Goal: Task Accomplishment & Management: Manage account settings

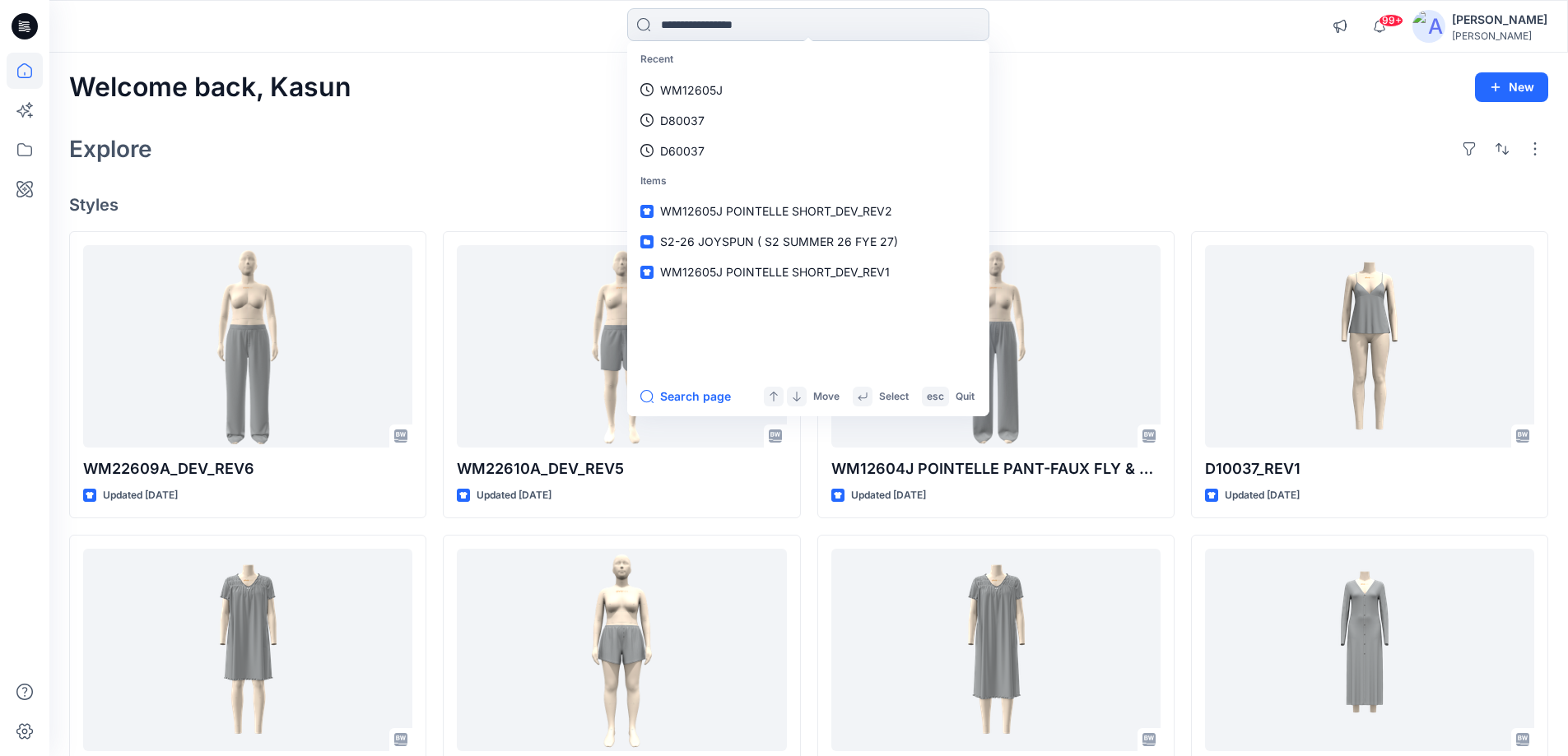
type input "********"
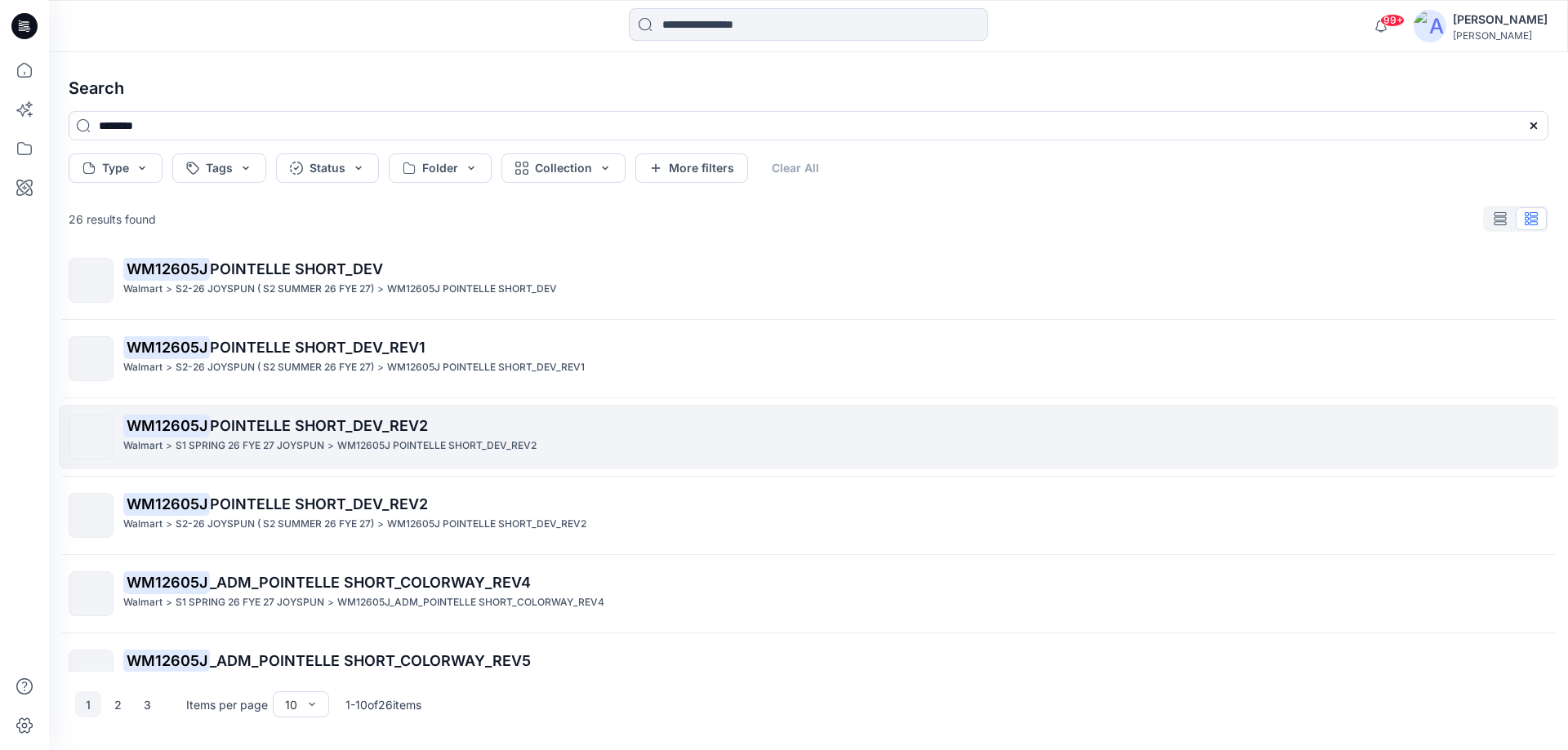
scroll to position [367, 0]
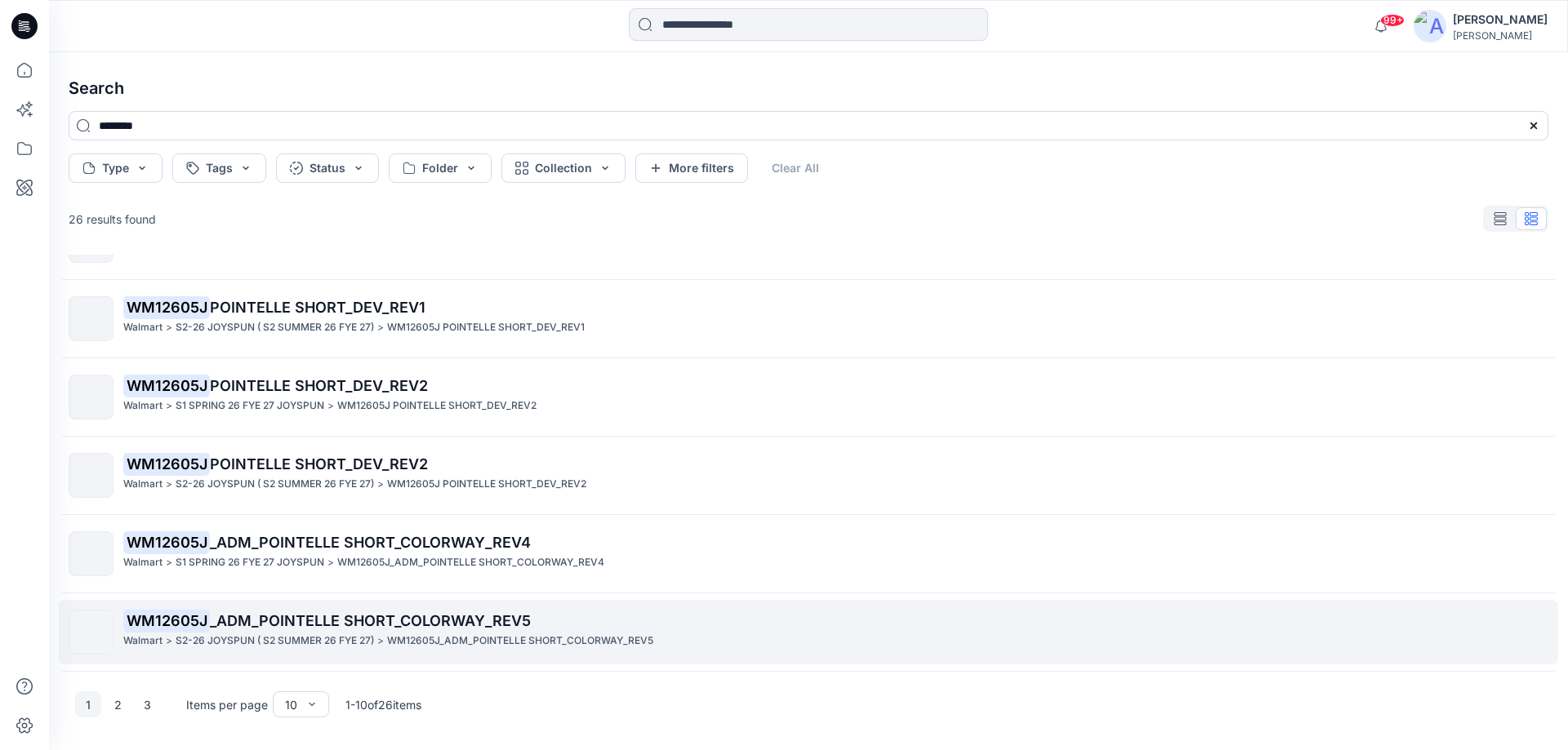
click at [356, 629] on p "WM12605J _ADM_POINTELLE SHORT_COLORWAY_REV5" at bounding box center [835, 621] width 1424 height 22
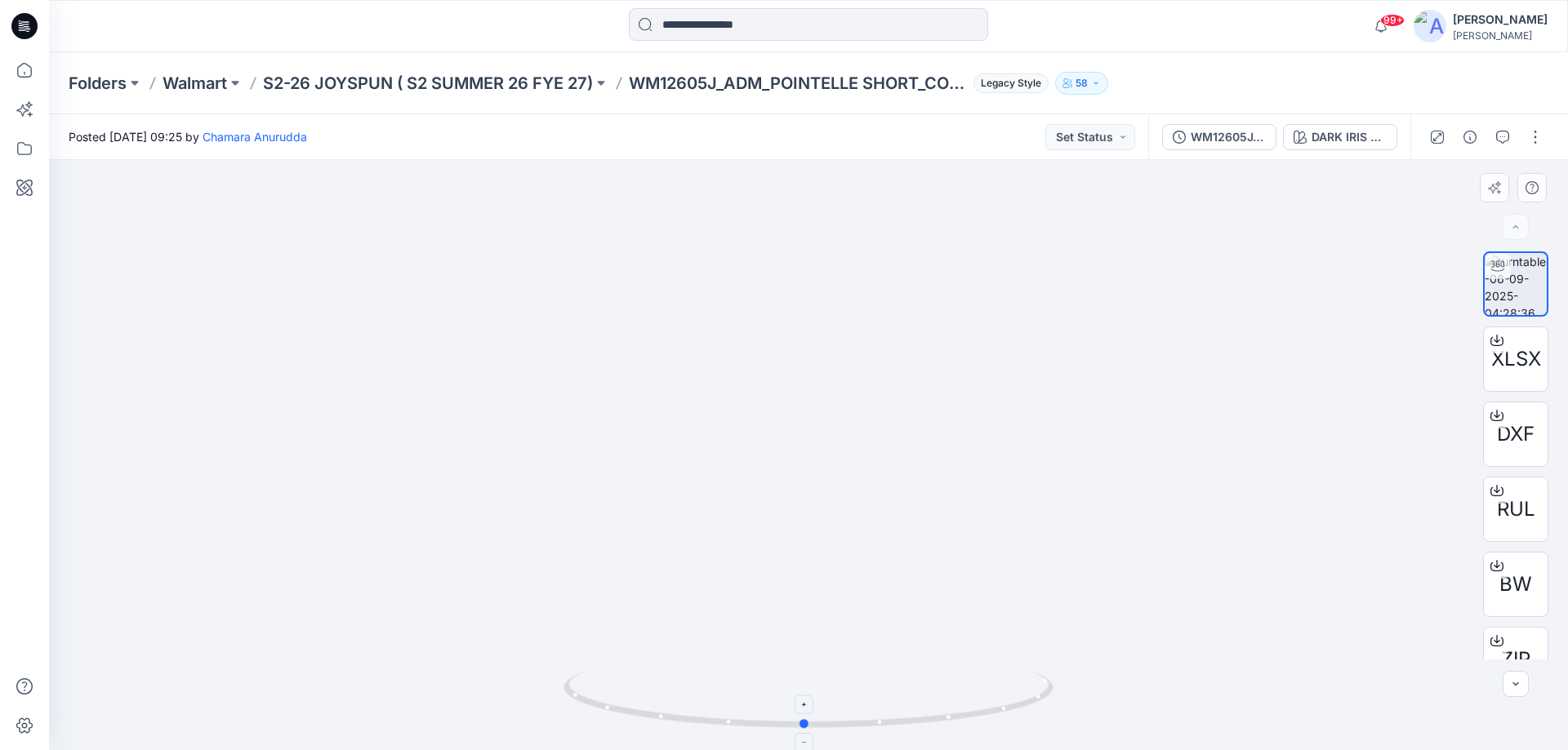
drag, startPoint x: 918, startPoint y: 726, endPoint x: 924, endPoint y: 708, distance: 19.0
click at [924, 708] on icon at bounding box center [810, 701] width 494 height 61
click at [1225, 142] on div "WM12605J_ADM_POINTELLE SHORT_COLORWAY_REV5" at bounding box center [1228, 138] width 75 height 18
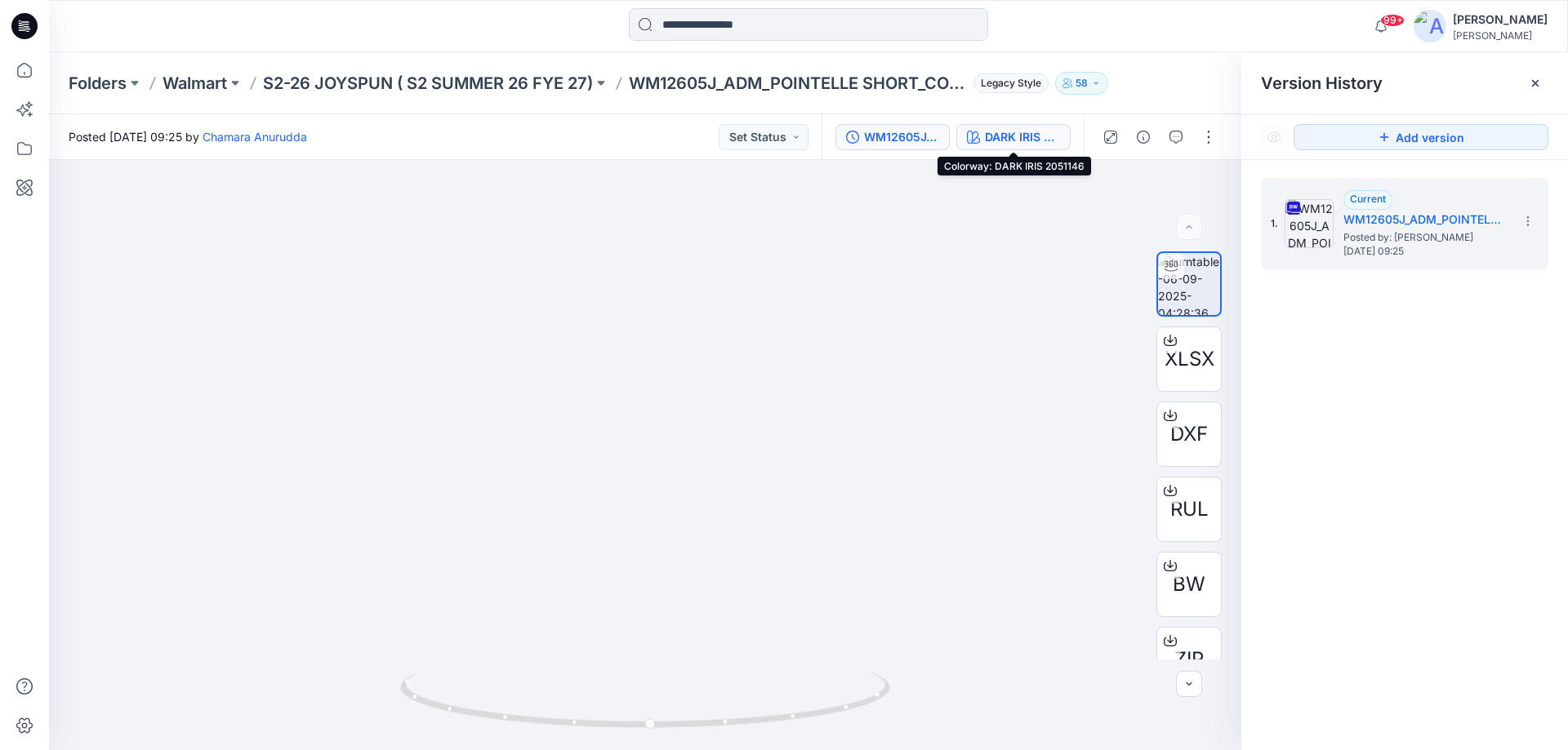
click at [1013, 138] on div "DARK IRIS 2051146" at bounding box center [1022, 138] width 75 height 18
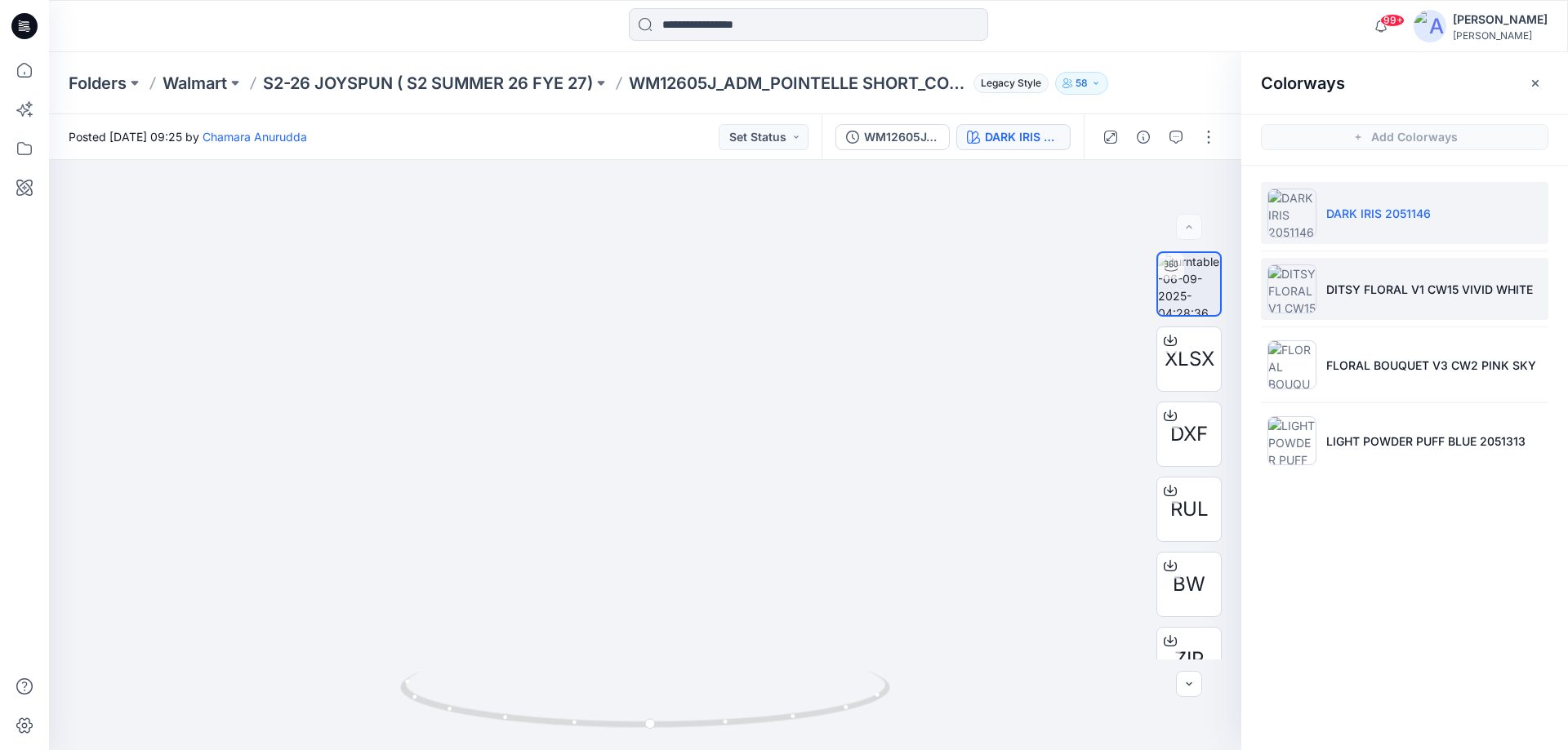
click at [1335, 283] on p "DITSY FLORAL V1 CW15 VIVID WHITE" at bounding box center [1430, 289] width 207 height 18
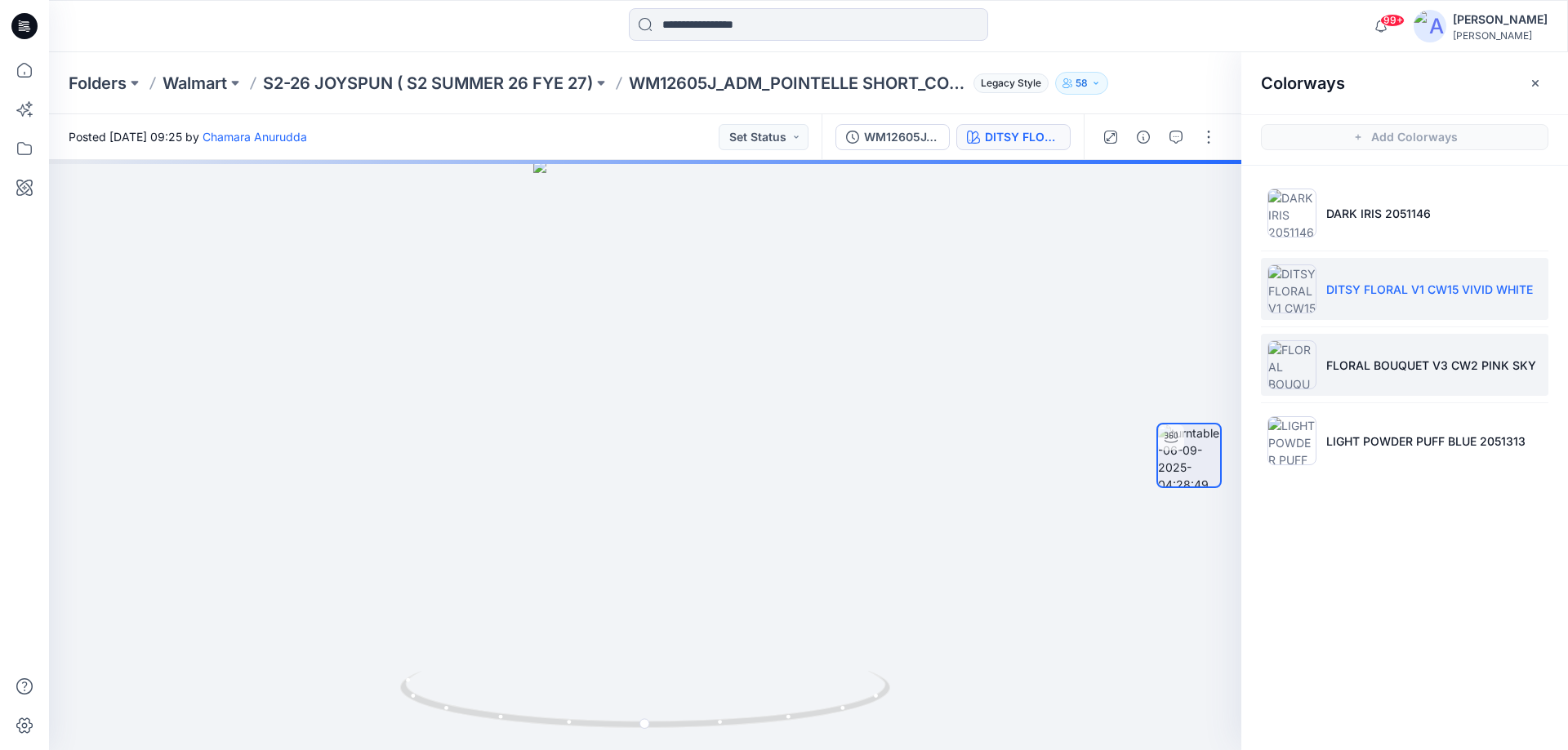
click at [1374, 378] on li "FLORAL BOUQUET V3 CW2 PINK SKY" at bounding box center [1404, 365] width 288 height 62
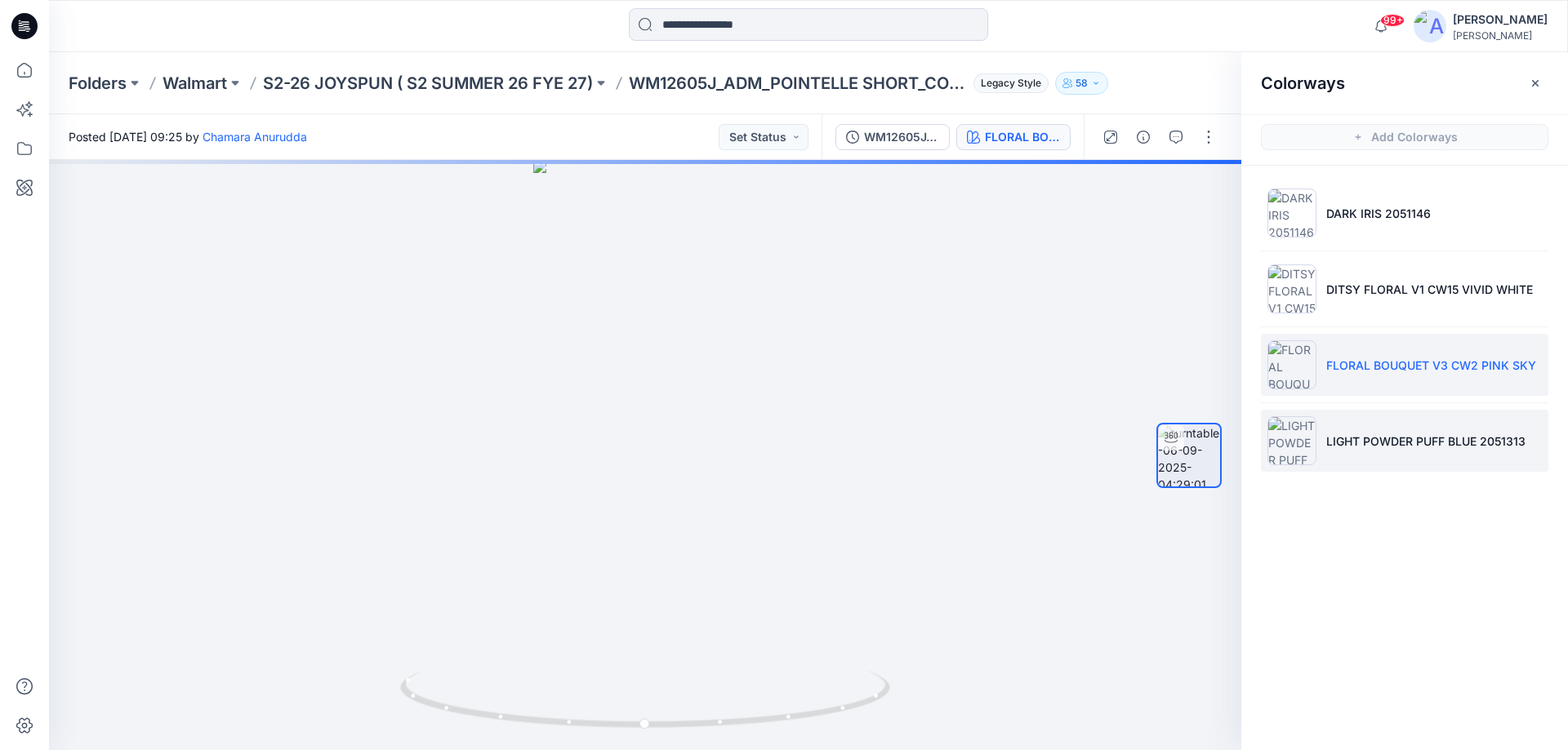
click at [1354, 444] on p "LIGHT POWDER PUFF BLUE 2051313" at bounding box center [1425, 441] width 199 height 18
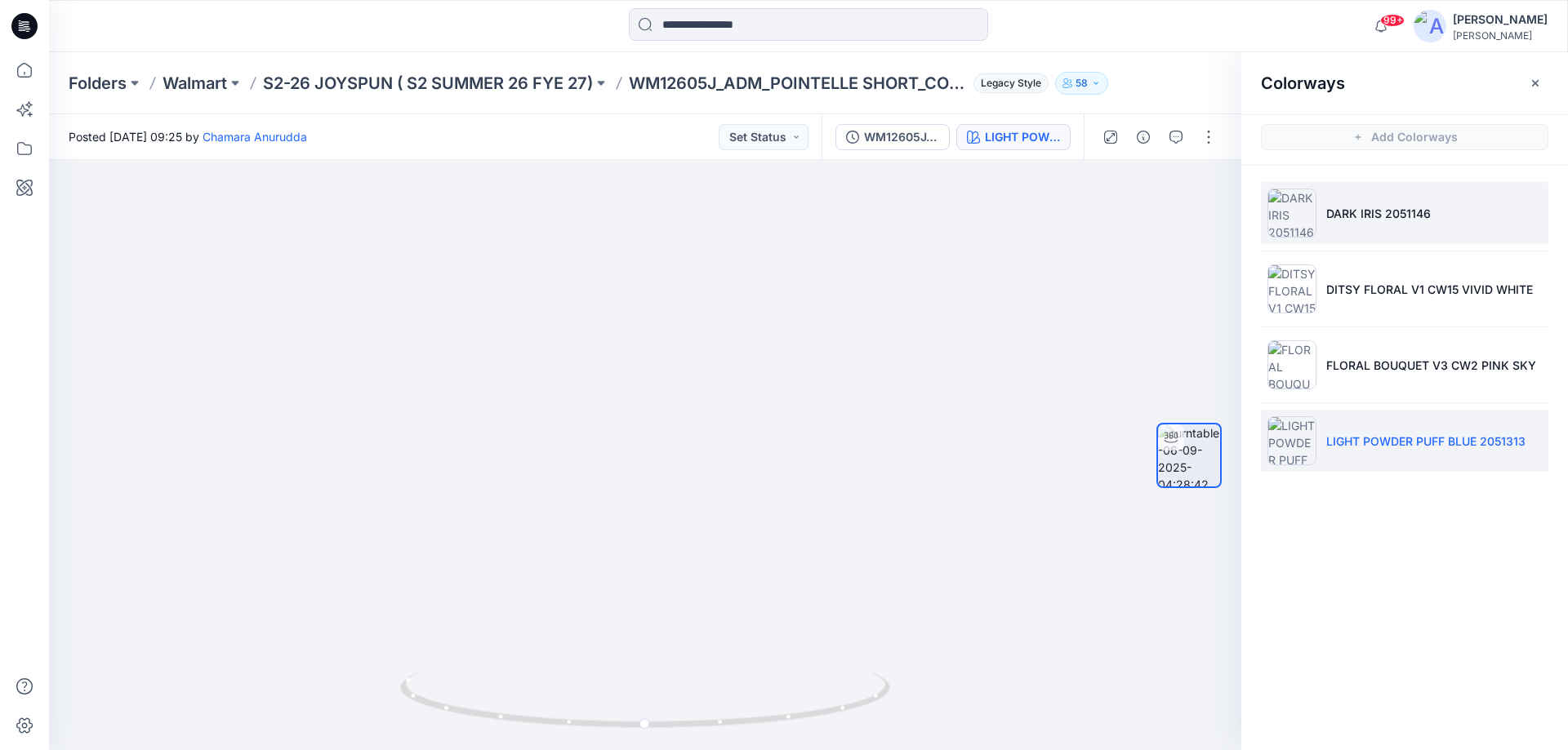
click at [1355, 218] on p "DARK IRIS 2051146" at bounding box center [1378, 213] width 104 height 18
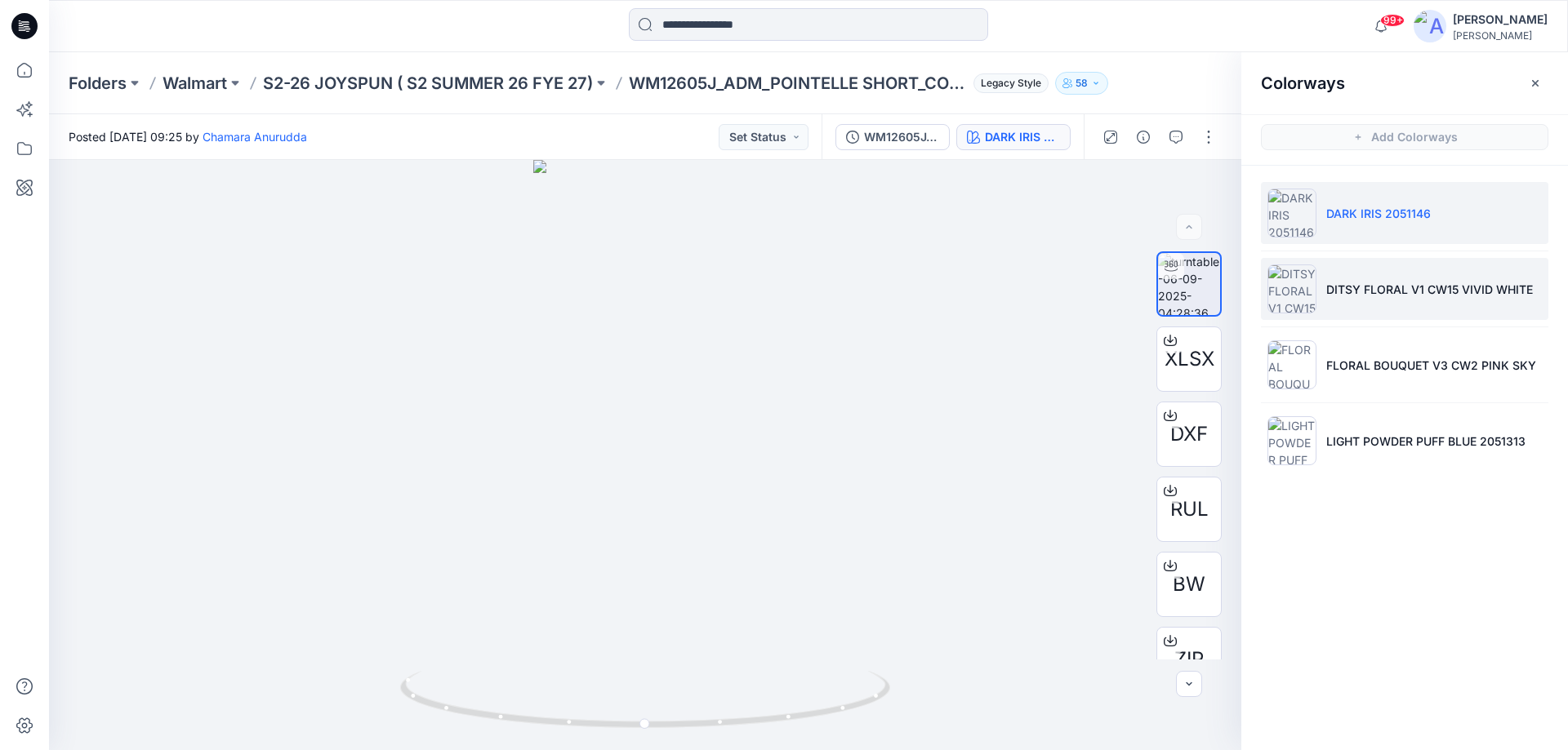
click at [1372, 279] on li "DITSY FLORAL V1 CW15 VIVID WHITE" at bounding box center [1404, 289] width 288 height 62
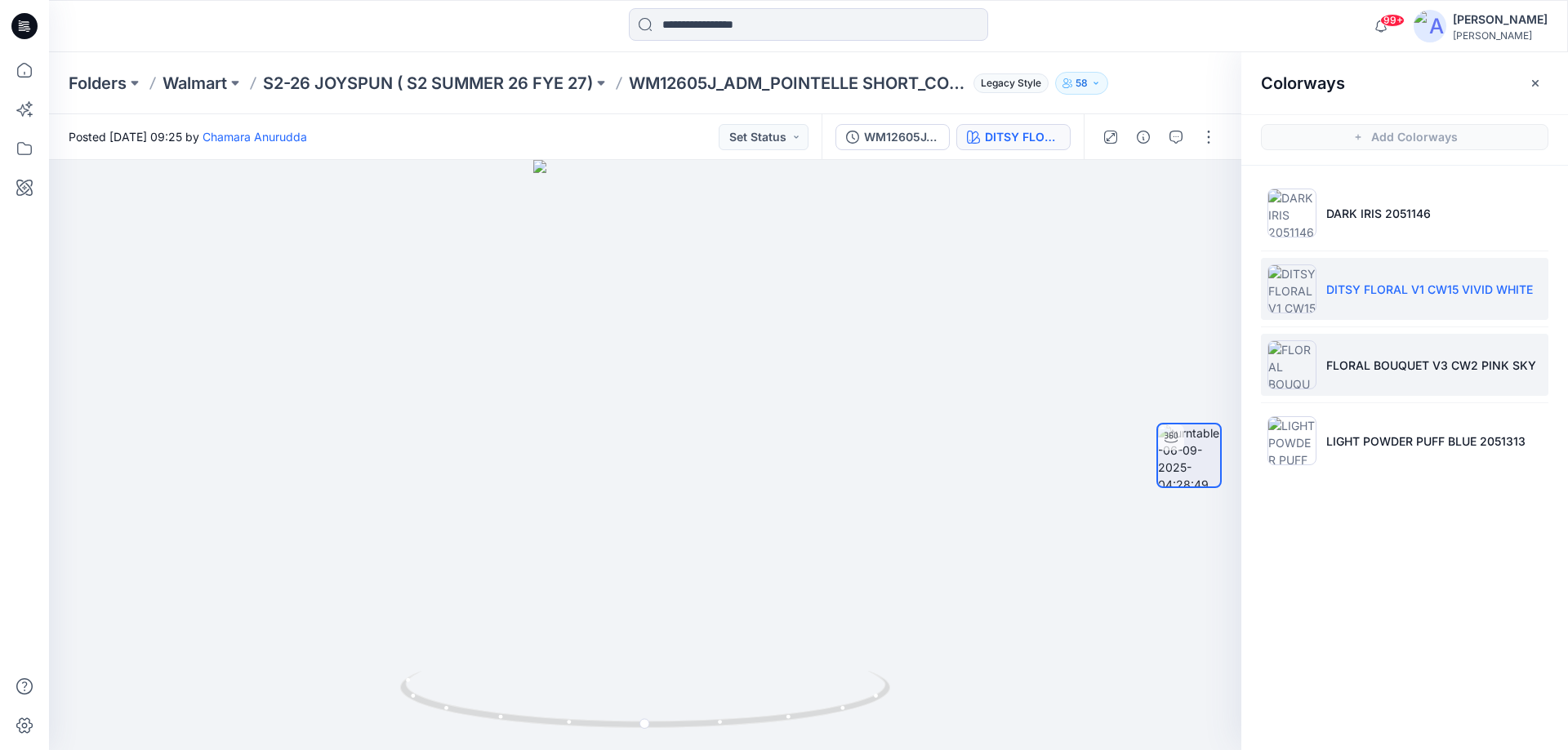
click at [1354, 366] on p "FLORAL BOUQUET V3 CW2 PINK SKY" at bounding box center [1431, 365] width 210 height 18
click at [1427, 290] on p "DITSY FLORAL V1 CW15 VIVID WHITE" at bounding box center [1430, 289] width 207 height 18
click at [1375, 372] on p "FLORAL BOUQUET V3 CW2 PINK SKY" at bounding box center [1431, 365] width 210 height 18
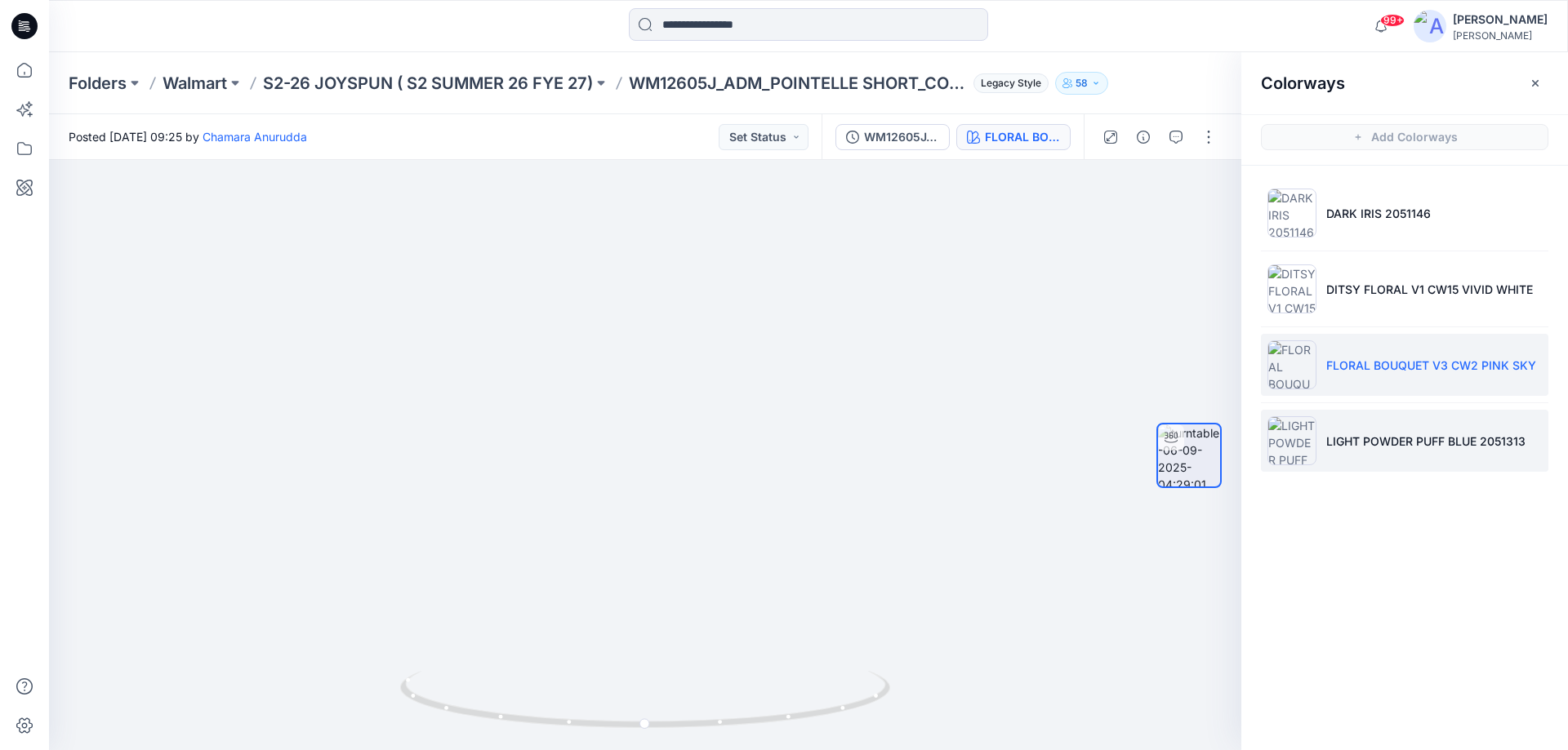
click at [1418, 449] on p "LIGHT POWDER PUFF BLUE 2051313" at bounding box center [1425, 441] width 199 height 18
click at [1358, 363] on p "FLORAL BOUQUET V3 CW2 PINK SKY" at bounding box center [1431, 365] width 210 height 18
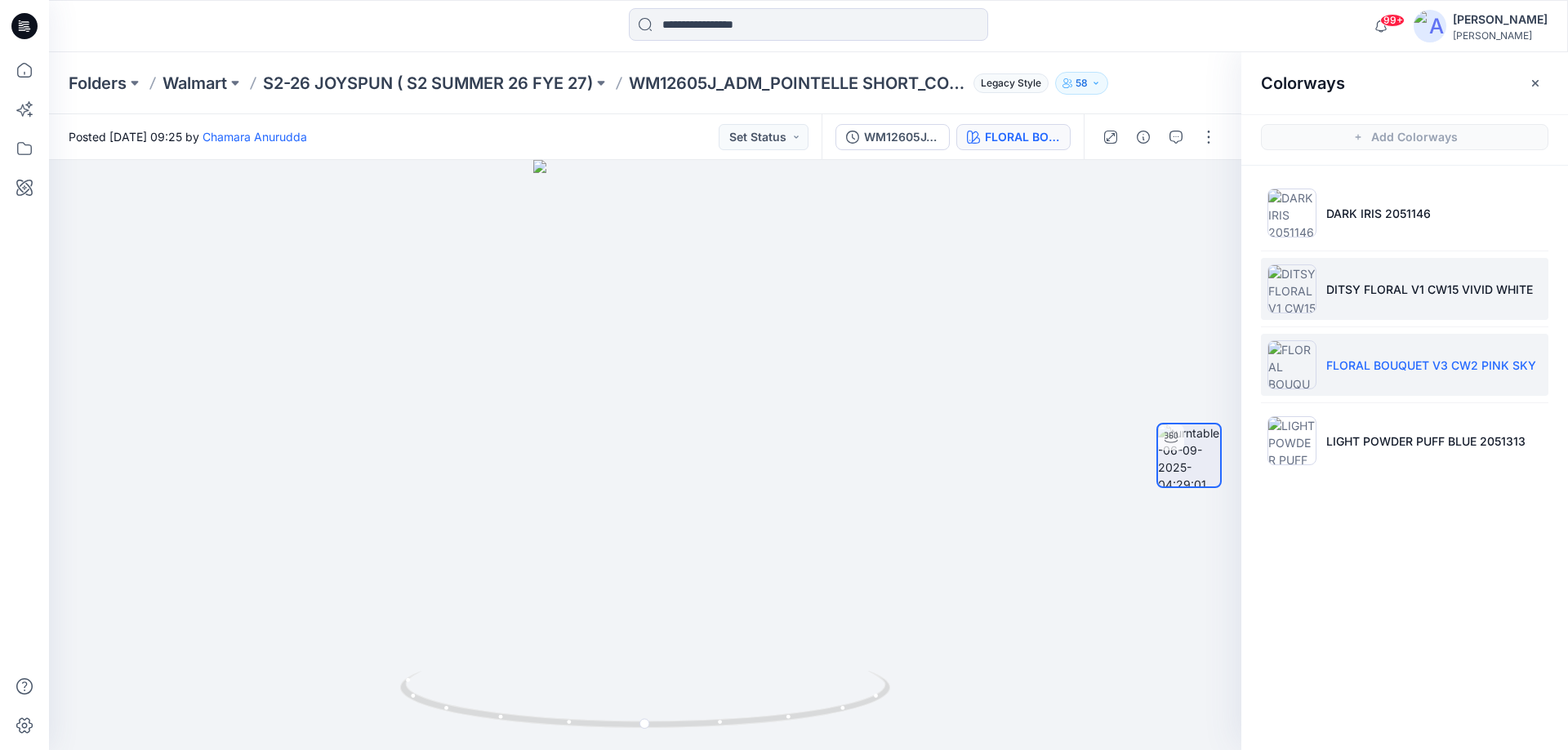
click at [1366, 289] on p "DITSY FLORAL V1 CW15 VIVID WHITE" at bounding box center [1430, 289] width 207 height 18
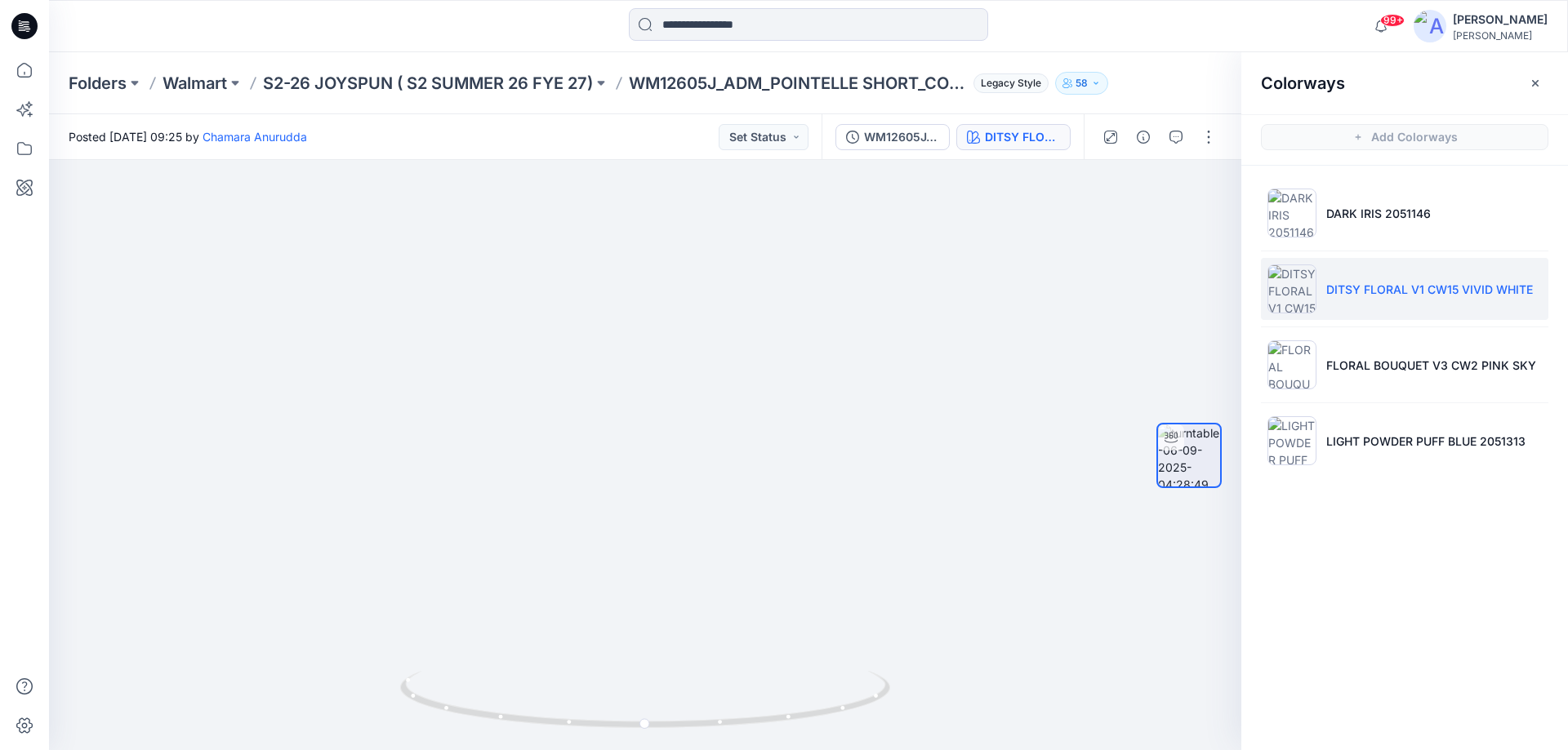
click at [1333, 291] on p "DITSY FLORAL V1 CW15 VIVID WHITE" at bounding box center [1430, 289] width 207 height 18
click at [1530, 286] on p "DITSY FLORAL V1 CW15 VIVID WHITE" at bounding box center [1430, 289] width 207 height 18
copy div
click at [1045, 320] on div at bounding box center [645, 455] width 1192 height 590
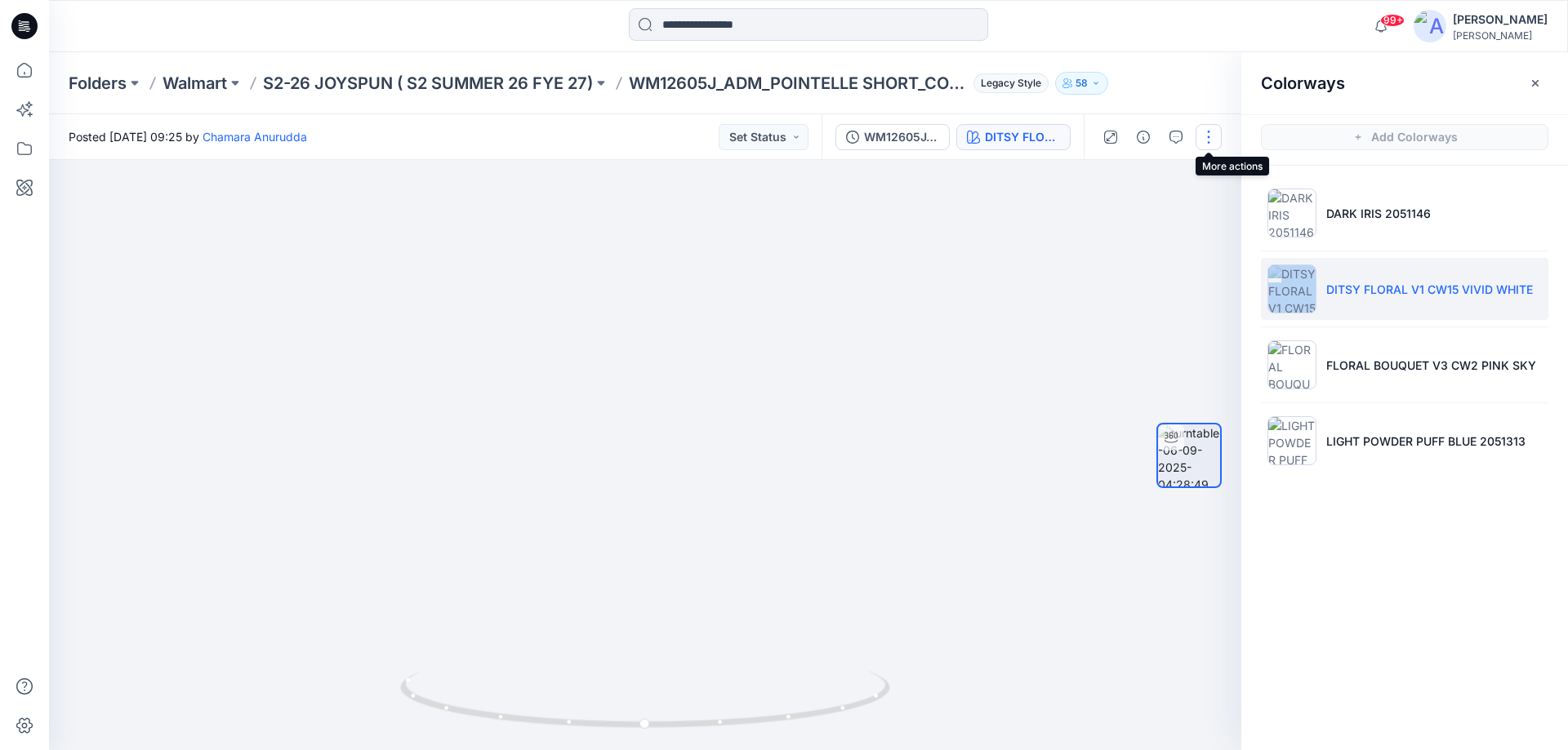
click at [1208, 135] on button "button" at bounding box center [1208, 137] width 26 height 26
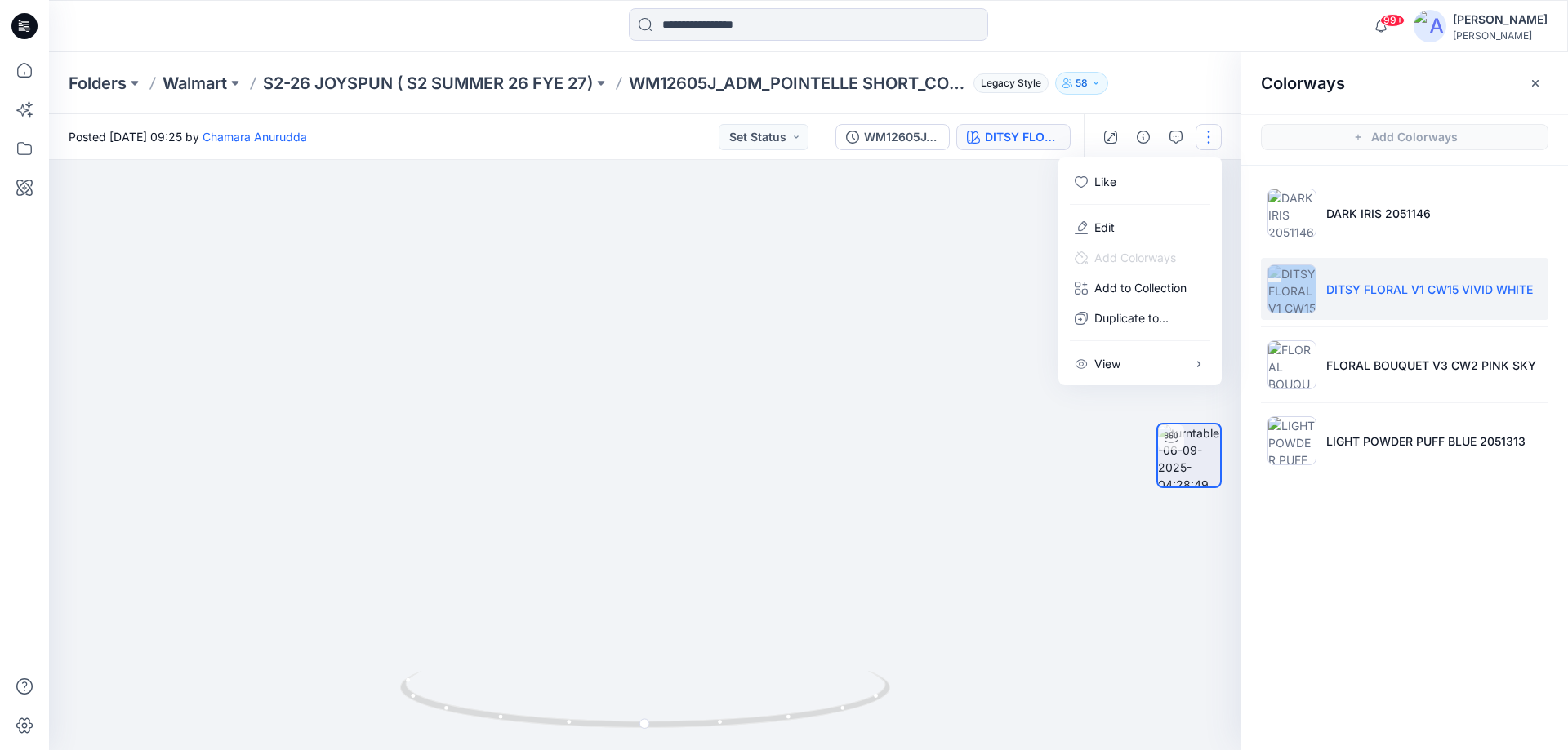
click at [1020, 242] on div at bounding box center [645, 455] width 1192 height 590
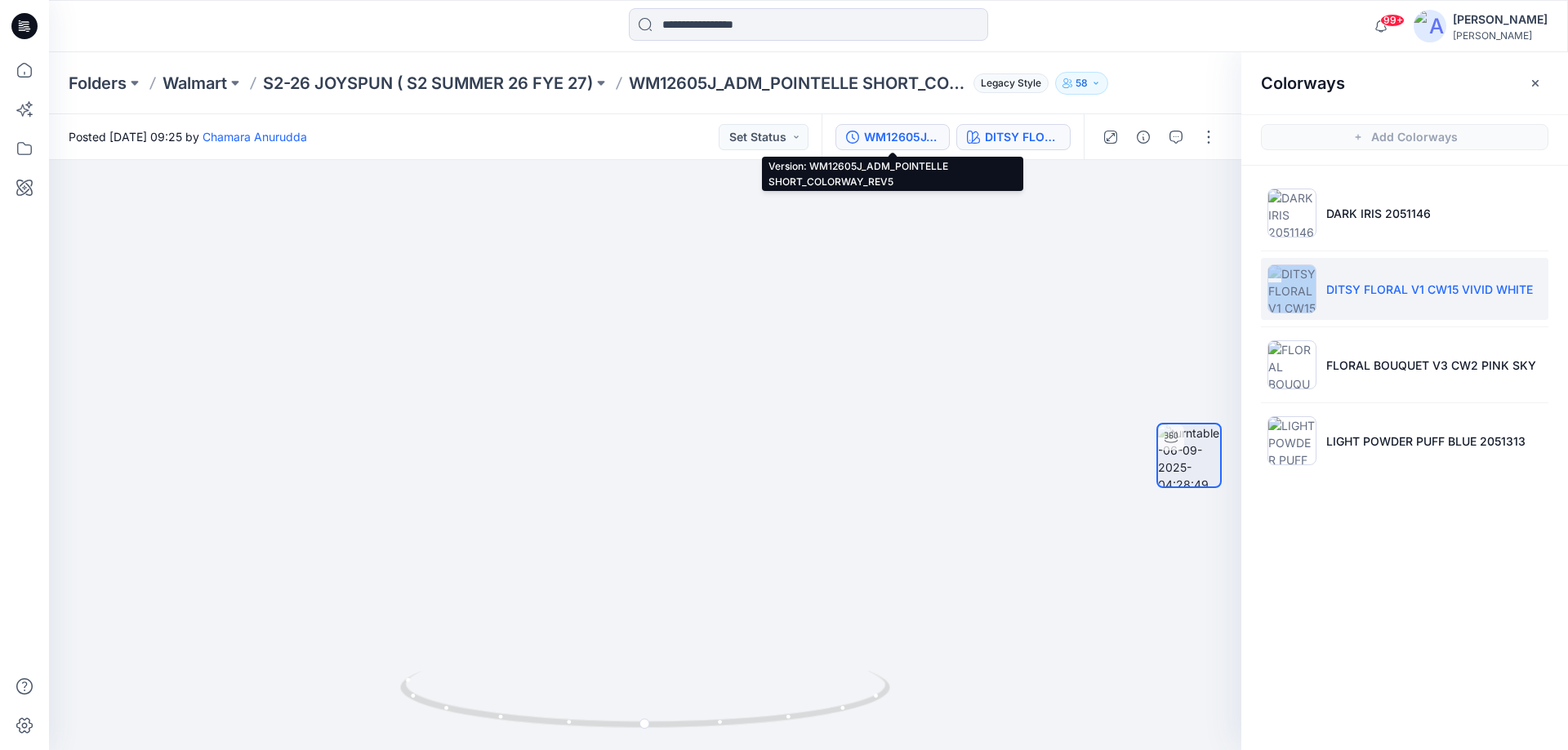
click at [880, 136] on div "WM12605J_ADM_POINTELLE SHORT_COLORWAY_REV5" at bounding box center [901, 138] width 75 height 18
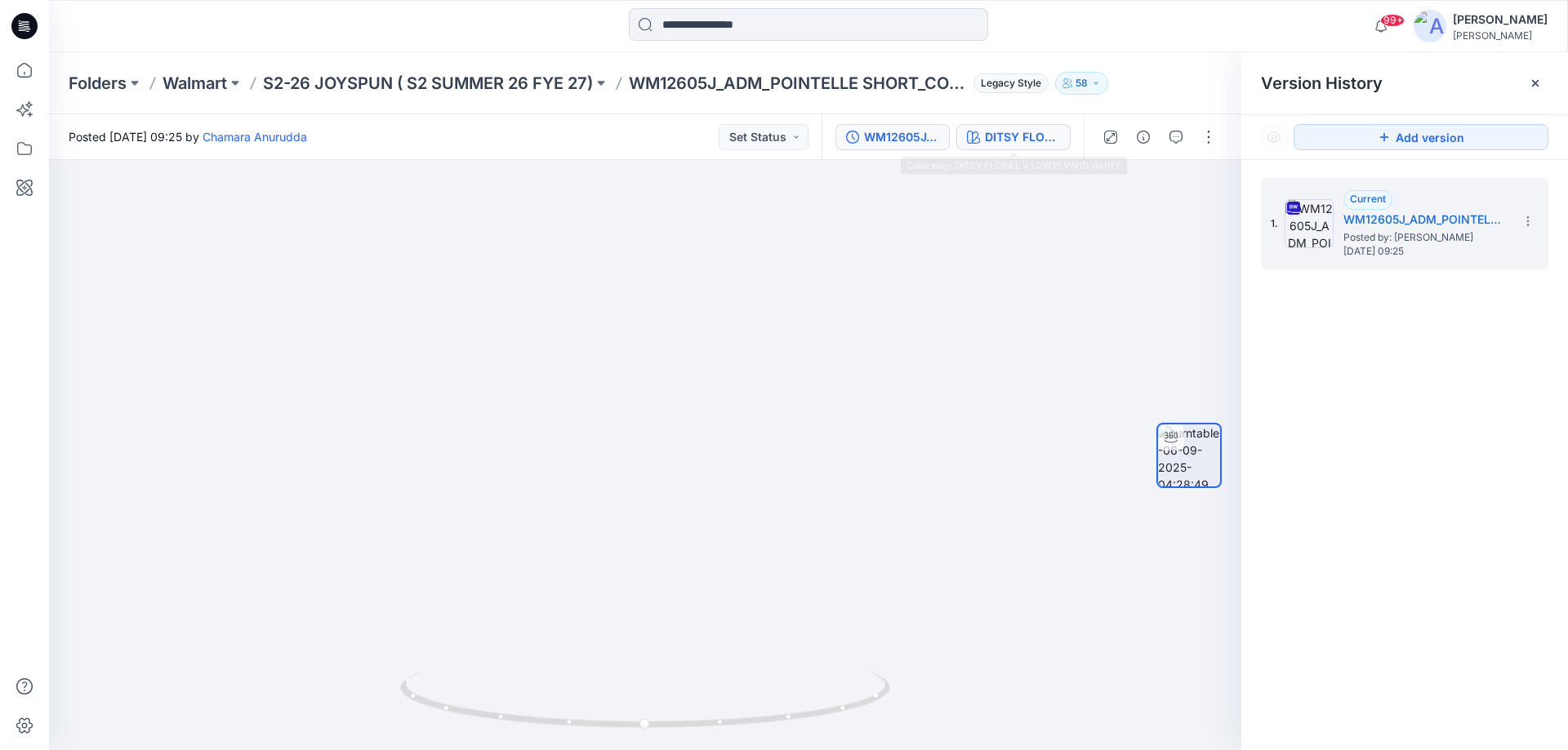
click at [1030, 139] on div "DITSY FLORAL V1 CW15 VIVID WHITE" at bounding box center [1022, 138] width 75 height 18
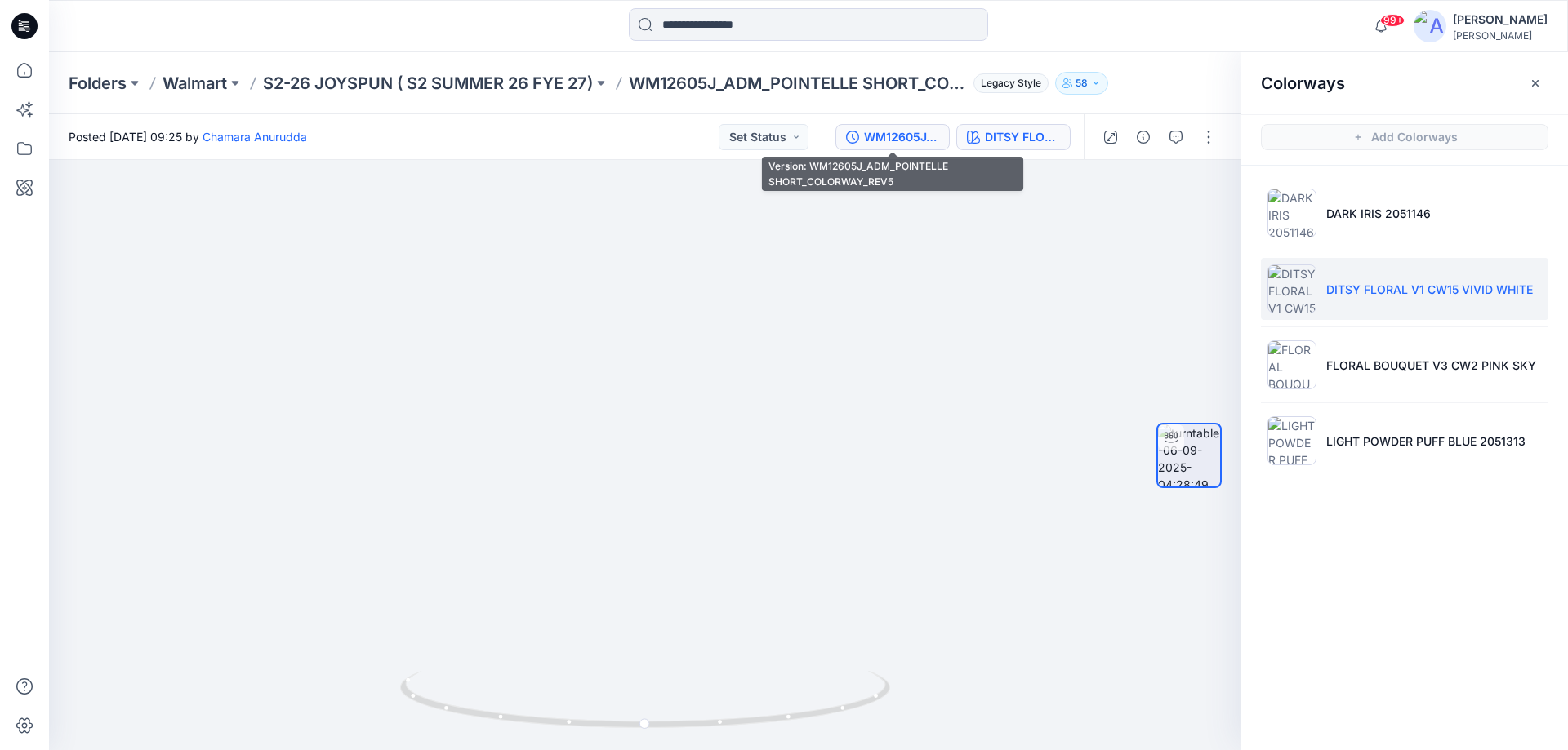
click at [872, 131] on div "WM12605J_ADM_POINTELLE SHORT_COLORWAY_REV5" at bounding box center [901, 138] width 75 height 18
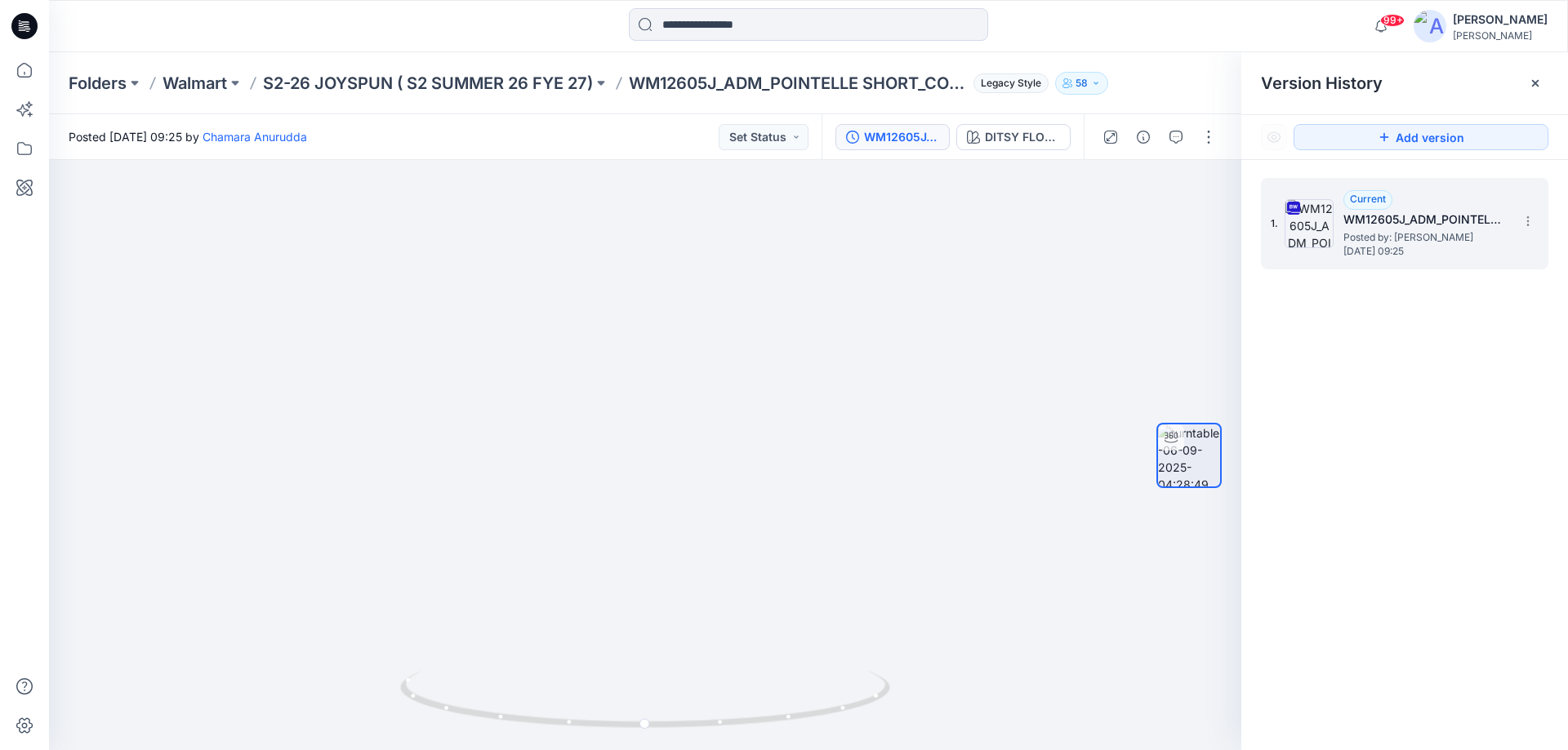
click at [1341, 226] on div "1. Current WM12605J_ADM_POINTELLE SHORT_COLORWAY_REV5 Posted by: Chamara Anurud…" at bounding box center [1393, 223] width 245 height 78
click at [1199, 139] on button "button" at bounding box center [1208, 137] width 26 height 26
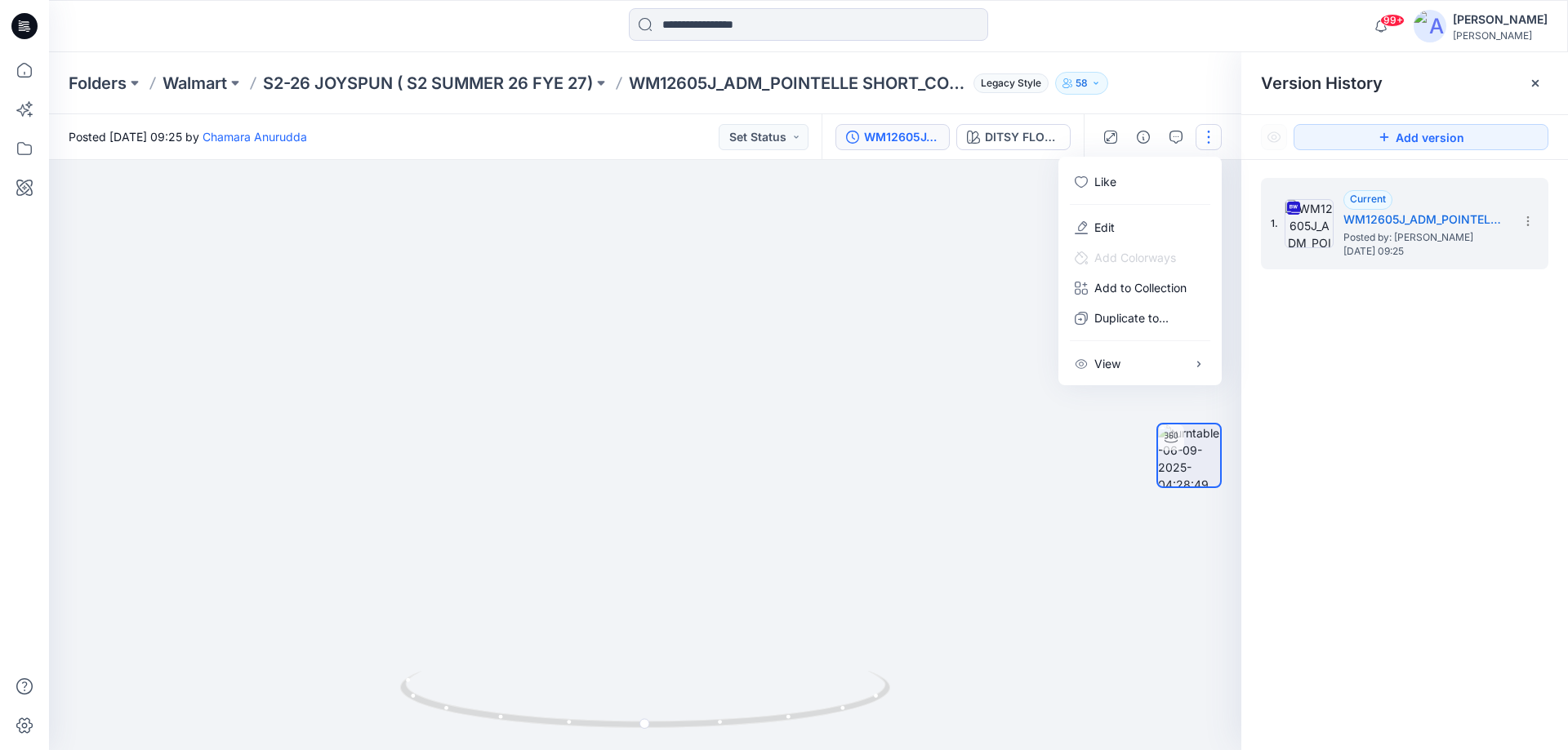
click at [938, 250] on img at bounding box center [644, 206] width 603 height 1092
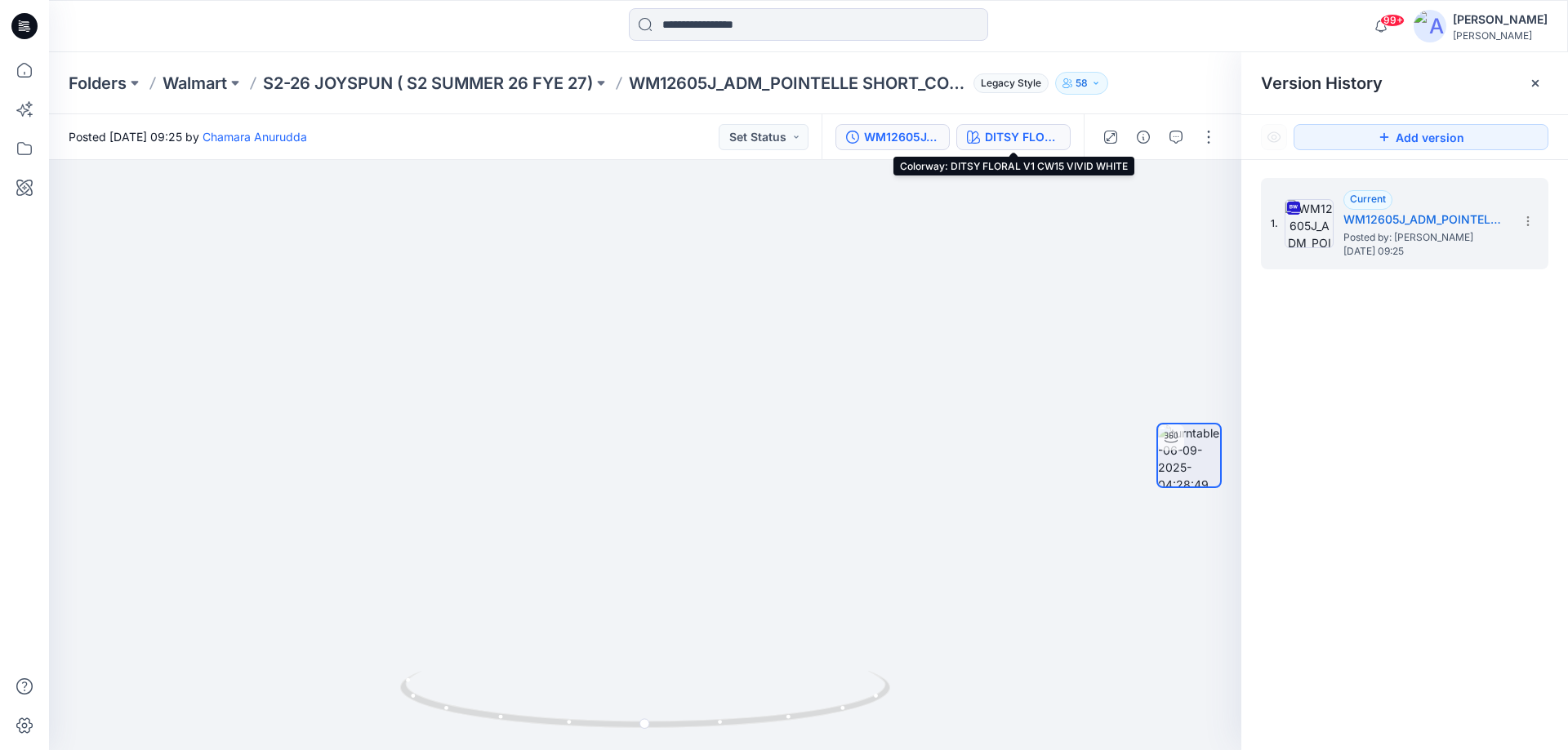
click at [990, 135] on div "DITSY FLORAL V1 CW15 VIVID WHITE" at bounding box center [1022, 138] width 75 height 18
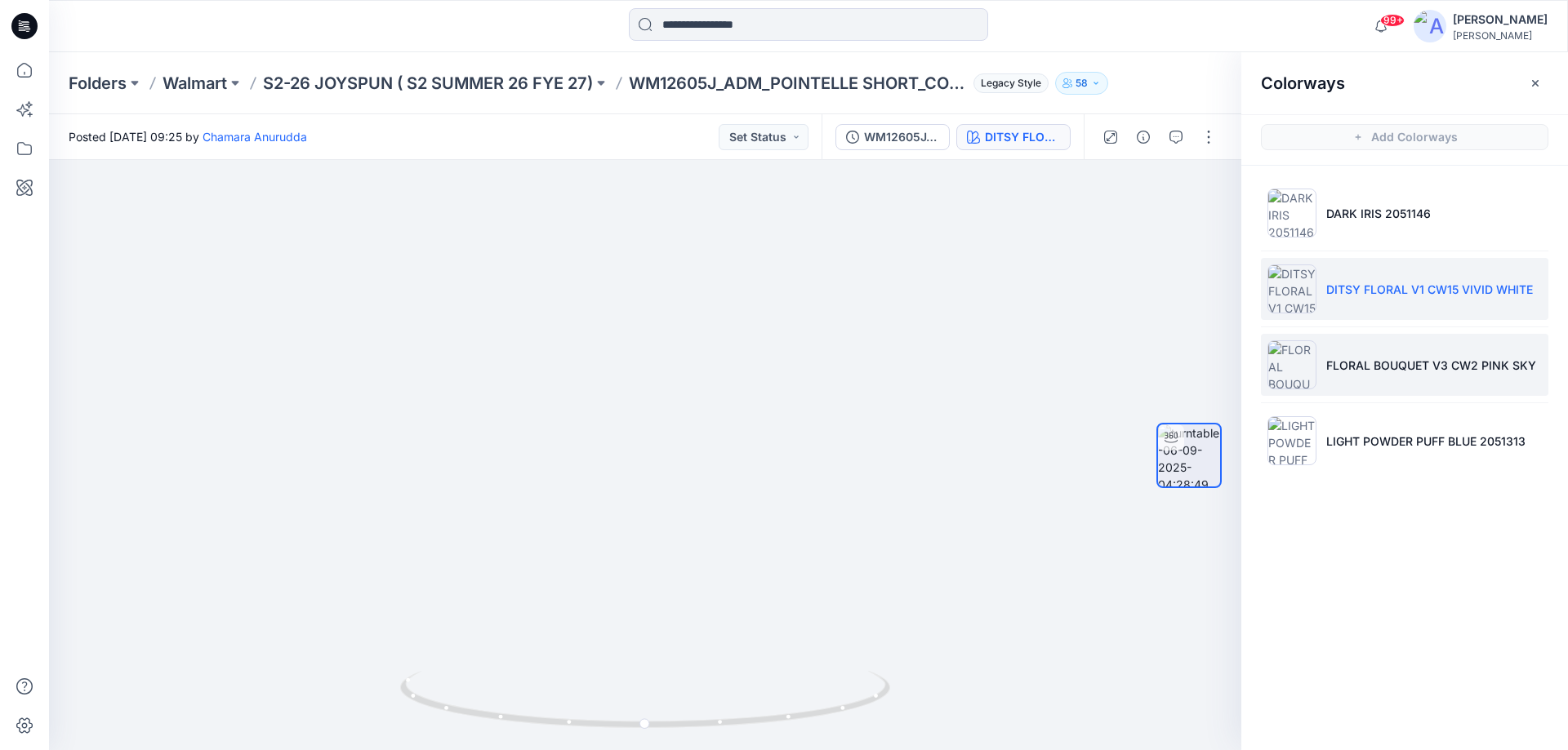
click at [1404, 371] on p "FLORAL BOUQUET V3 CW2 PINK SKY" at bounding box center [1431, 365] width 210 height 18
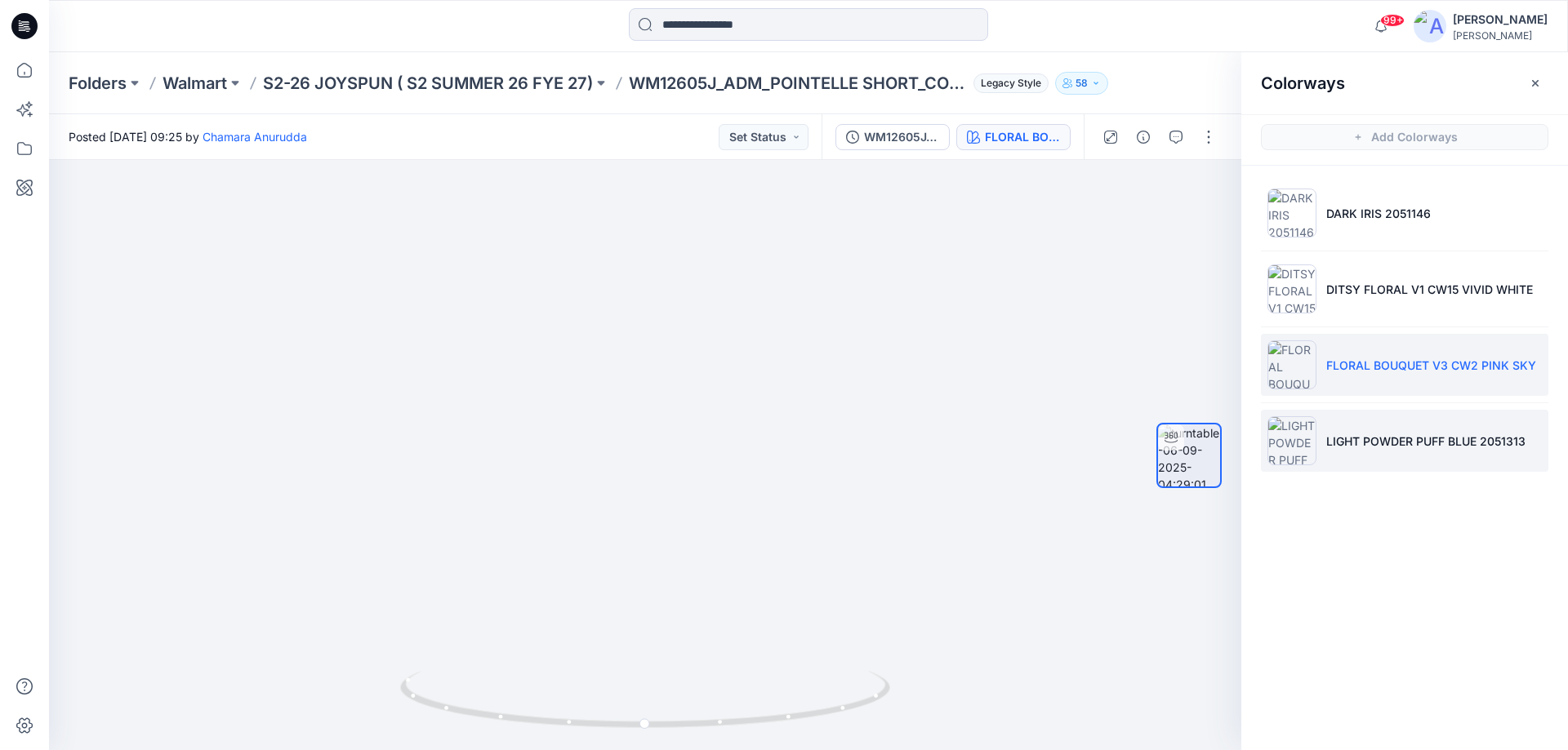
click at [1391, 442] on p "LIGHT POWDER PUFF BLUE 2051313" at bounding box center [1425, 441] width 199 height 18
click at [1384, 369] on p "FLORAL BOUQUET V3 CW2 PINK SKY" at bounding box center [1431, 365] width 210 height 18
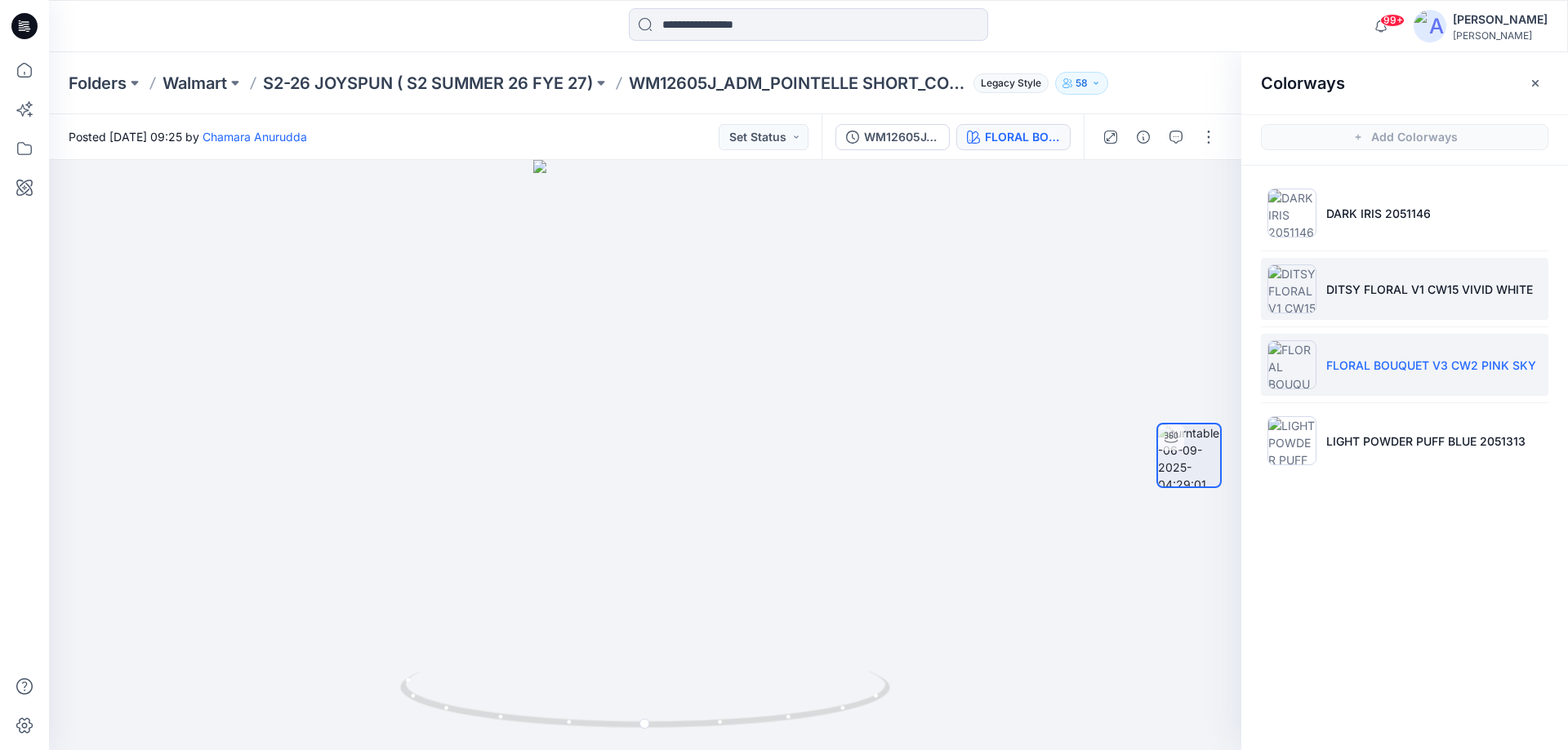
click at [1401, 304] on li "DITSY FLORAL V1 CW15 VIVID WHITE" at bounding box center [1404, 289] width 288 height 62
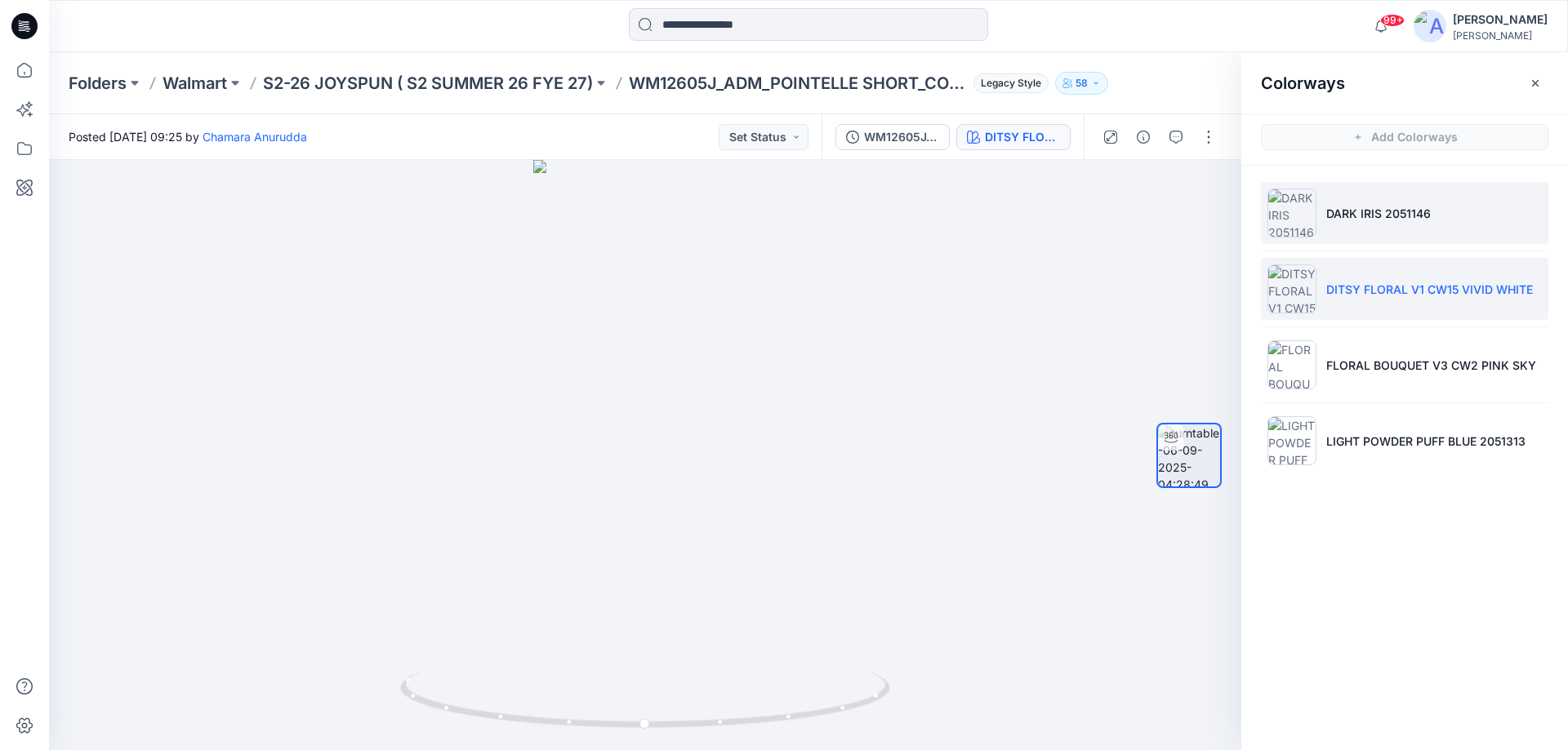
click at [1395, 217] on p "DARK IRIS 2051146" at bounding box center [1378, 213] width 104 height 18
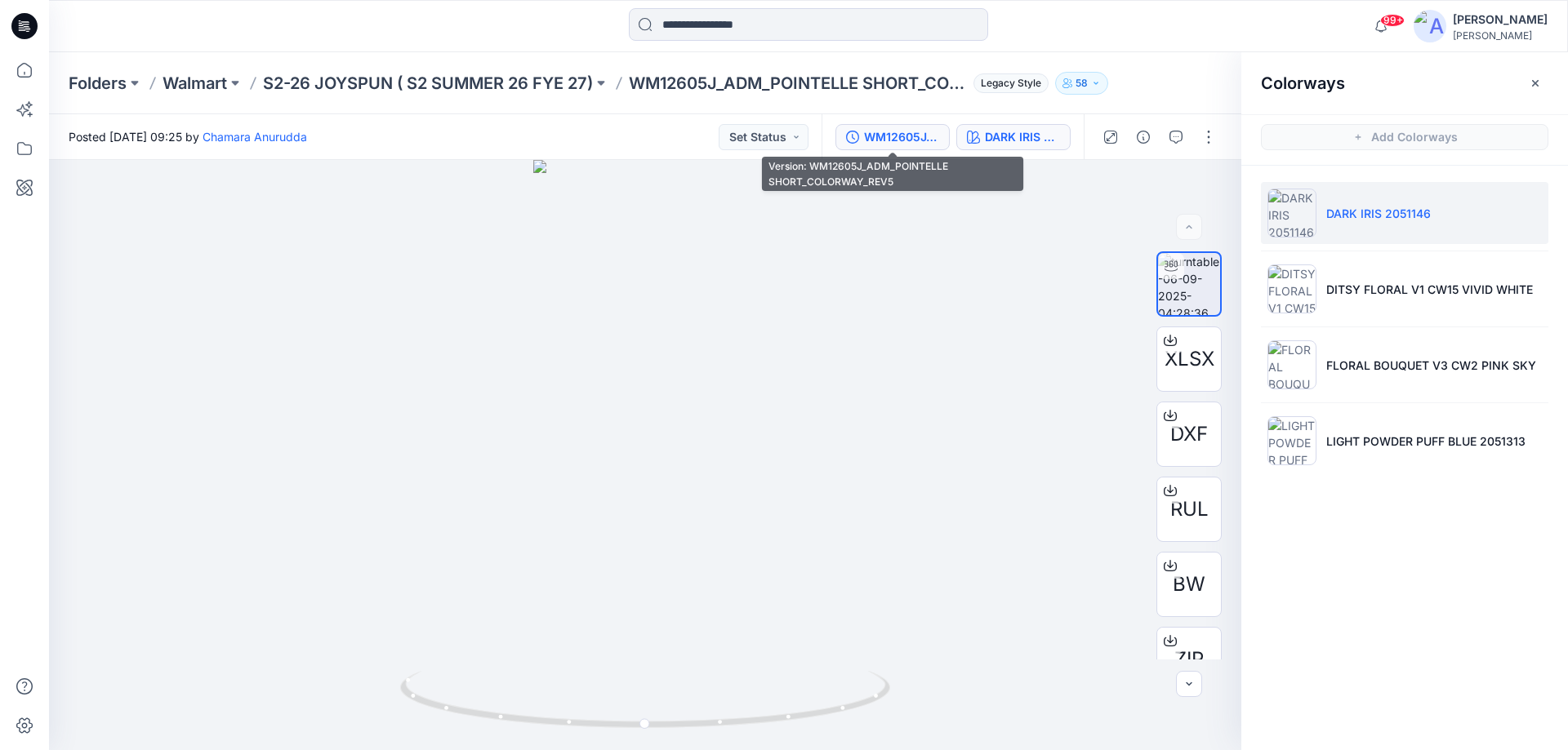
click at [894, 143] on div "WM12605J_ADM_POINTELLE SHORT_COLORWAY_REV5" at bounding box center [901, 138] width 75 height 18
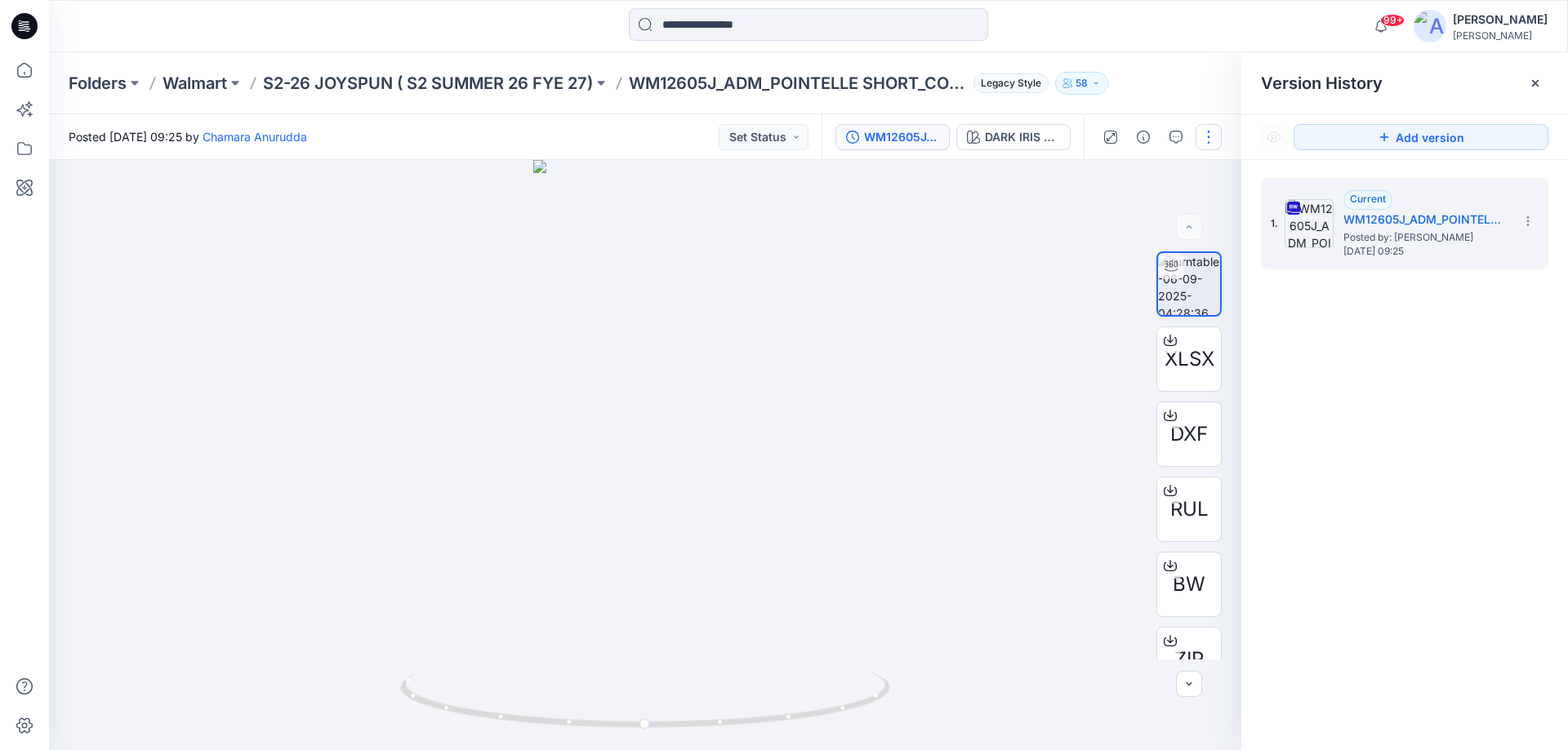
click at [1208, 139] on button "button" at bounding box center [1208, 137] width 26 height 26
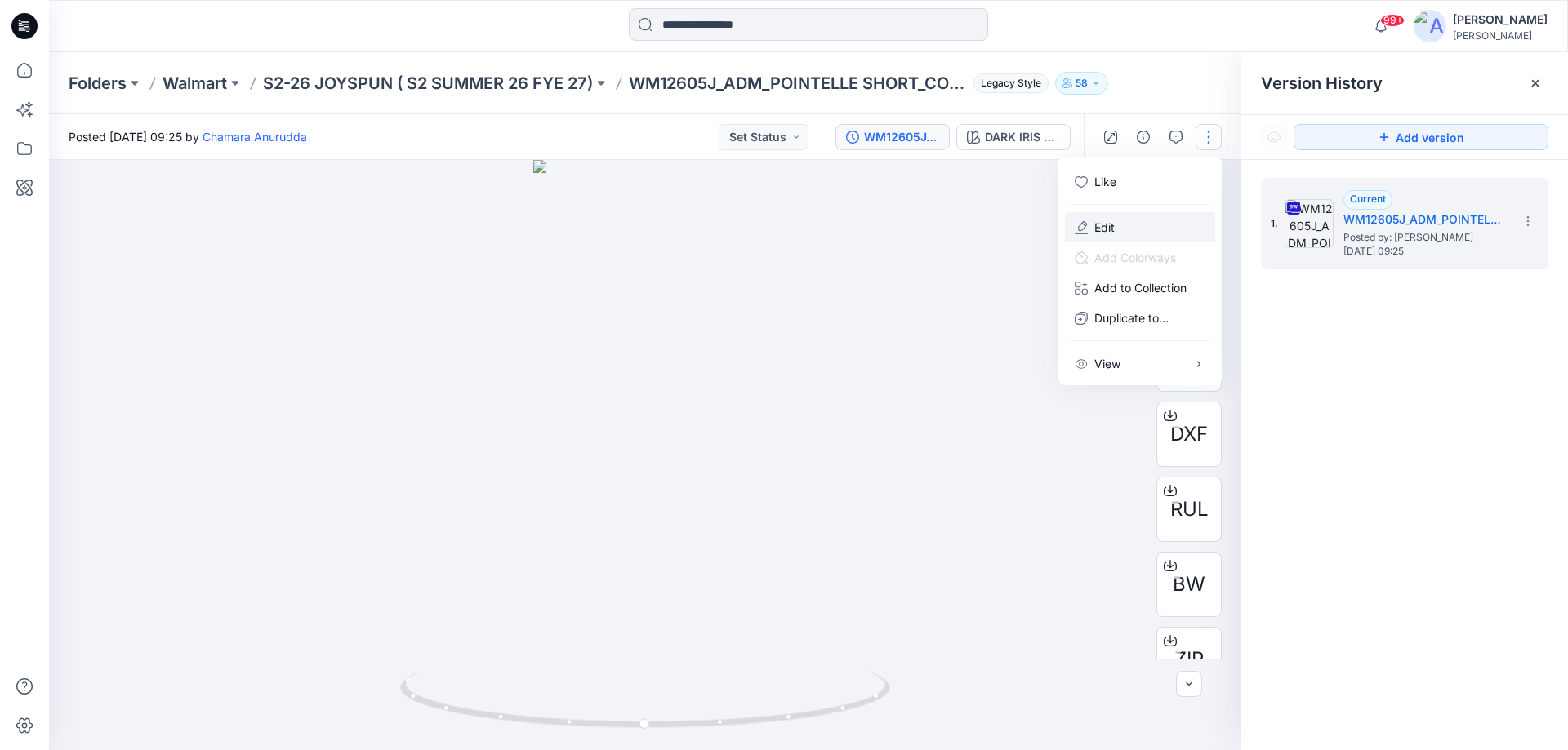
click at [1102, 233] on p "Edit" at bounding box center [1105, 228] width 20 height 18
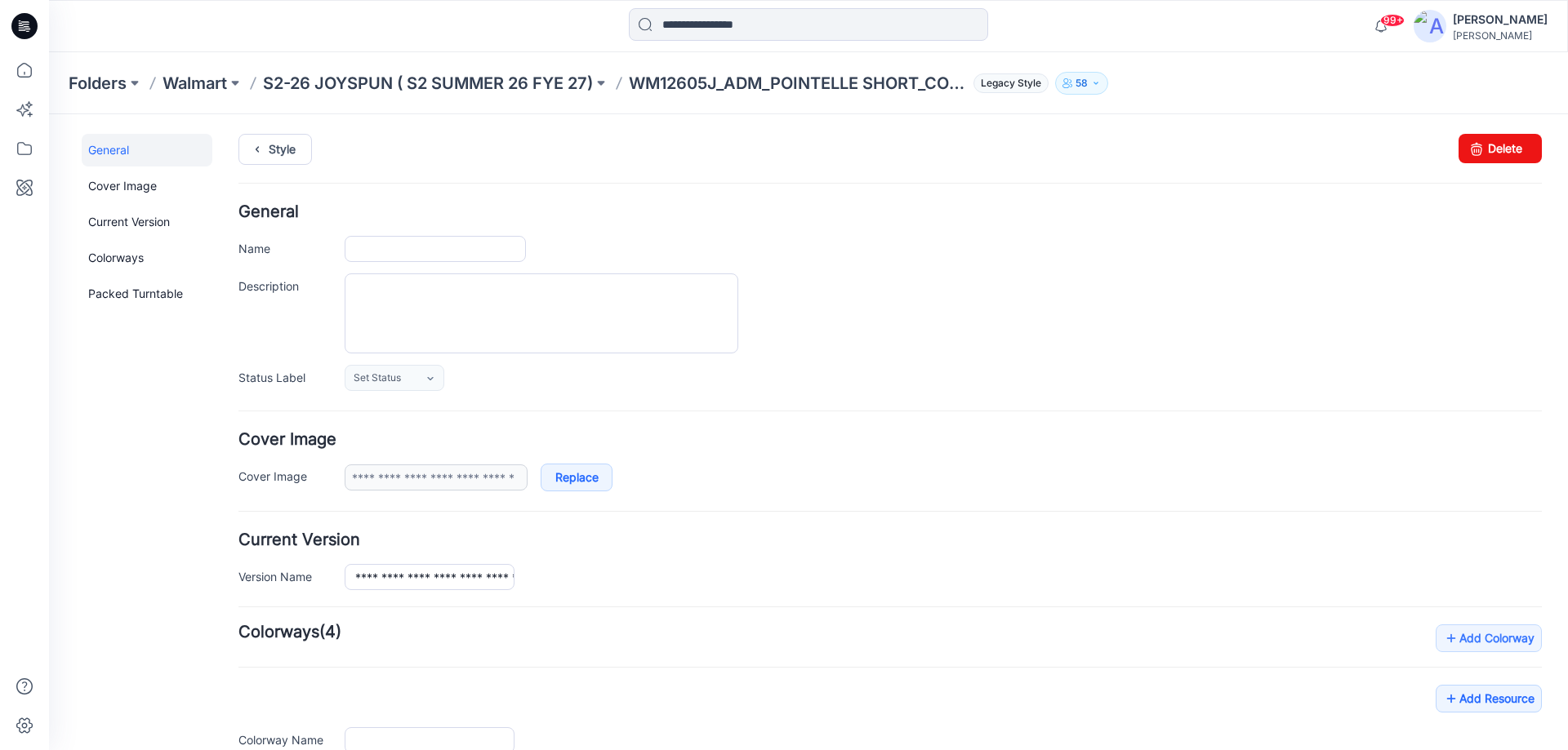
type input "**********"
click at [503, 255] on input "**********" at bounding box center [434, 248] width 181 height 26
click at [368, 83] on p "S2-26 JOYSPUN ( S2 SUMMER 26 FYE 27)" at bounding box center [428, 82] width 330 height 22
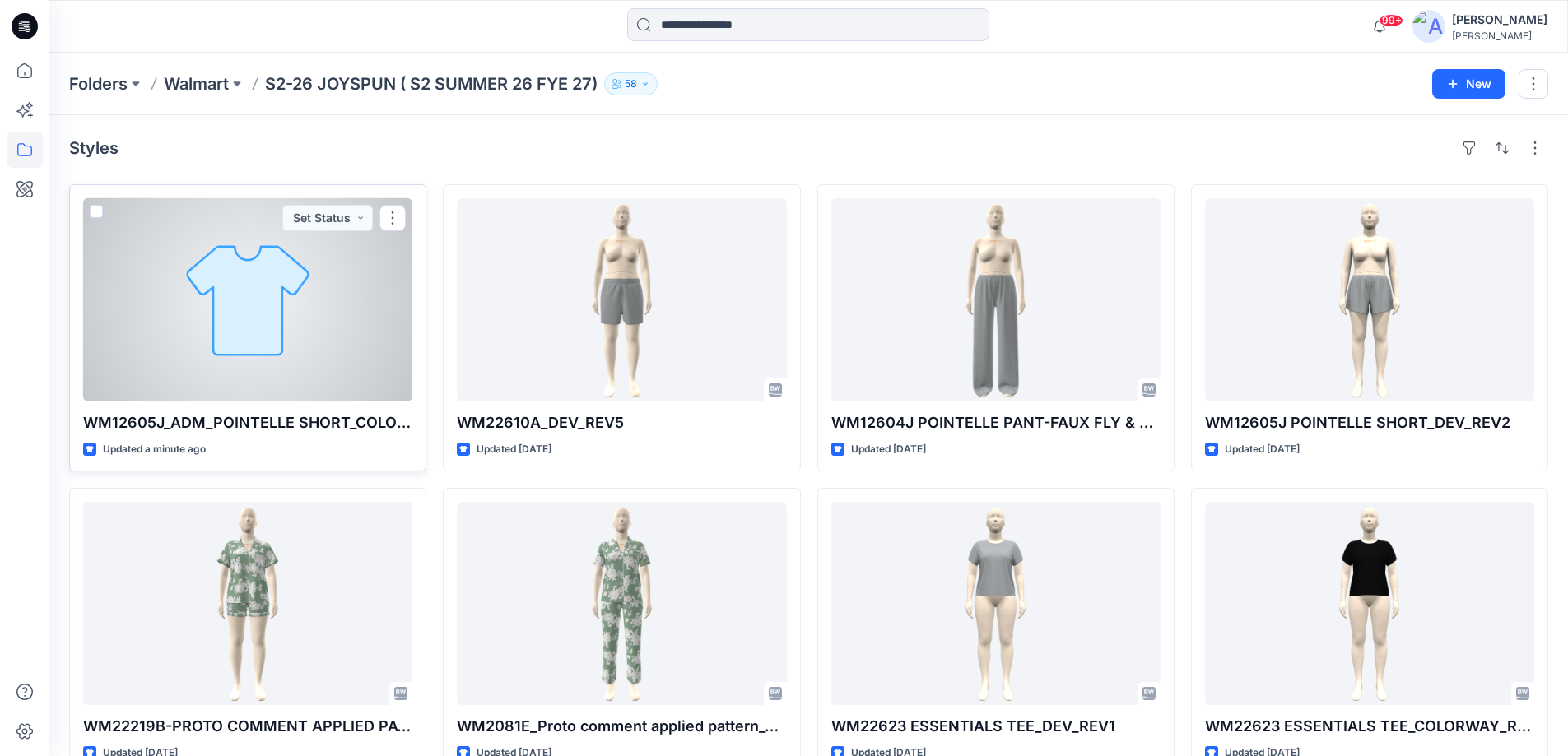
click at [361, 337] on div at bounding box center [248, 300] width 329 height 203
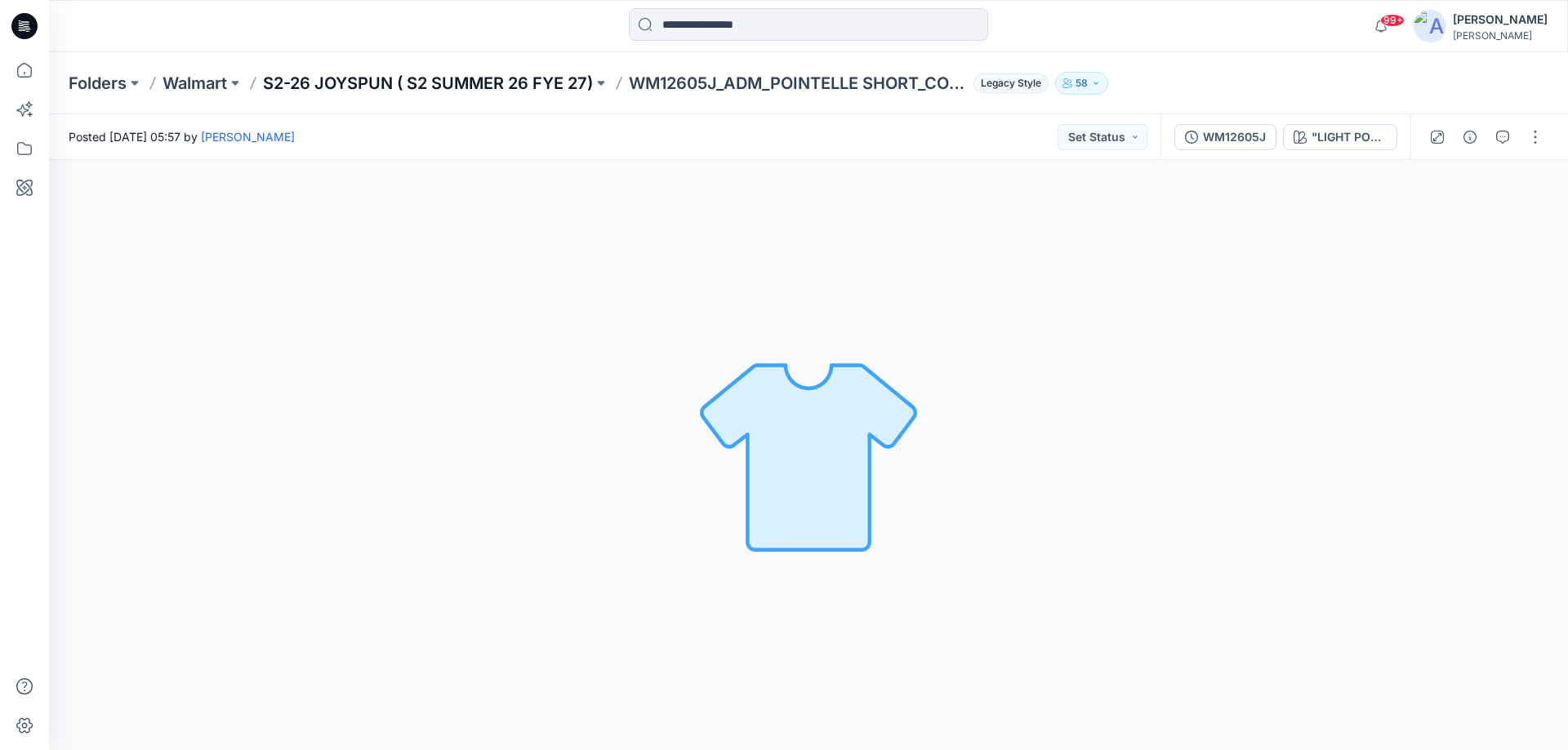
click at [413, 81] on p "S2-26 JOYSPUN ( S2 SUMMER 26 FYE 27)" at bounding box center [428, 82] width 330 height 22
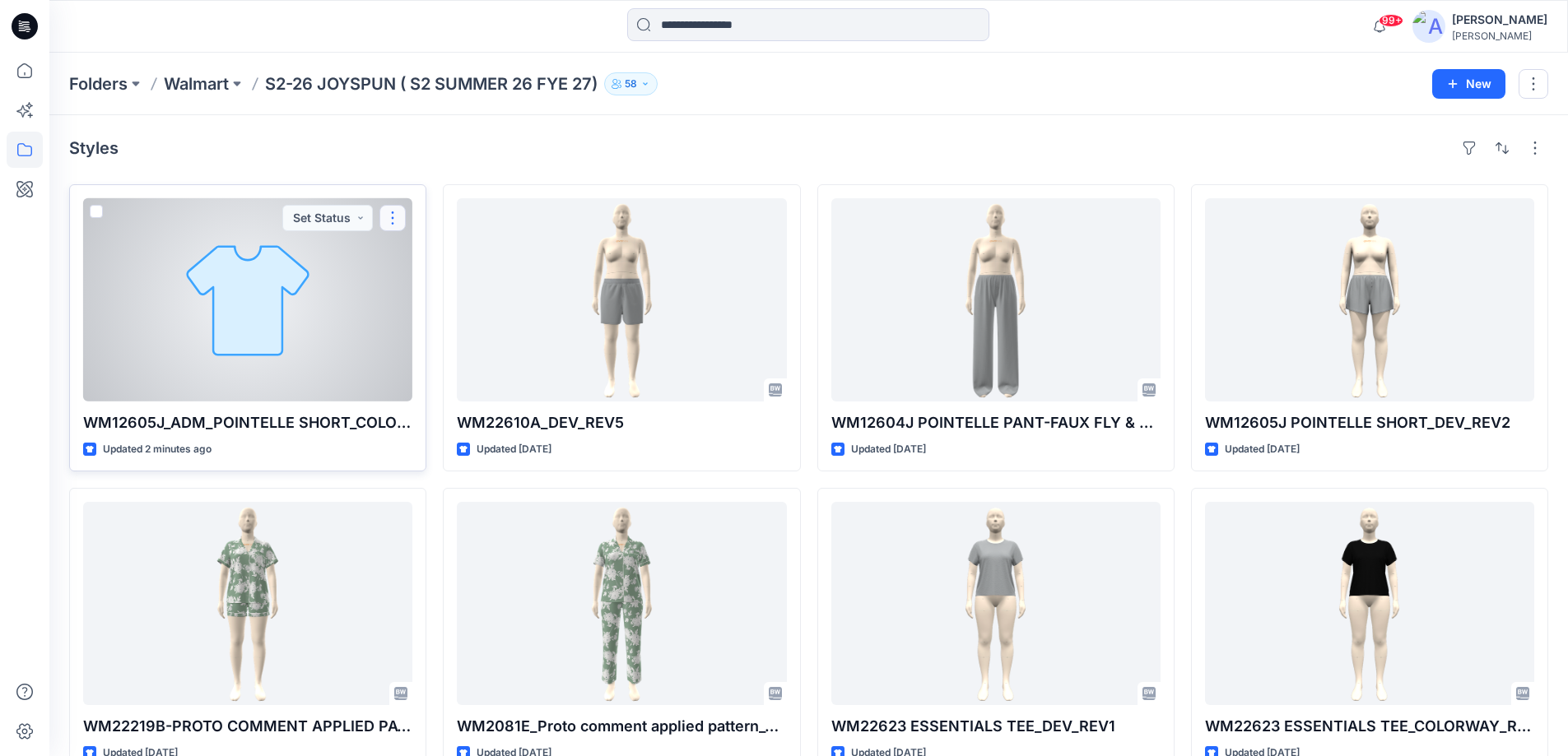
click at [392, 213] on button "button" at bounding box center [392, 218] width 26 height 26
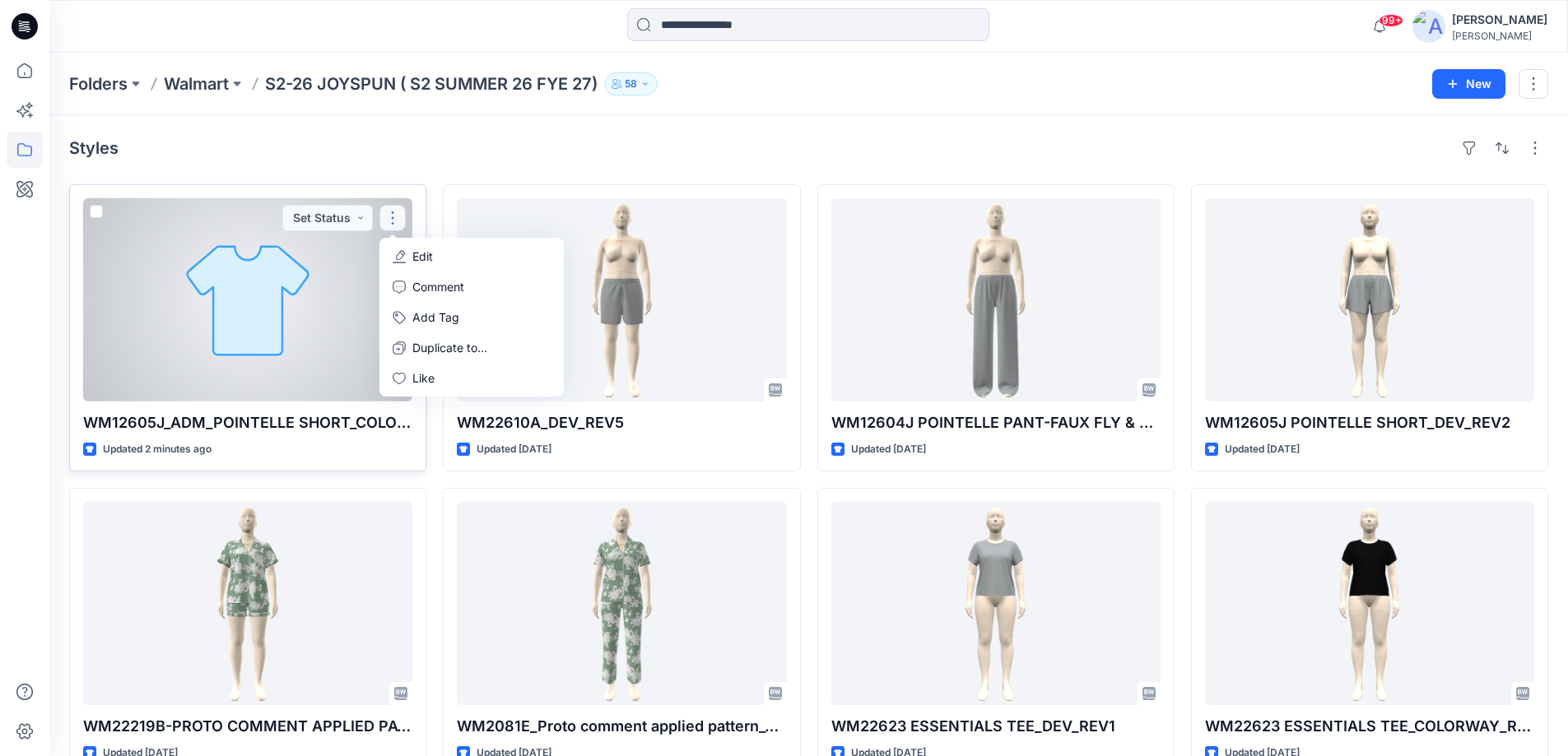
click at [418, 255] on p "Edit" at bounding box center [423, 256] width 20 height 18
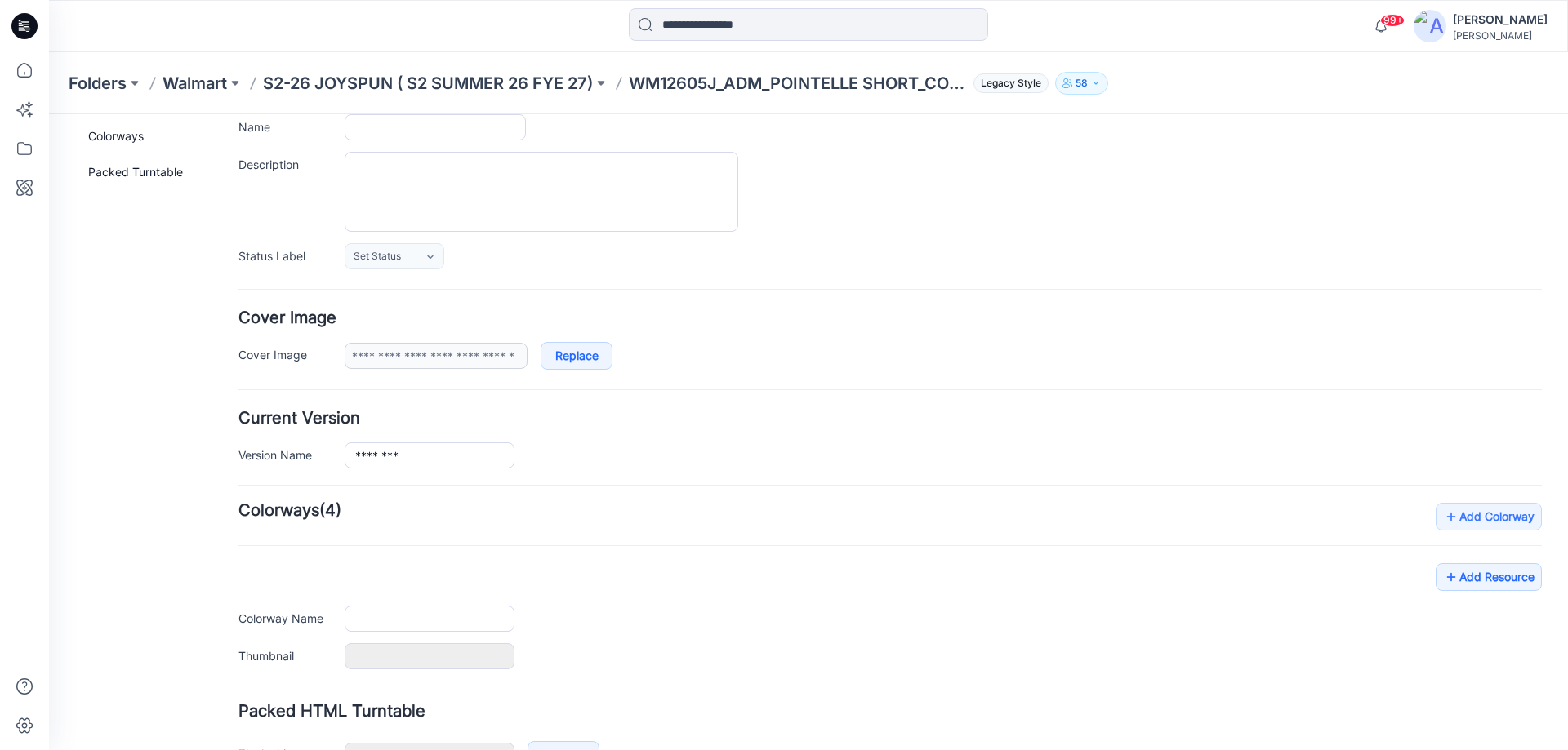
scroll to position [228, 0]
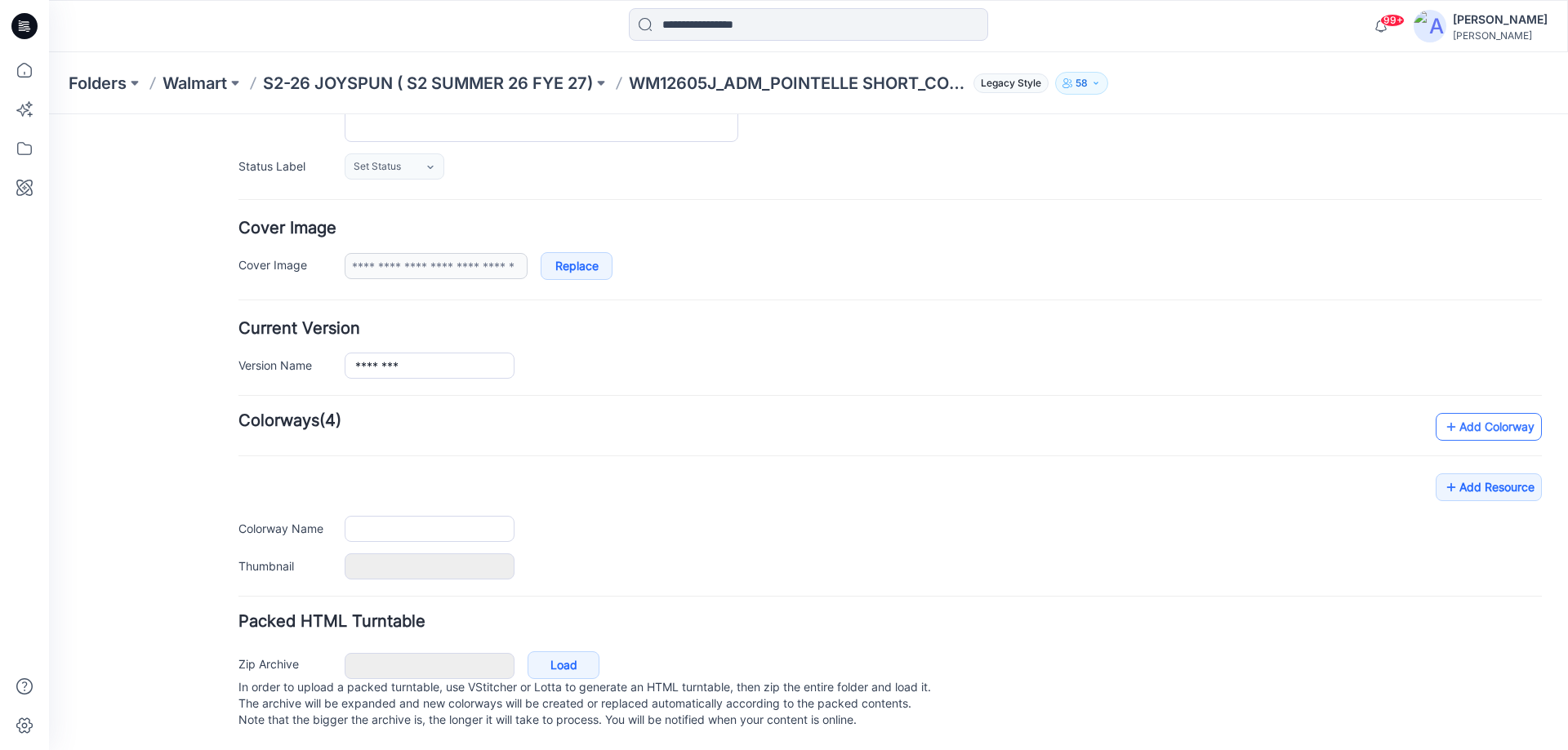
type input "**********"
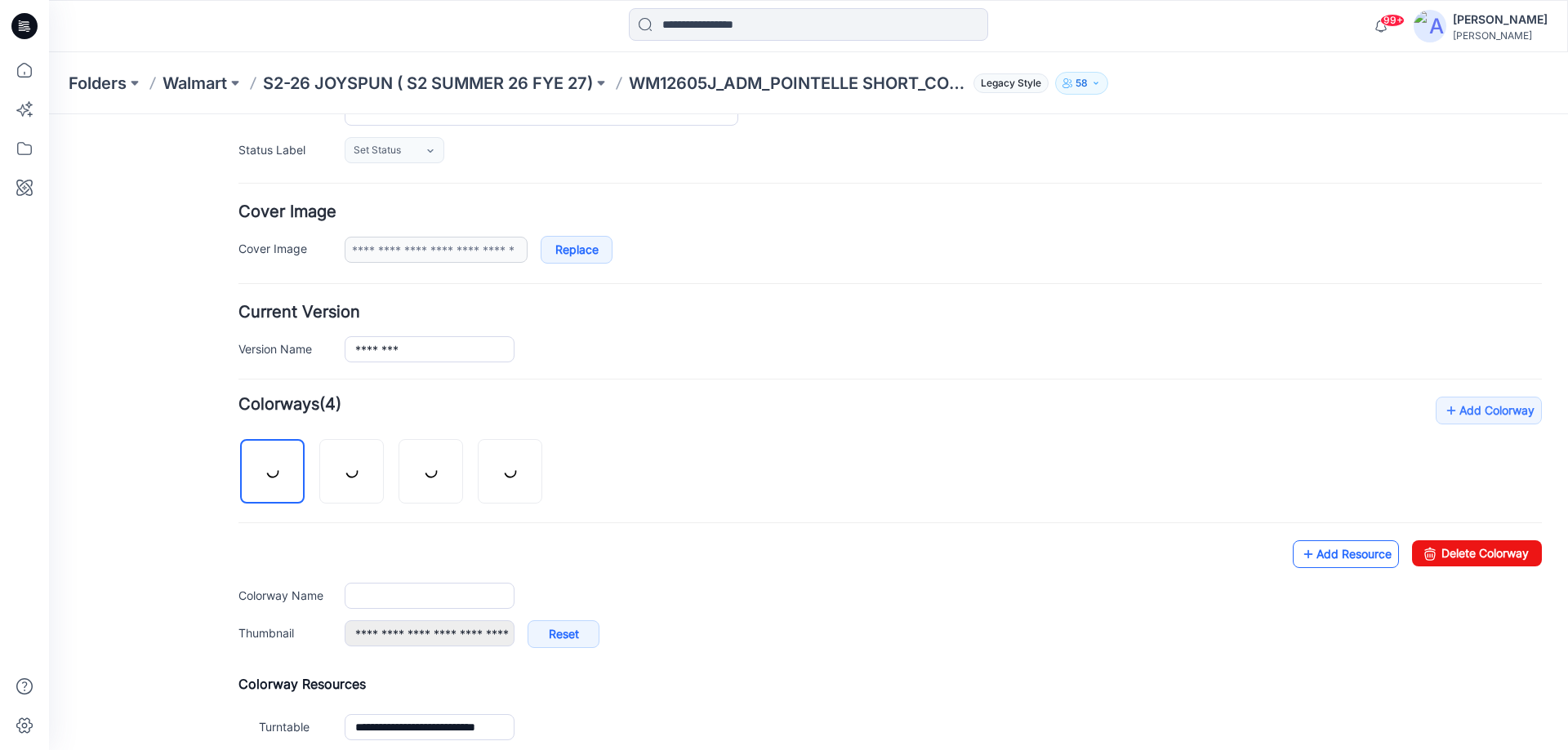
click at [1343, 555] on link "Add Resource" at bounding box center [1345, 553] width 106 height 28
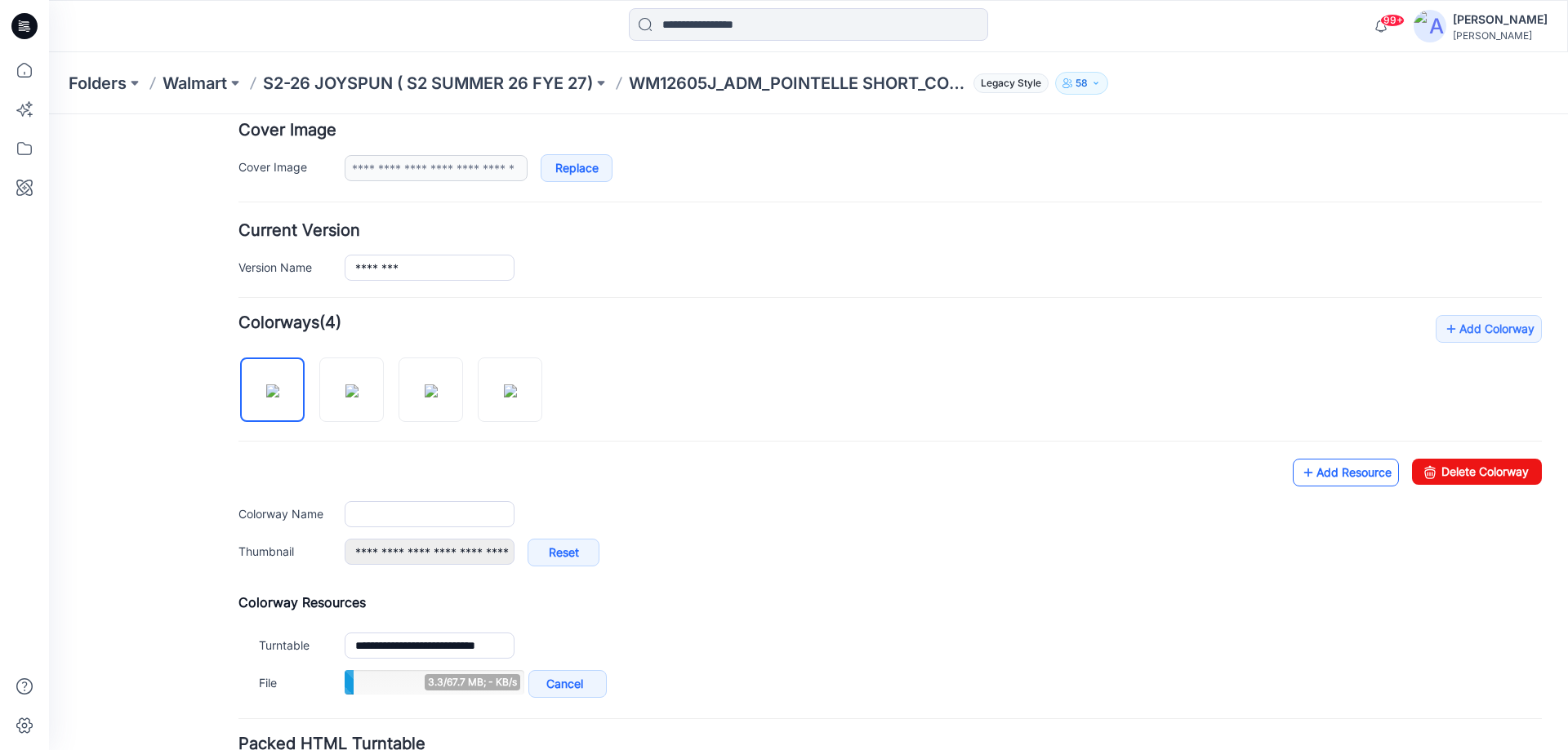
click at [1358, 470] on link "Add Resource" at bounding box center [1345, 472] width 106 height 28
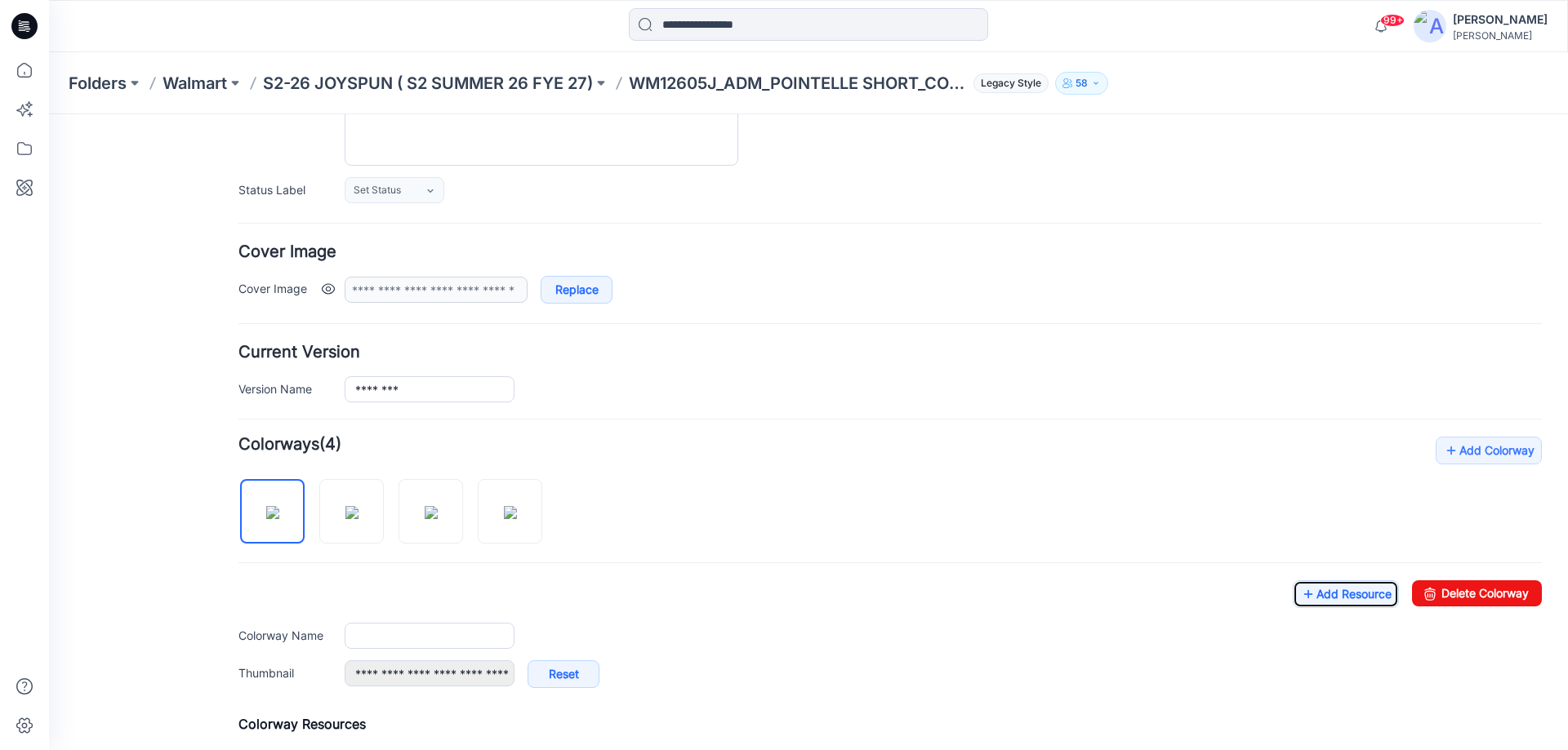
scroll to position [0, 0]
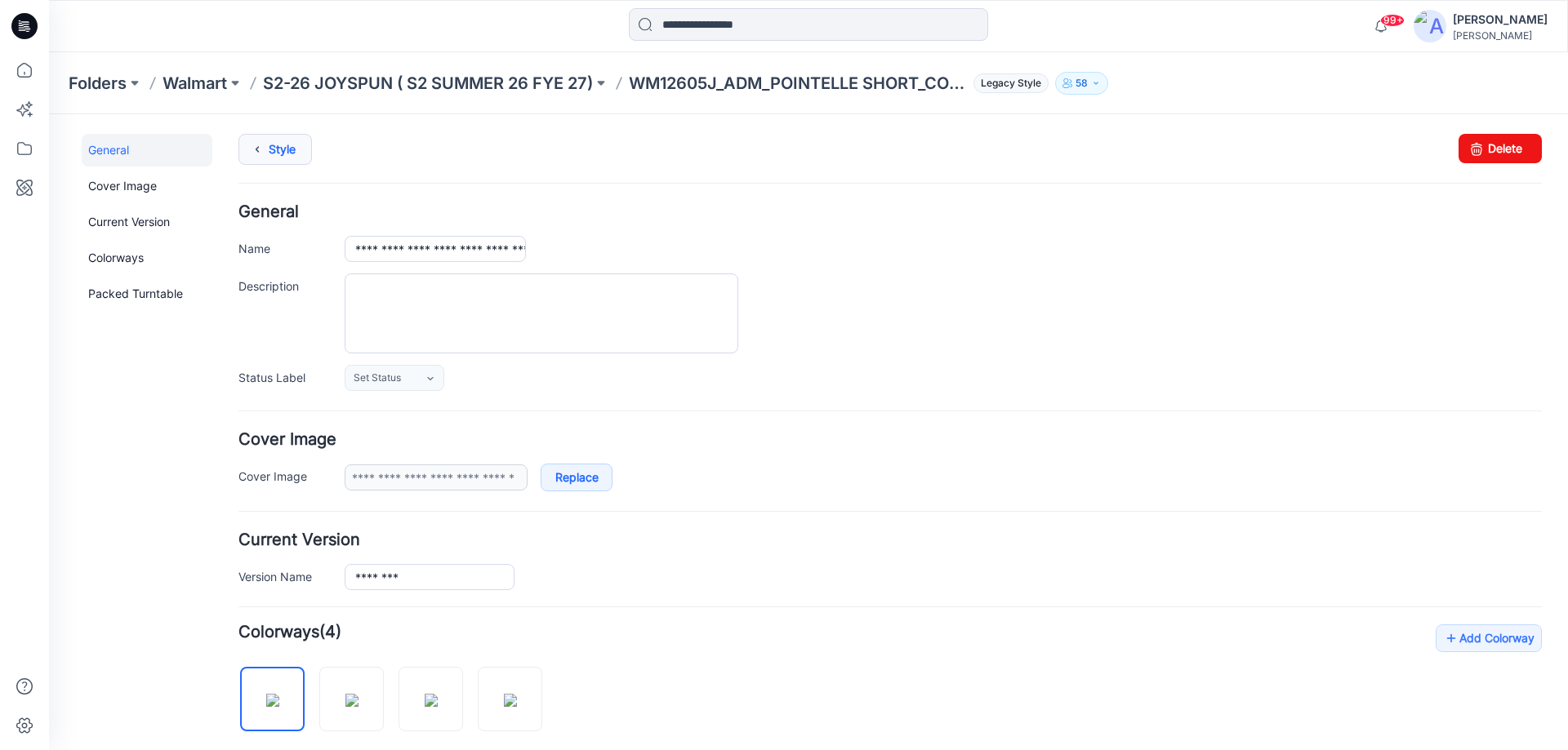
click at [297, 147] on link "Style" at bounding box center [275, 149] width 73 height 31
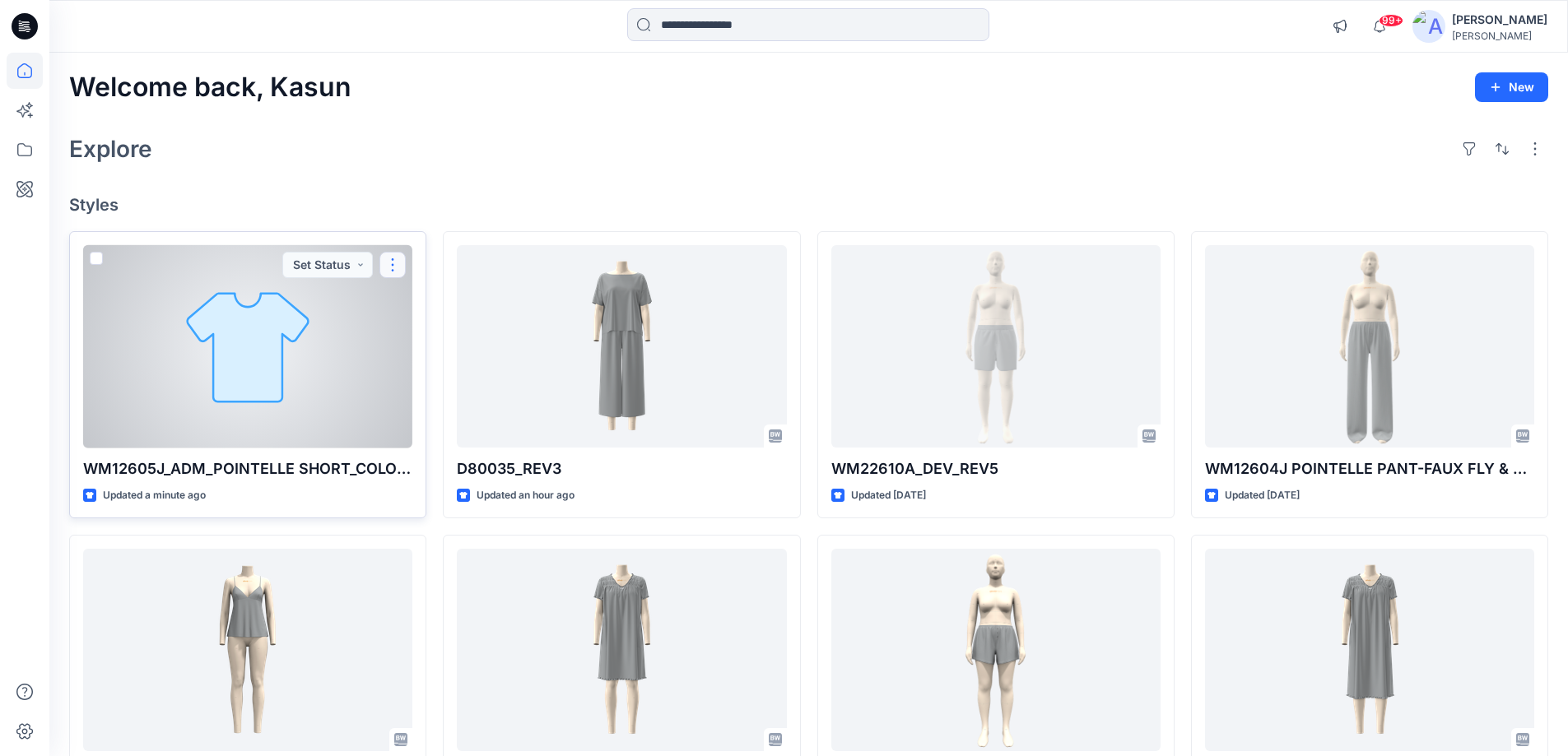
click at [393, 262] on button "button" at bounding box center [392, 265] width 26 height 26
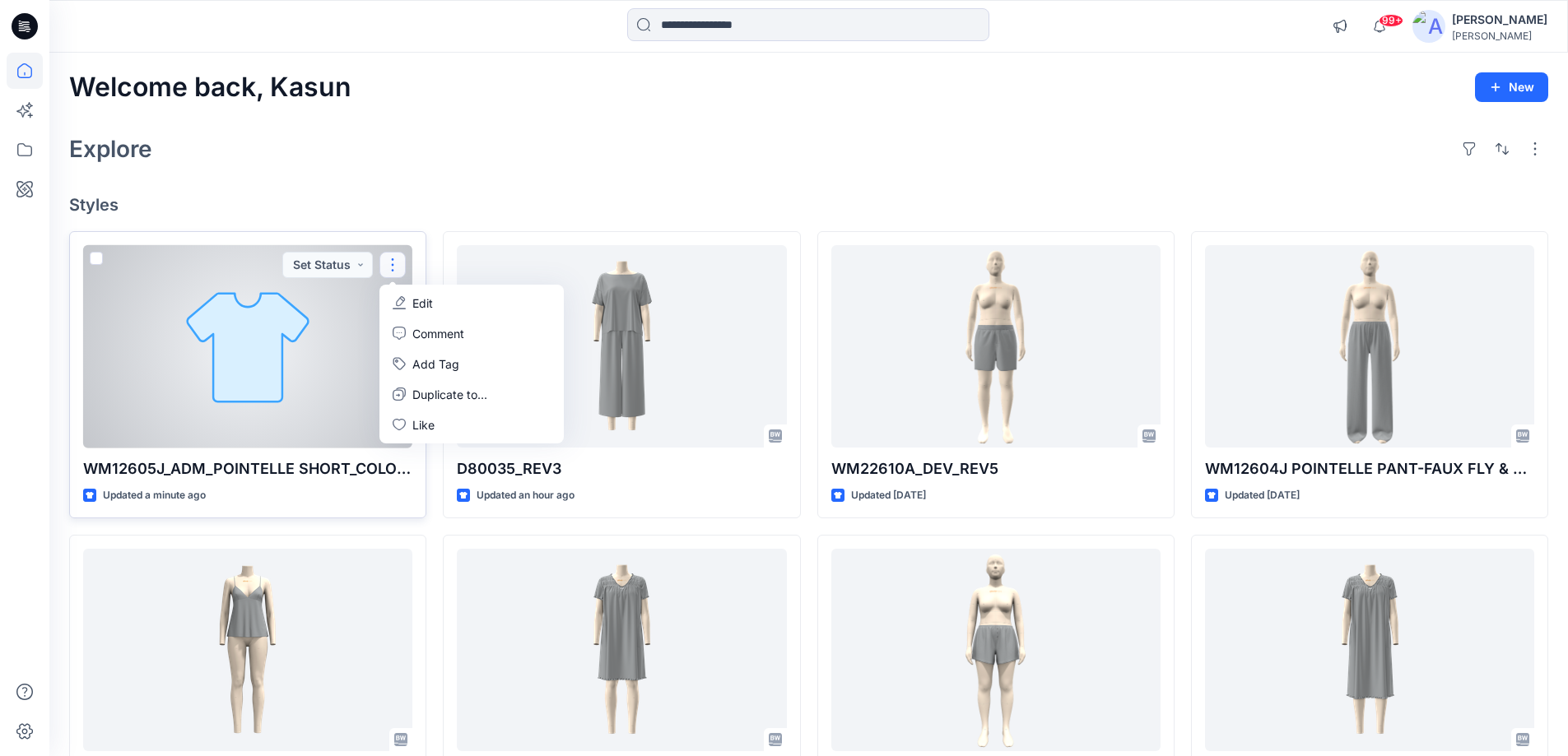
click at [422, 304] on p "Edit" at bounding box center [423, 303] width 20 height 18
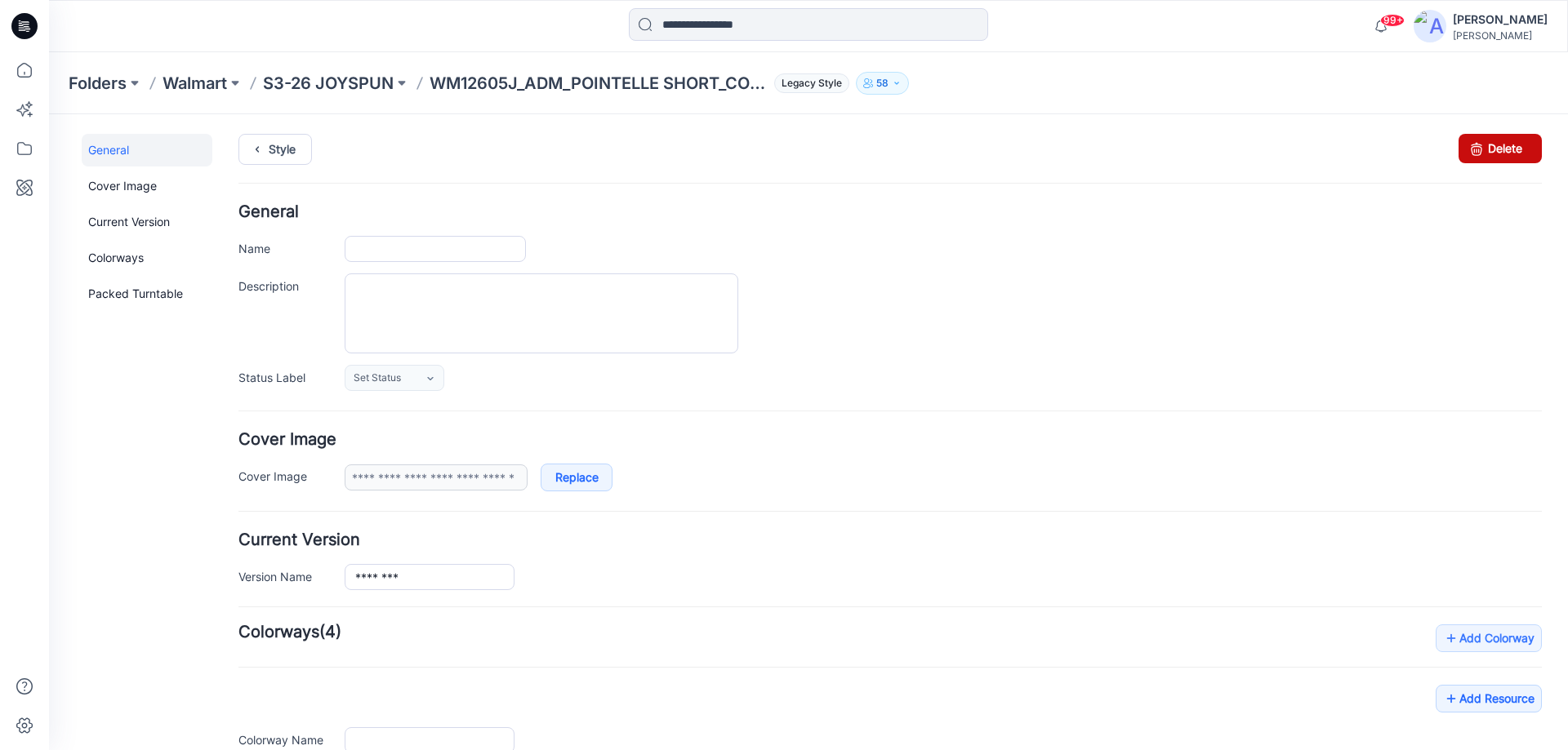
type input "**********"
drag, startPoint x: 1499, startPoint y: 154, endPoint x: 917, endPoint y: 197, distance: 583.6
click at [1499, 154] on link "Delete" at bounding box center [1500, 148] width 83 height 29
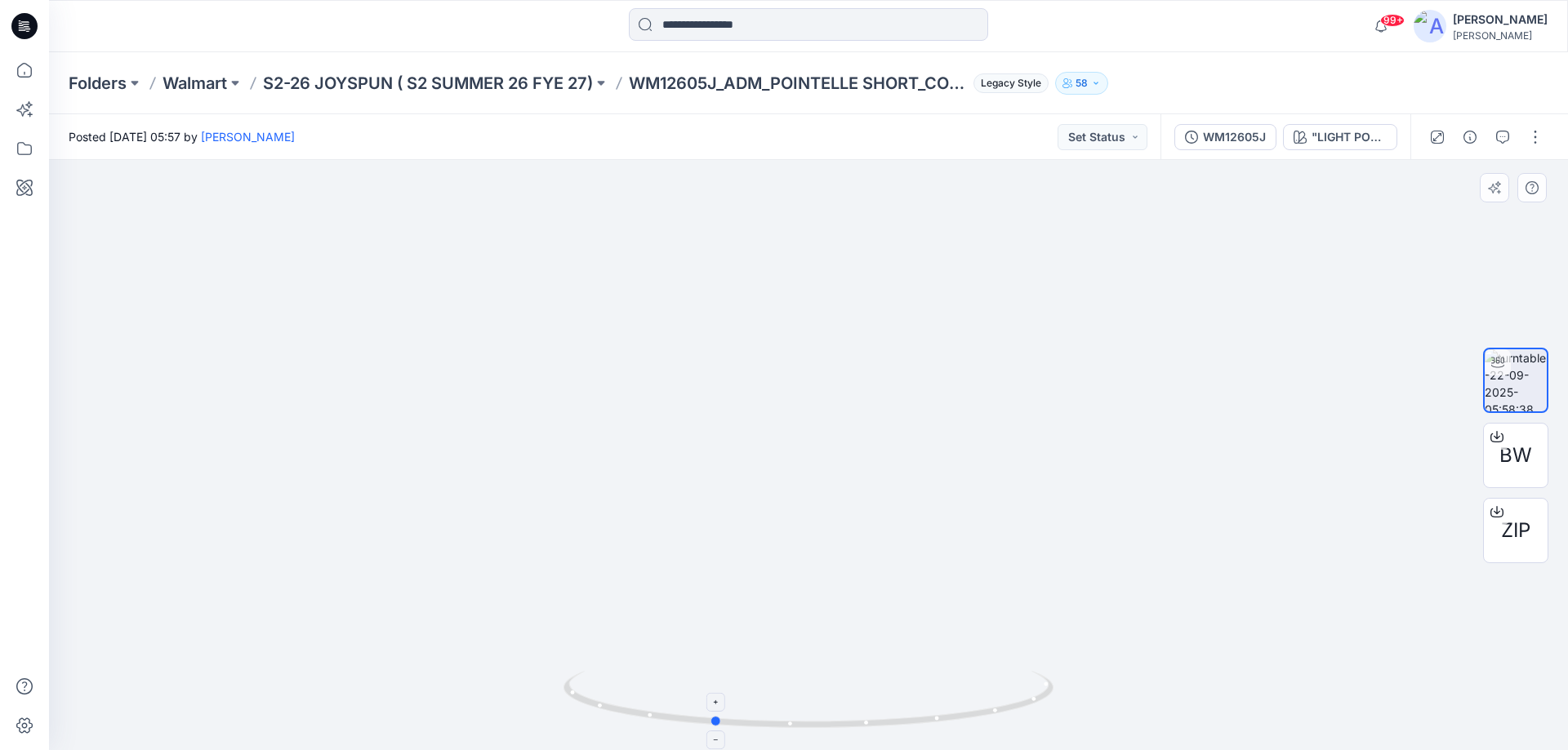
drag, startPoint x: 898, startPoint y: 729, endPoint x: 803, endPoint y: 728, distance: 95.0
click at [803, 728] on icon at bounding box center [810, 701] width 494 height 61
drag, startPoint x: 781, startPoint y: 733, endPoint x: 932, endPoint y: 735, distance: 151.0
click at [932, 735] on img at bounding box center [809, 710] width 490 height 79
click at [1234, 152] on div "WM12605J "LIGHT POWDER PUFF BLUE 2051313"" at bounding box center [1285, 137] width 250 height 46
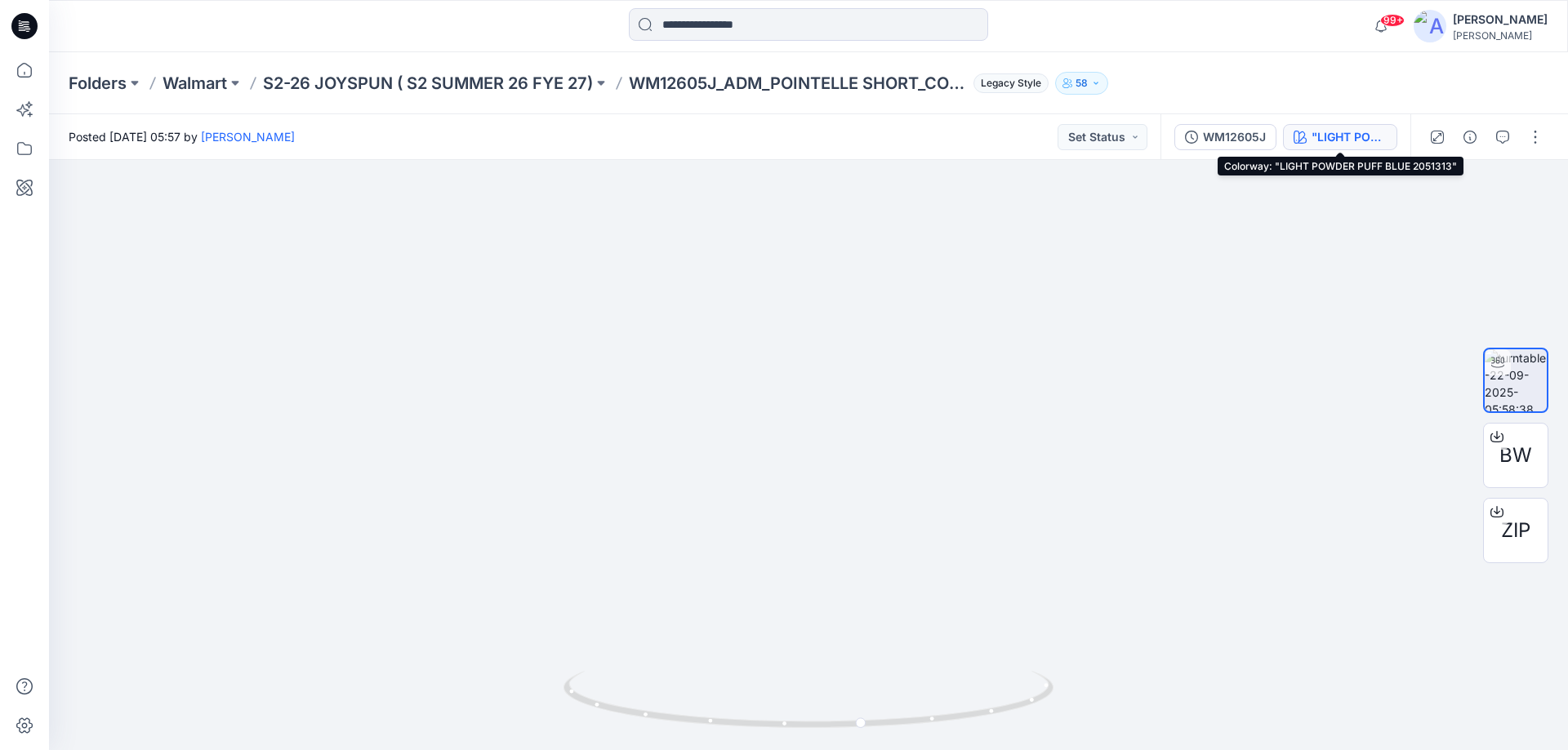
click at [1311, 134] on div ""LIGHT POWDER PUFF BLUE 2051313"" at bounding box center [1349, 138] width 75 height 18
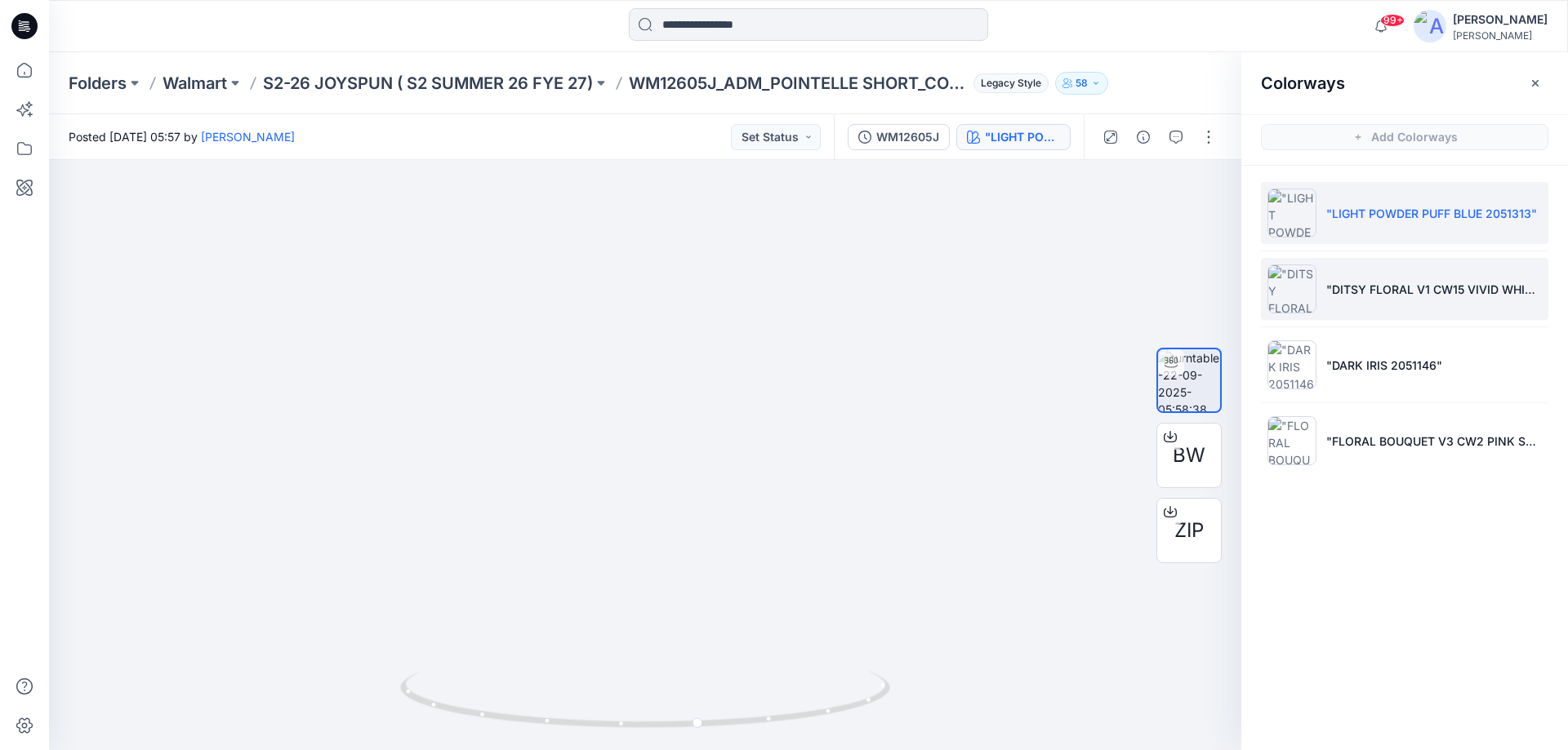
click at [1377, 276] on li ""DITSY FLORAL V1 CW15 VIVID WHITE"" at bounding box center [1404, 289] width 288 height 62
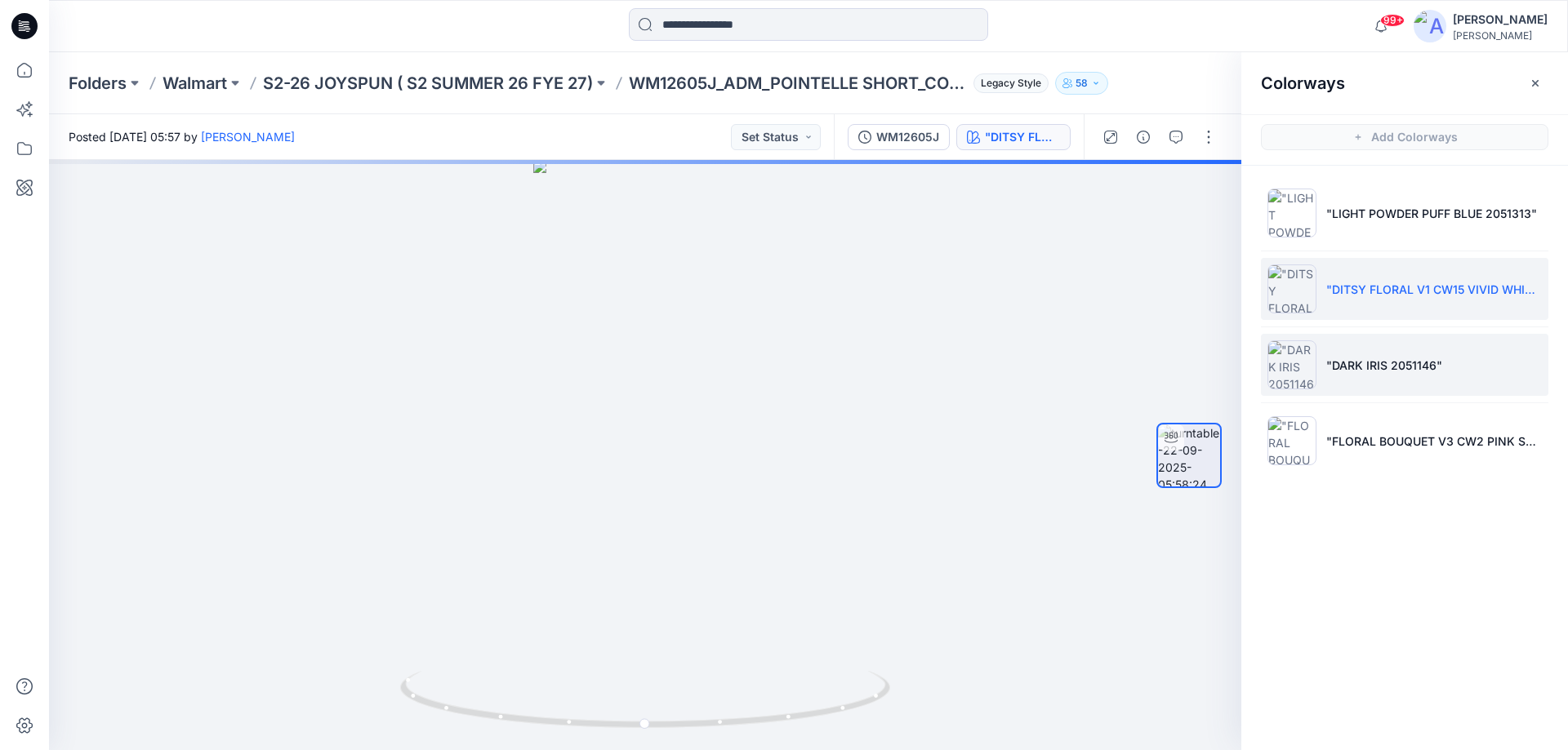
click at [1382, 374] on li ""DARK IRIS 2051146"" at bounding box center [1404, 365] width 288 height 62
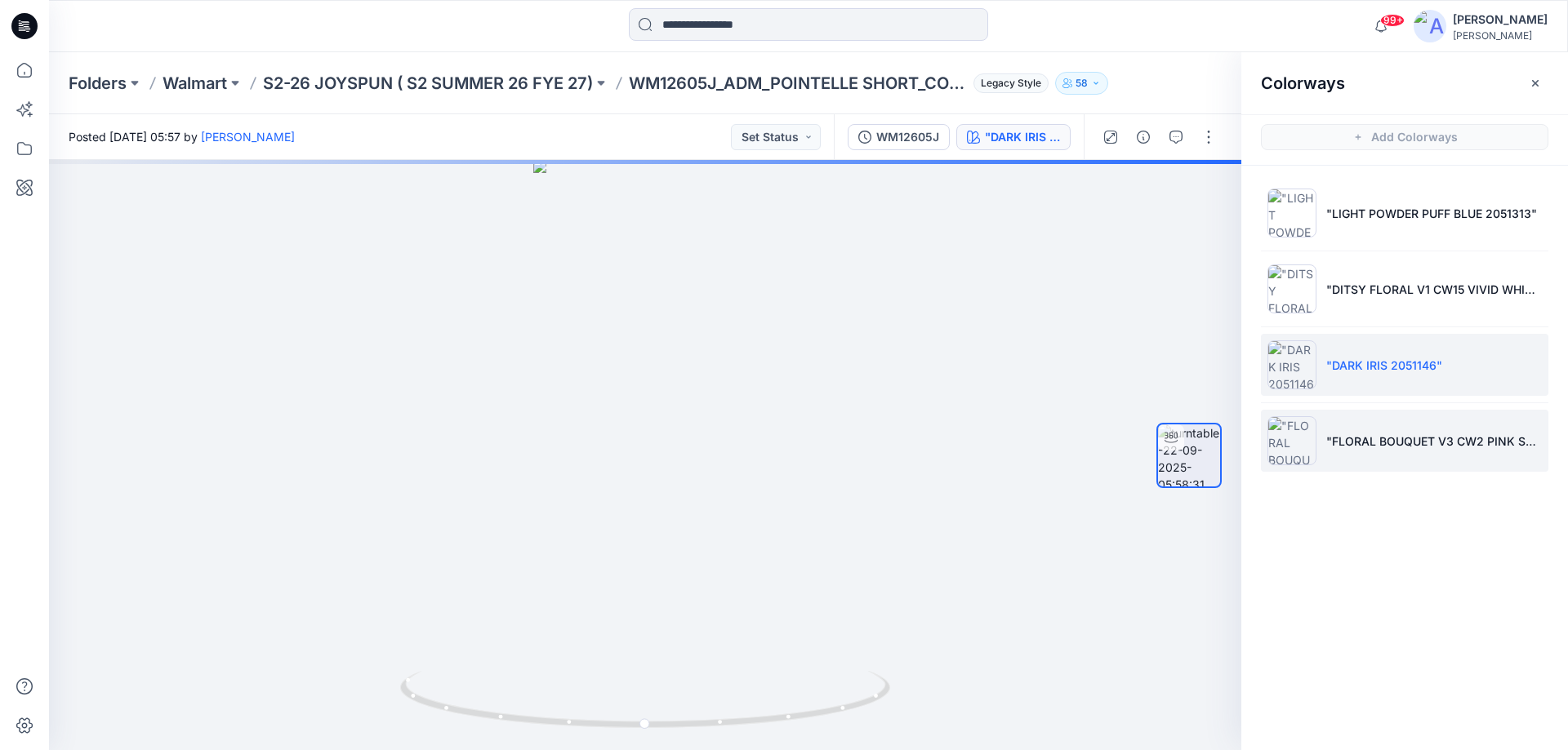
click at [1383, 443] on p ""FLORAL BOUQUET V3 CW2 PINK SKY"" at bounding box center [1434, 441] width 216 height 18
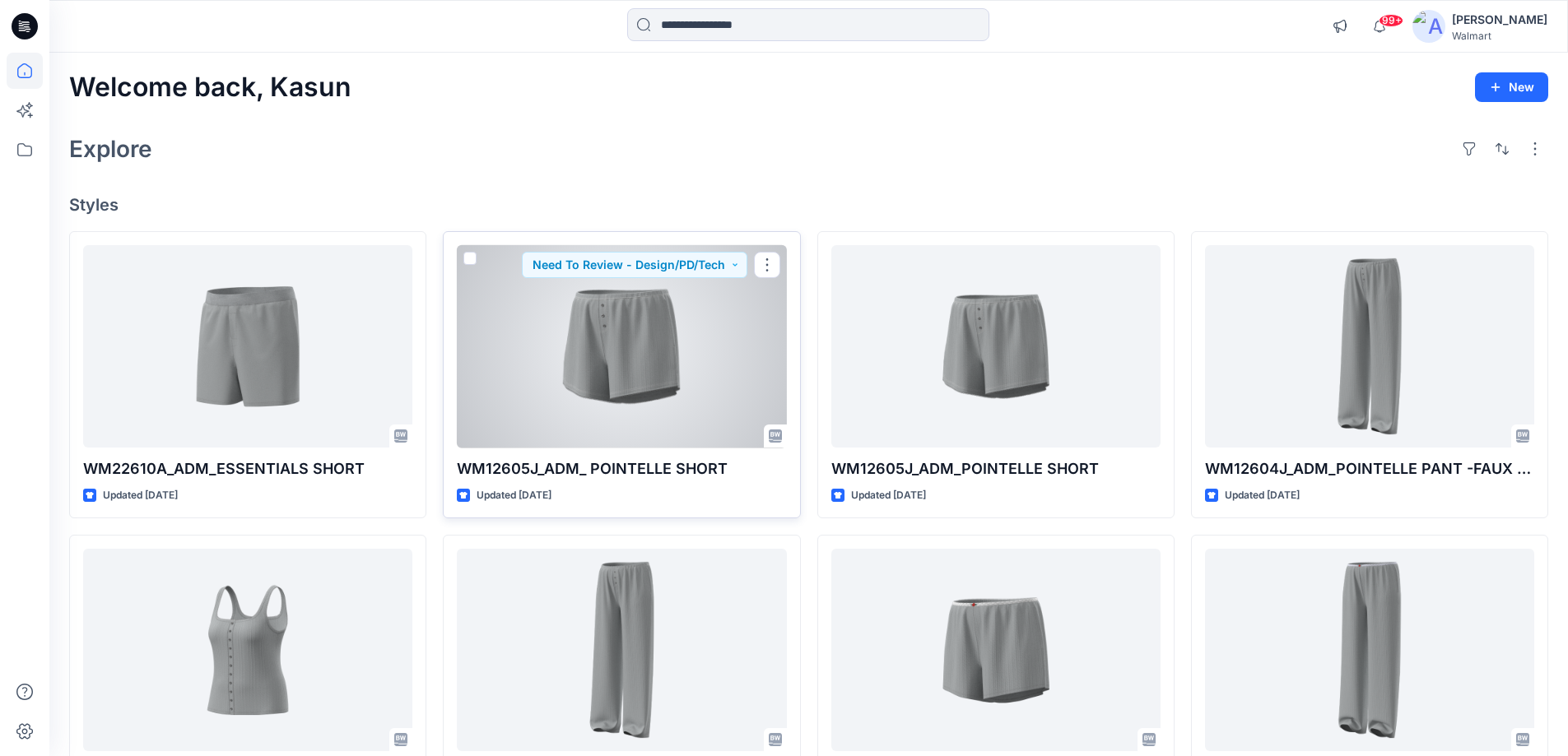
click at [582, 370] on div at bounding box center [622, 347] width 329 height 203
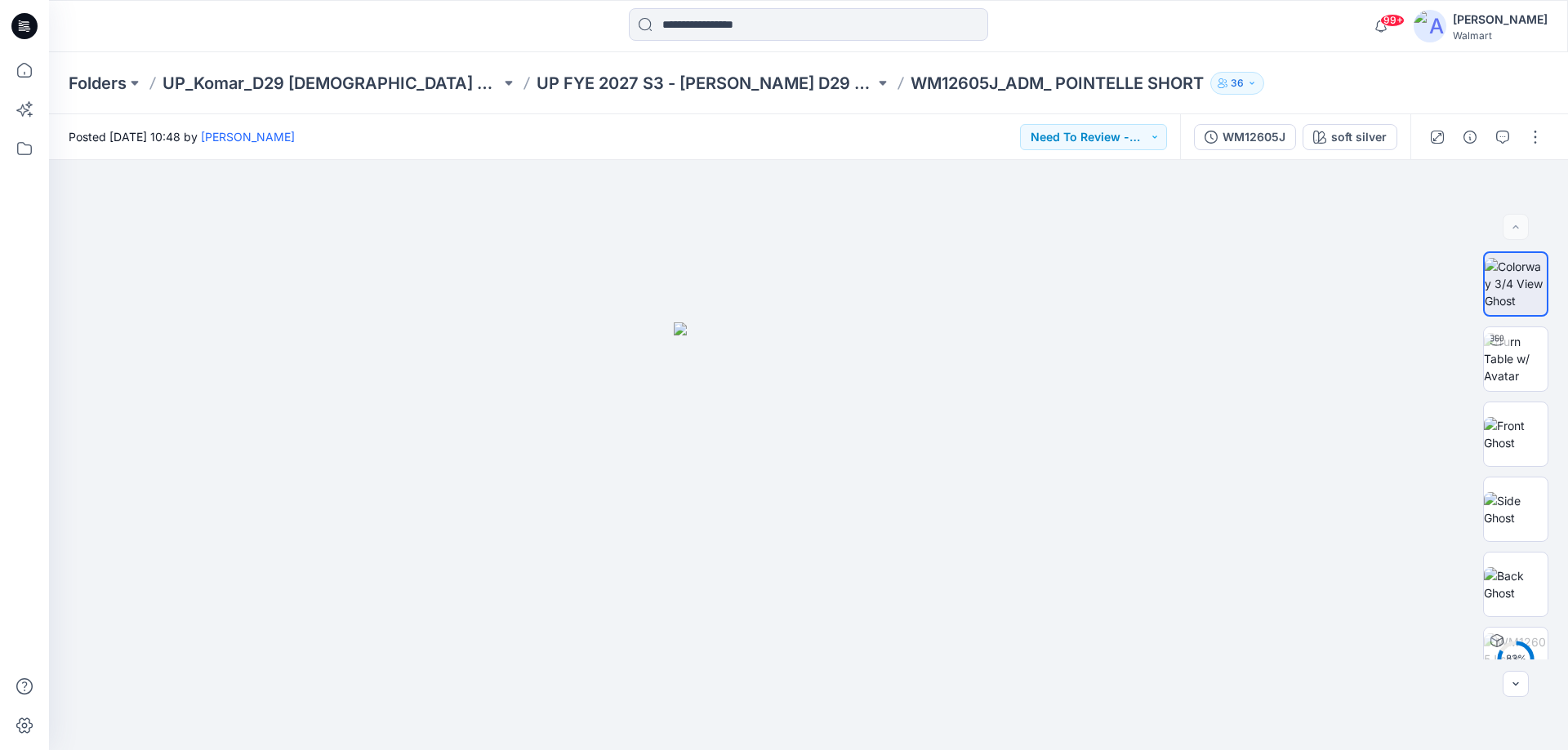
click at [33, 26] on icon at bounding box center [24, 26] width 26 height 26
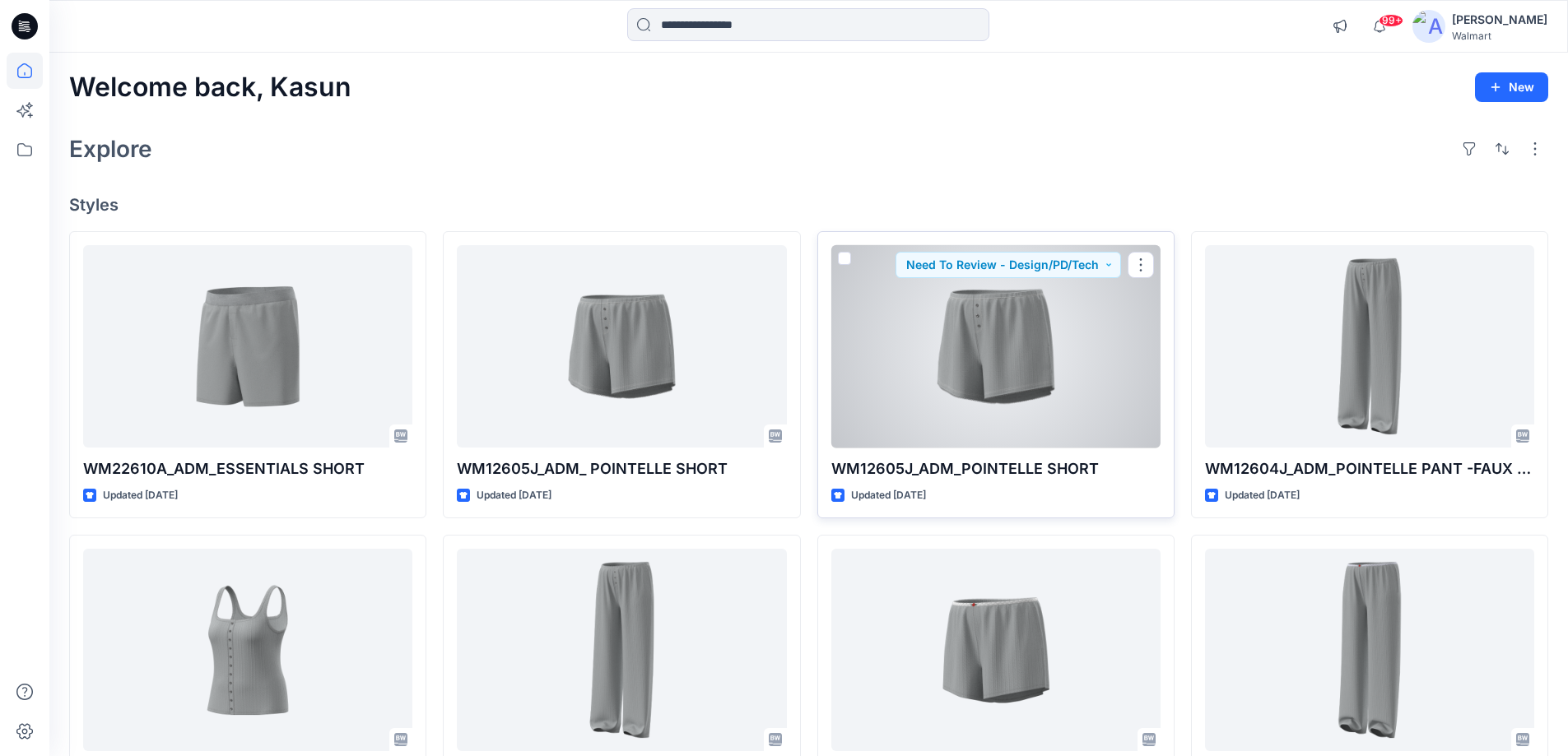
click at [916, 405] on div at bounding box center [996, 347] width 329 height 203
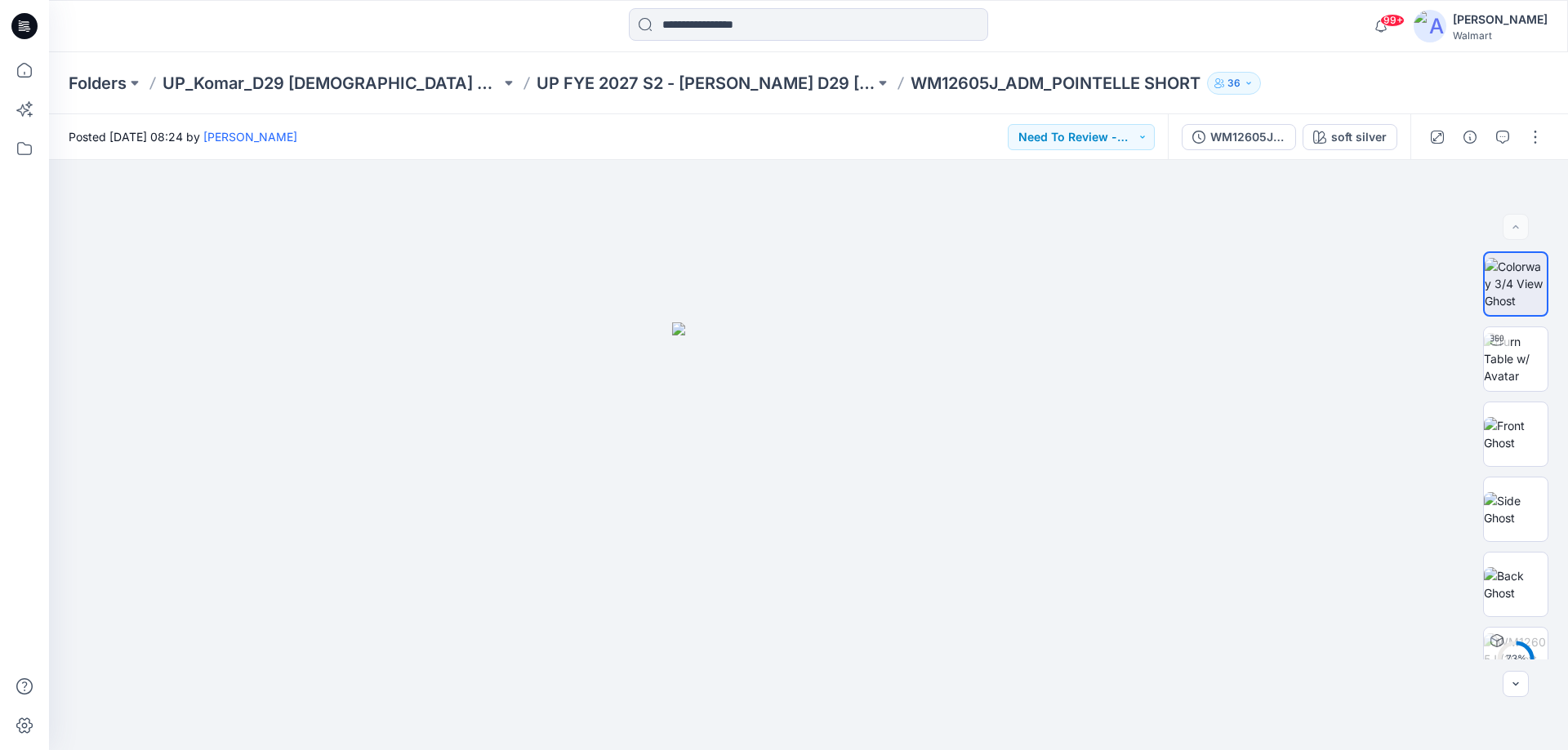
click at [37, 24] on icon at bounding box center [24, 26] width 26 height 26
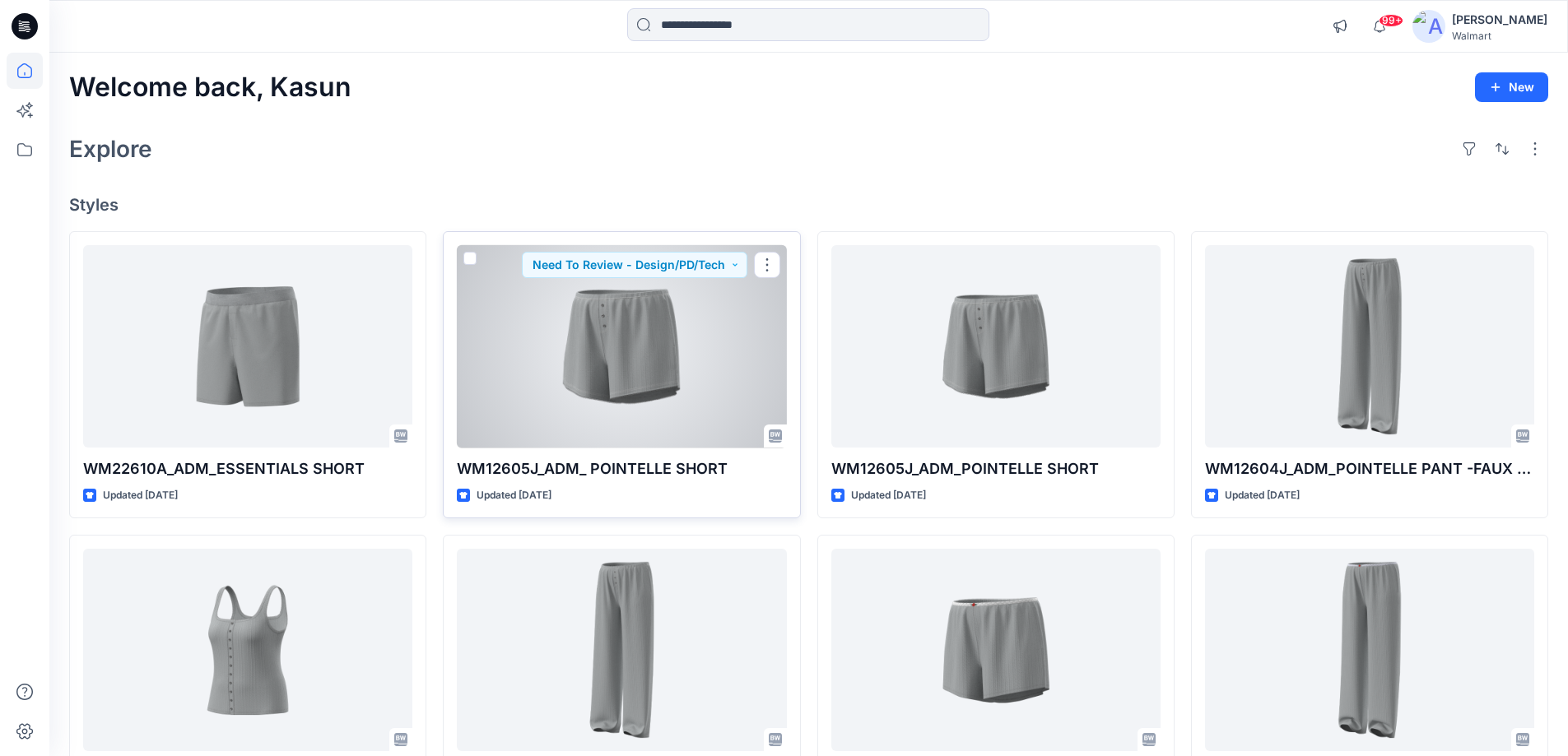
click at [651, 367] on div at bounding box center [622, 347] width 329 height 203
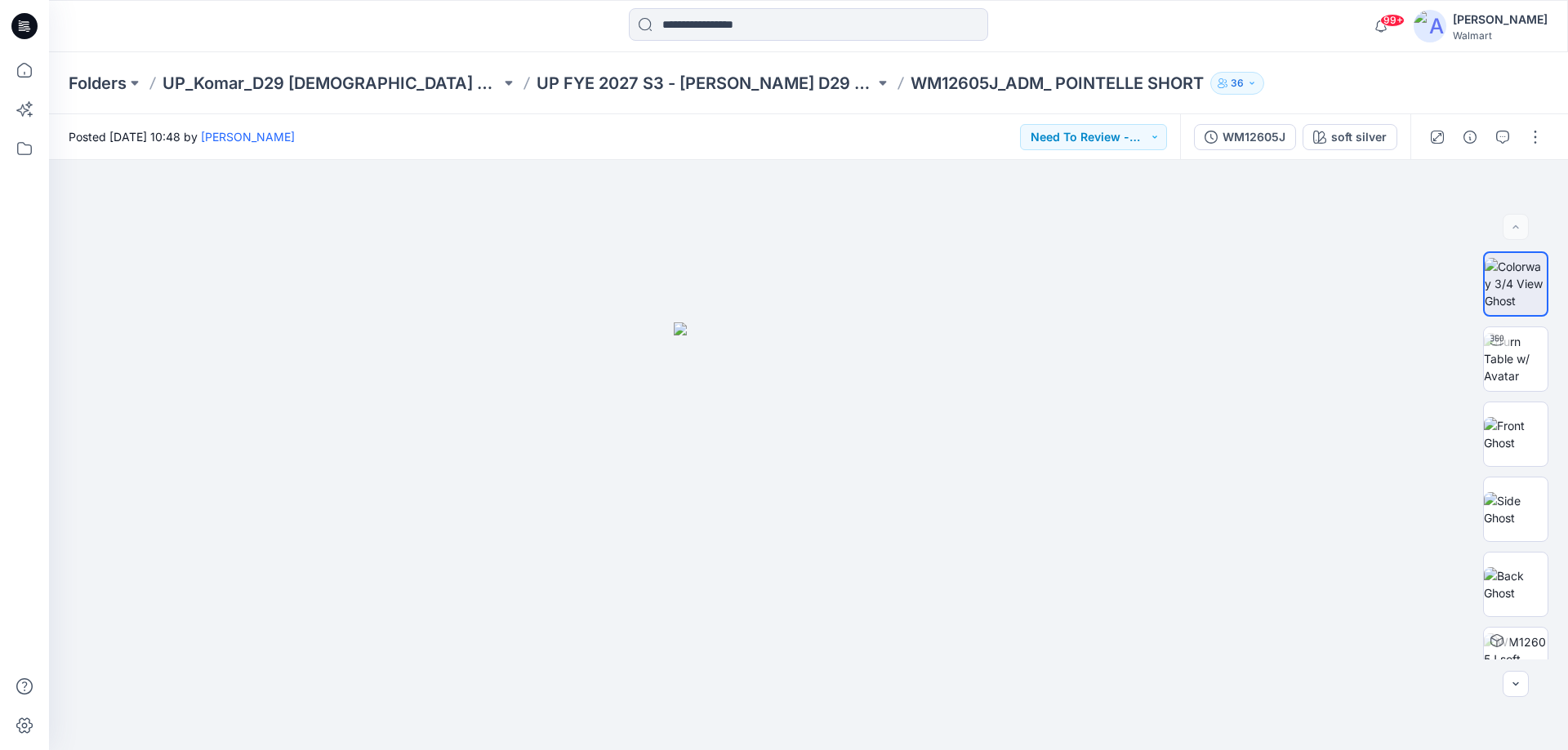
click at [30, 31] on icon at bounding box center [24, 26] width 26 height 26
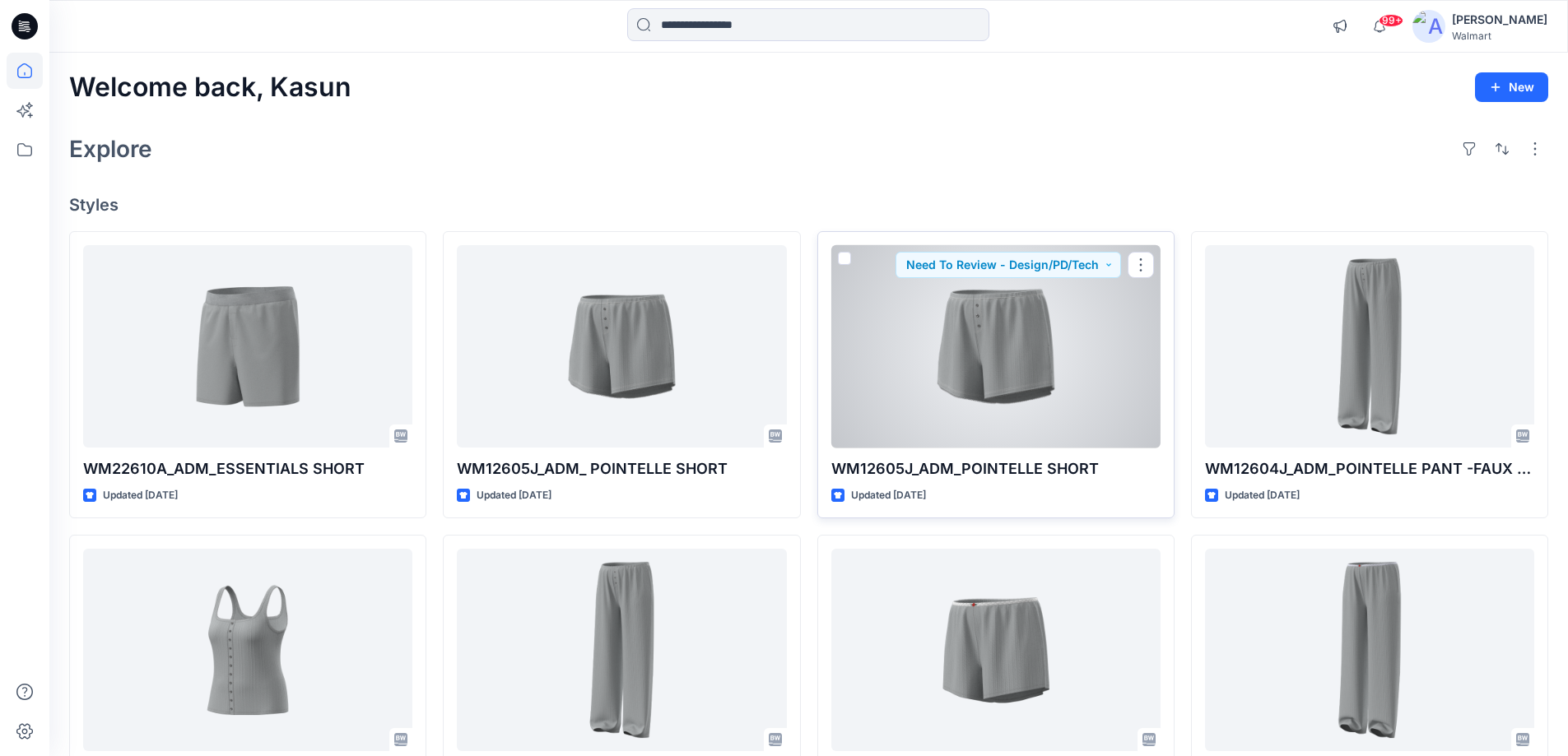
click at [1000, 385] on div at bounding box center [996, 347] width 329 height 203
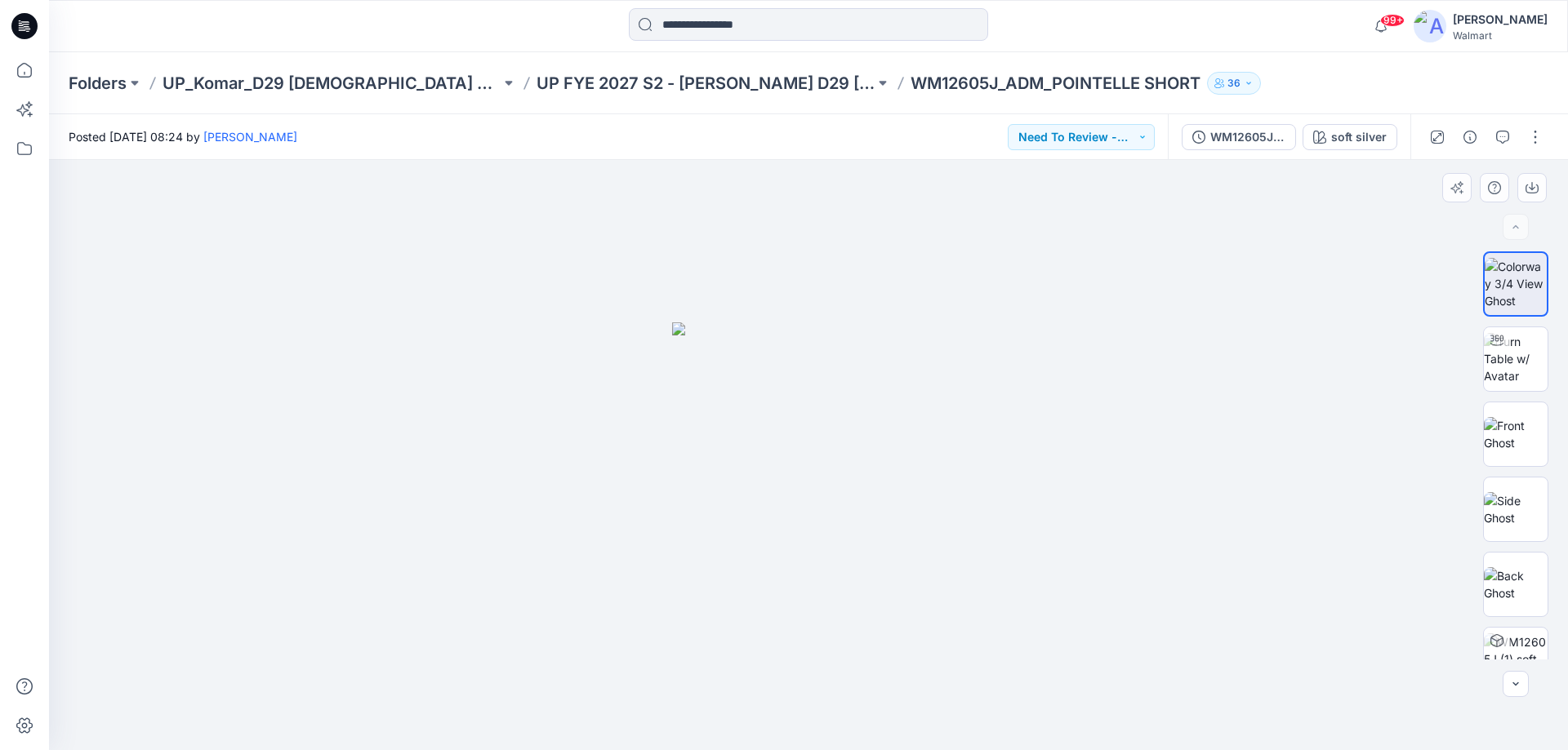
drag, startPoint x: 1014, startPoint y: 572, endPoint x: 759, endPoint y: 567, distance: 255.0
click at [759, 568] on div at bounding box center [809, 455] width 1519 height 590
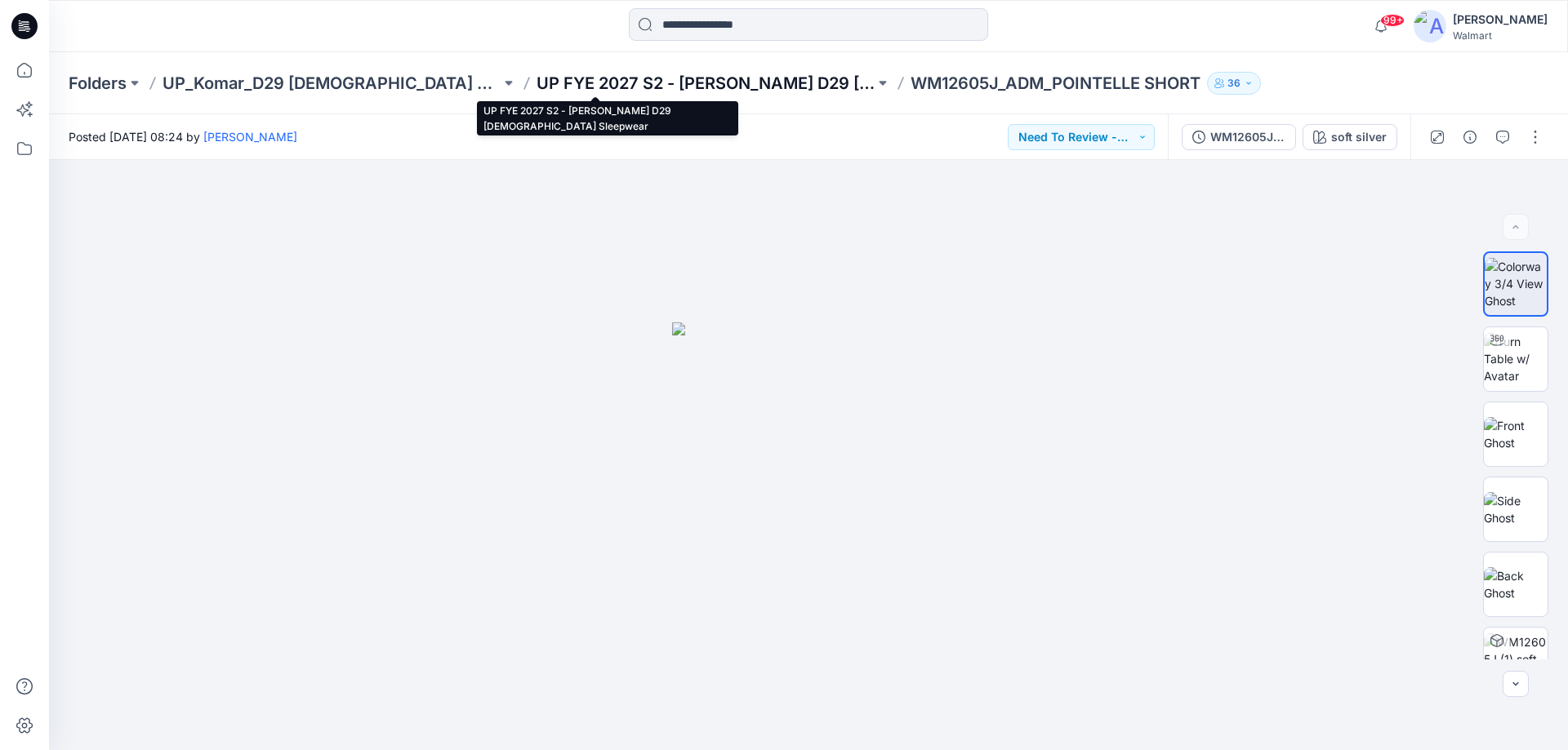
click at [636, 79] on p "UP FYE 2027 S2 - [PERSON_NAME] D29 [DEMOGRAPHIC_DATA] Sleepwear" at bounding box center [706, 82] width 338 height 22
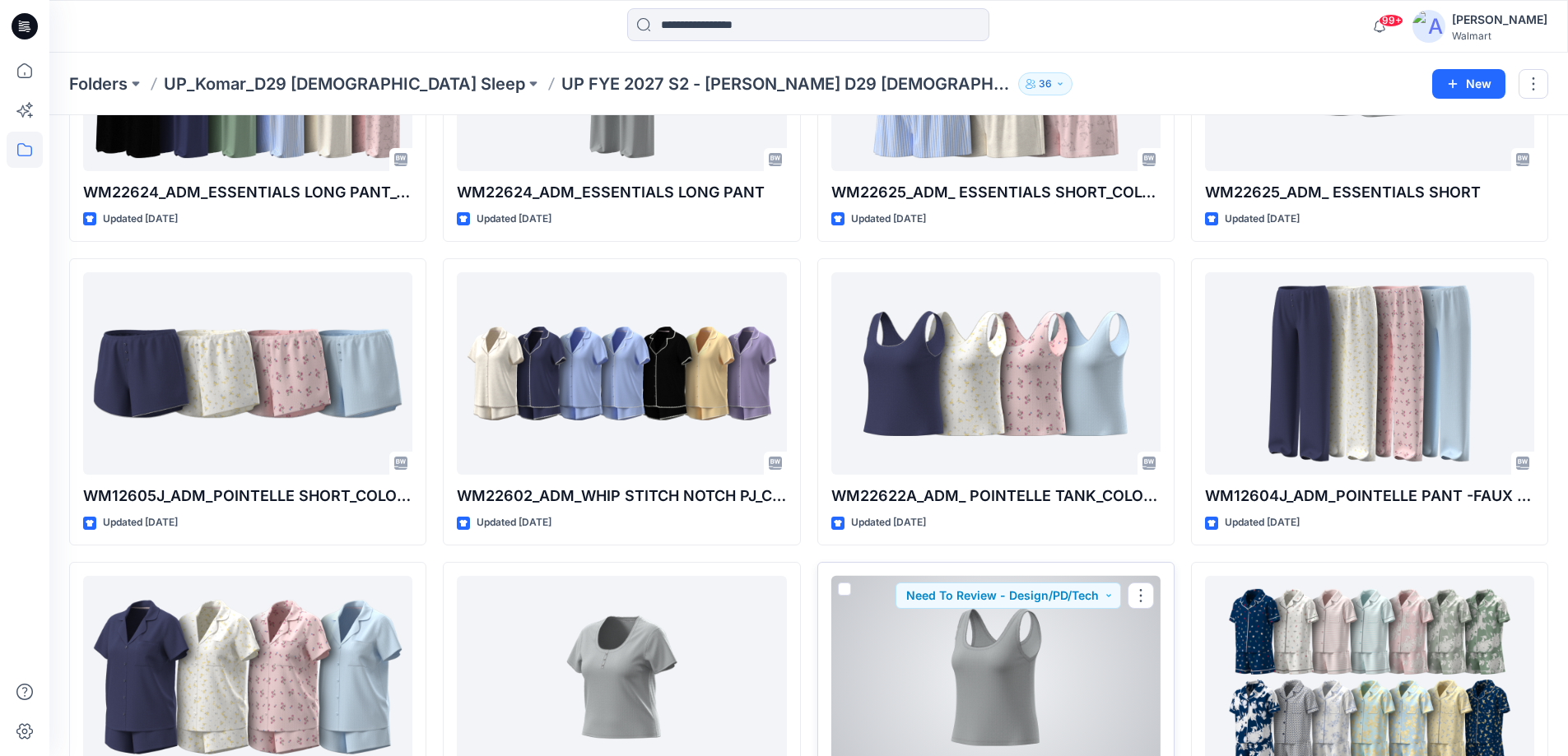
scroll to position [1143, 0]
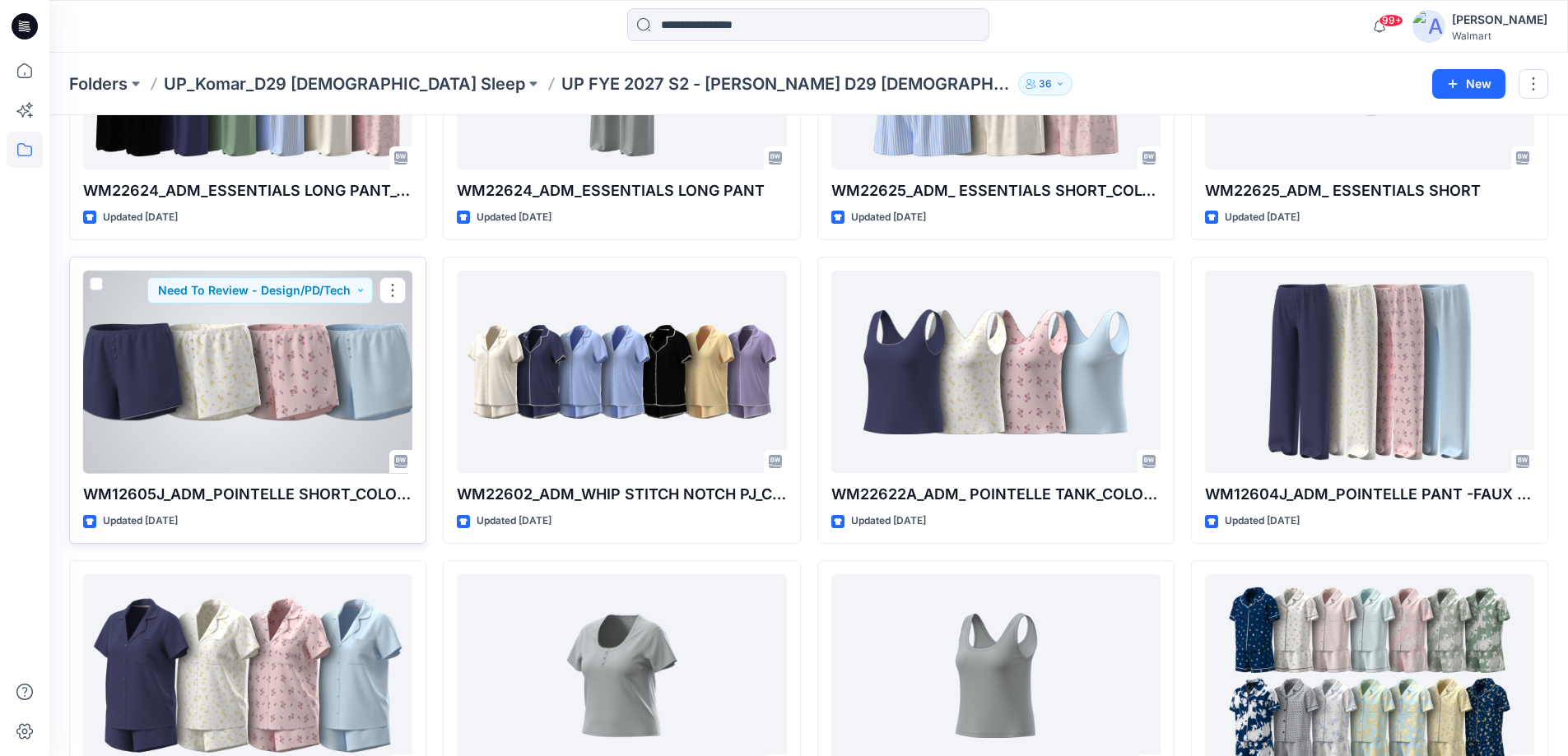
click at [317, 404] on div at bounding box center [248, 372] width 329 height 203
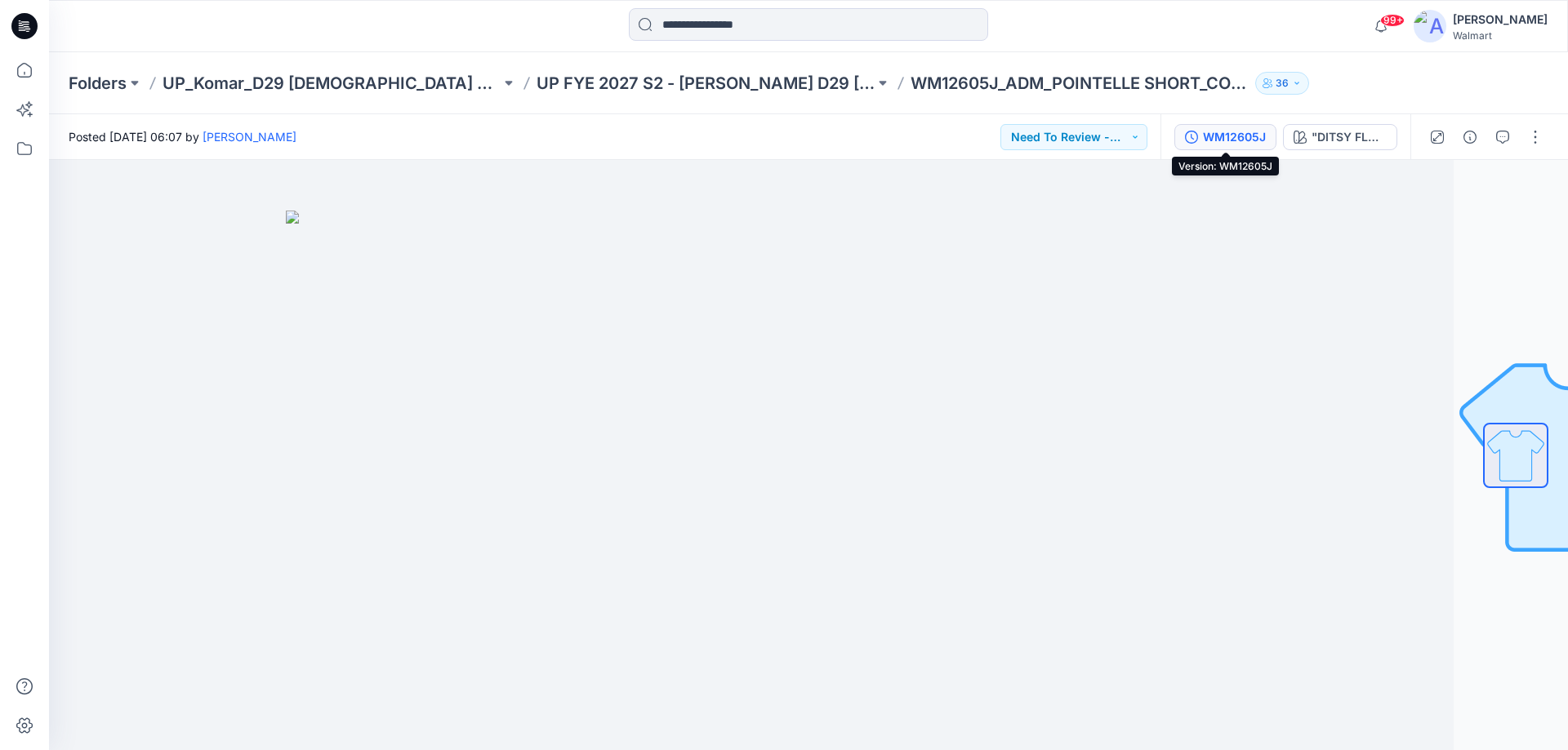
click at [1251, 139] on div "WM12605J" at bounding box center [1234, 138] width 63 height 18
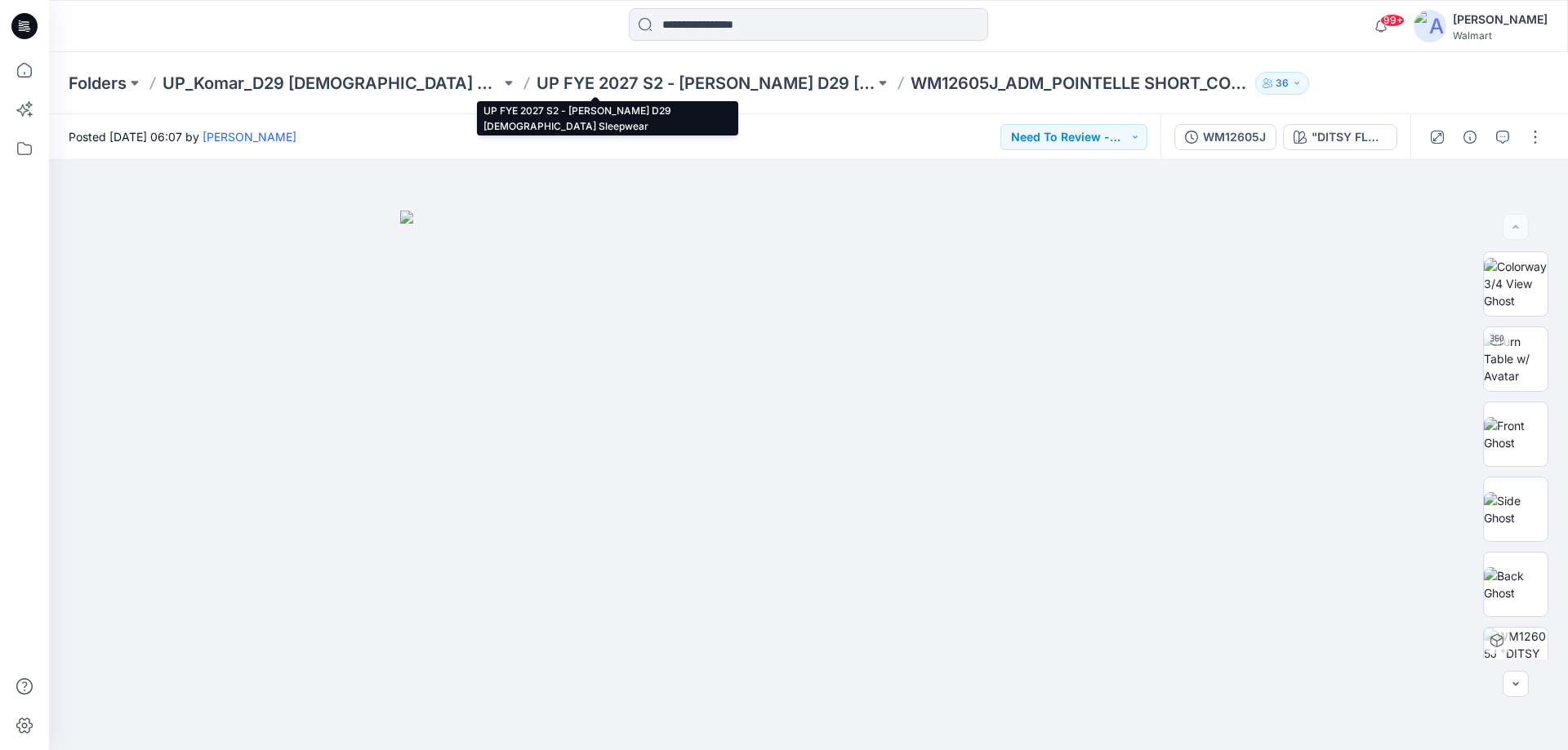
drag, startPoint x: 705, startPoint y: 88, endPoint x: 619, endPoint y: 132, distance: 96.6
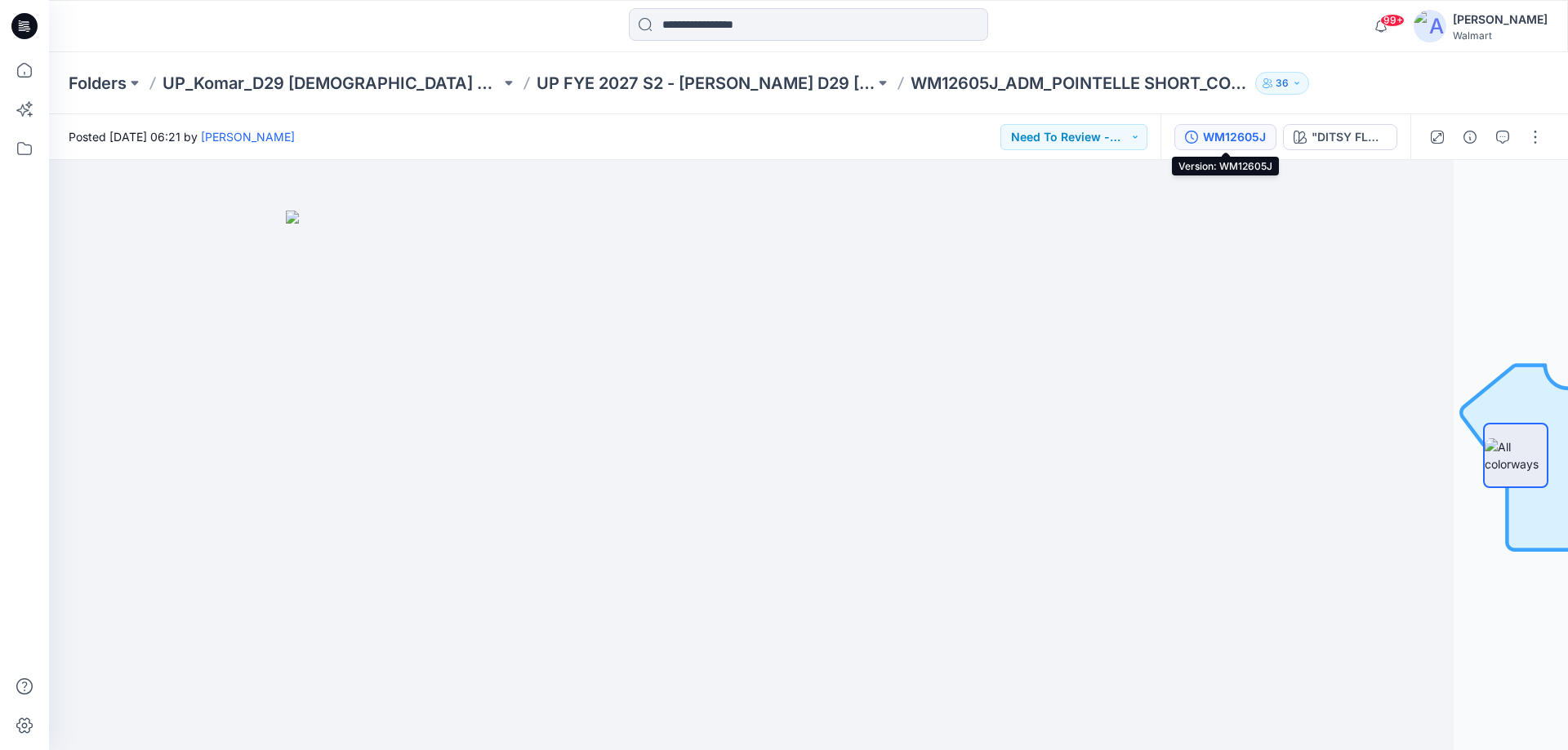
click at [1243, 133] on div "WM12605J" at bounding box center [1234, 138] width 63 height 18
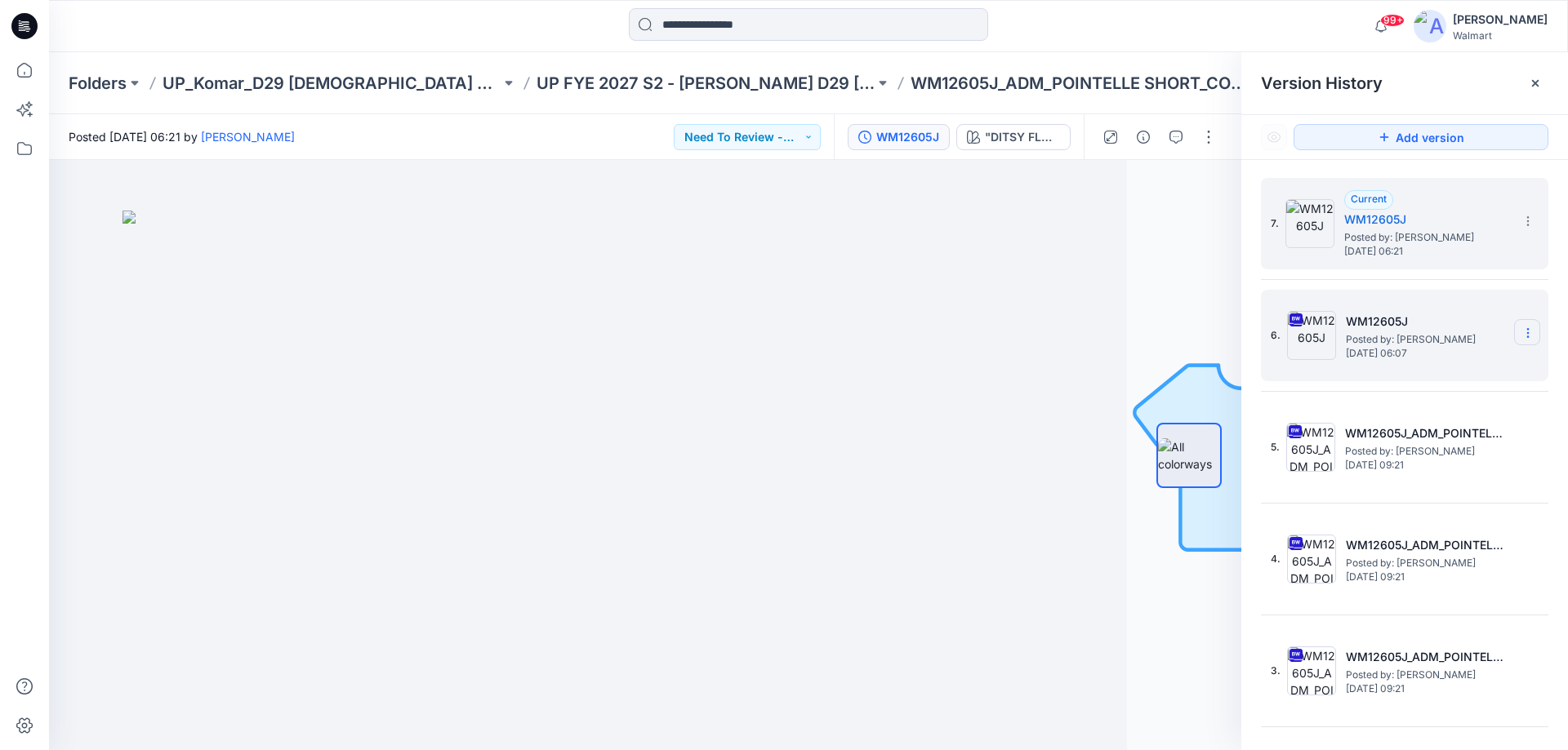
click at [1521, 336] on icon at bounding box center [1528, 333] width 13 height 13
click at [1410, 502] on span "Delete Version" at bounding box center [1415, 503] width 77 height 20
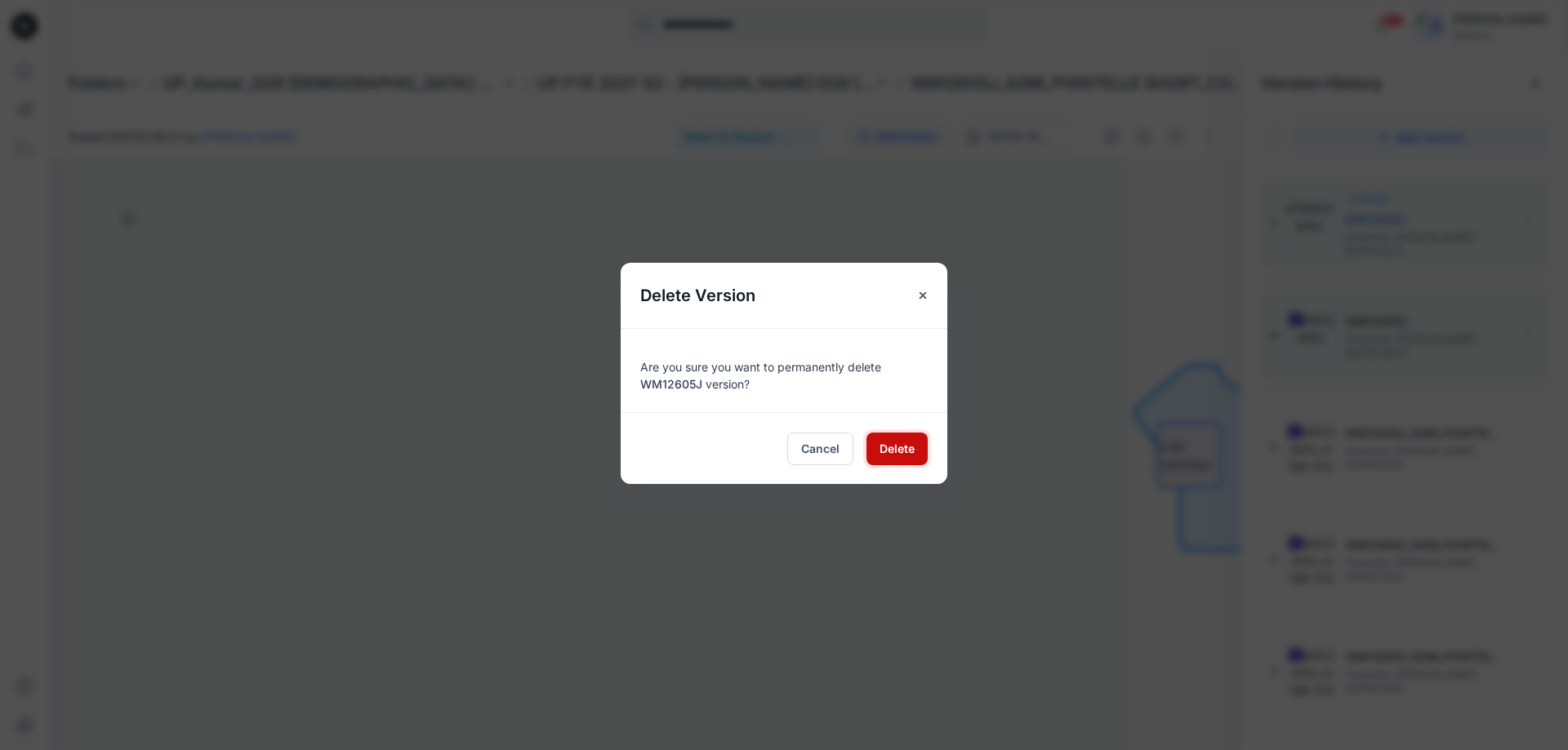
click at [897, 456] on span "Delete" at bounding box center [897, 448] width 35 height 18
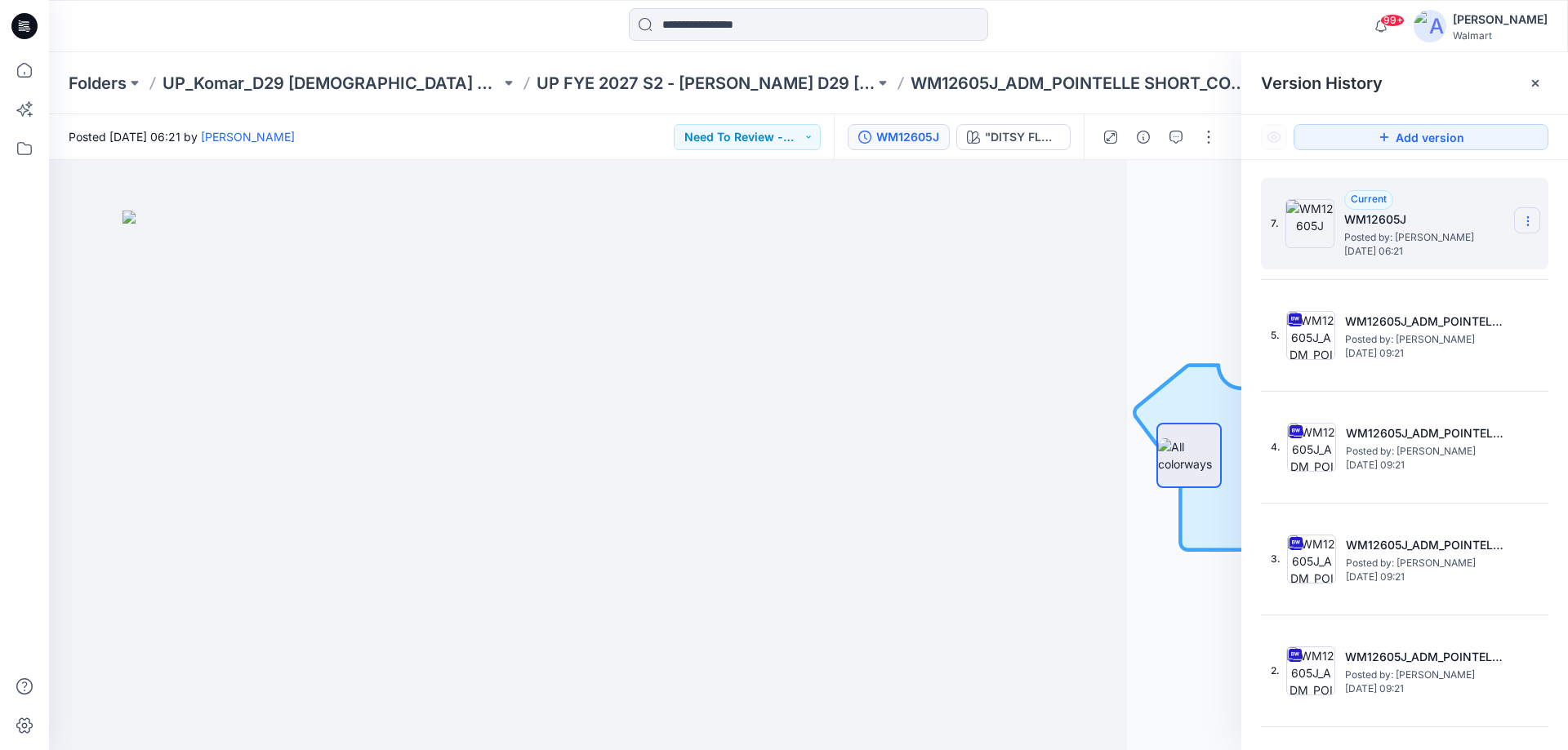
click at [1521, 218] on icon at bounding box center [1528, 222] width 13 height 13
click at [1449, 288] on span "Rename Version" at bounding box center [1419, 286] width 86 height 20
click at [1490, 170] on div "7. ******** 5. WM12605J_ADM_POINTELLE SHORT_COLORWAY_REV4 Posted by: [PERSON_NA…" at bounding box center [1405, 467] width 327 height 614
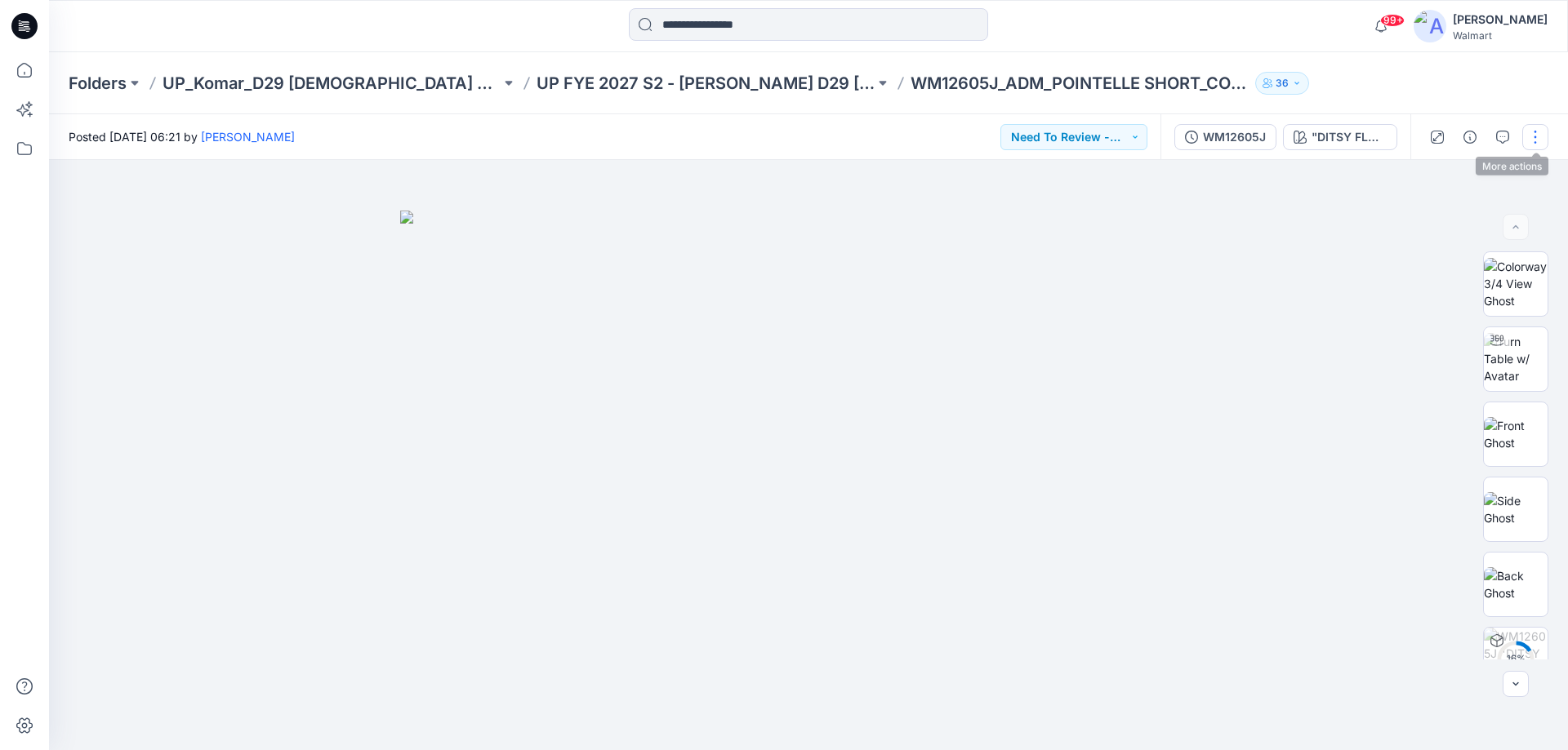
click at [1532, 139] on button "button" at bounding box center [1535, 137] width 26 height 26
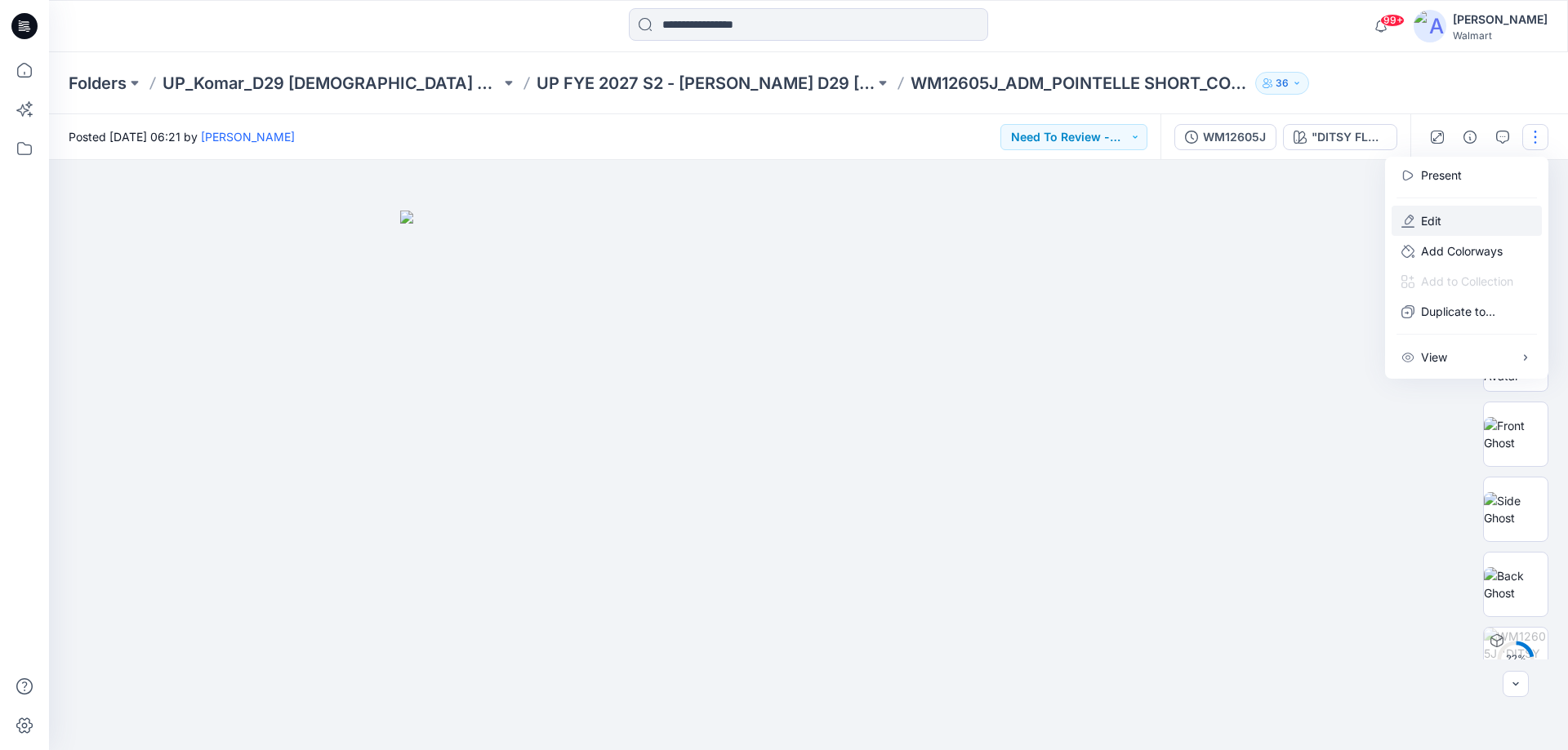
click at [1442, 221] on button "Edit" at bounding box center [1466, 221] width 150 height 30
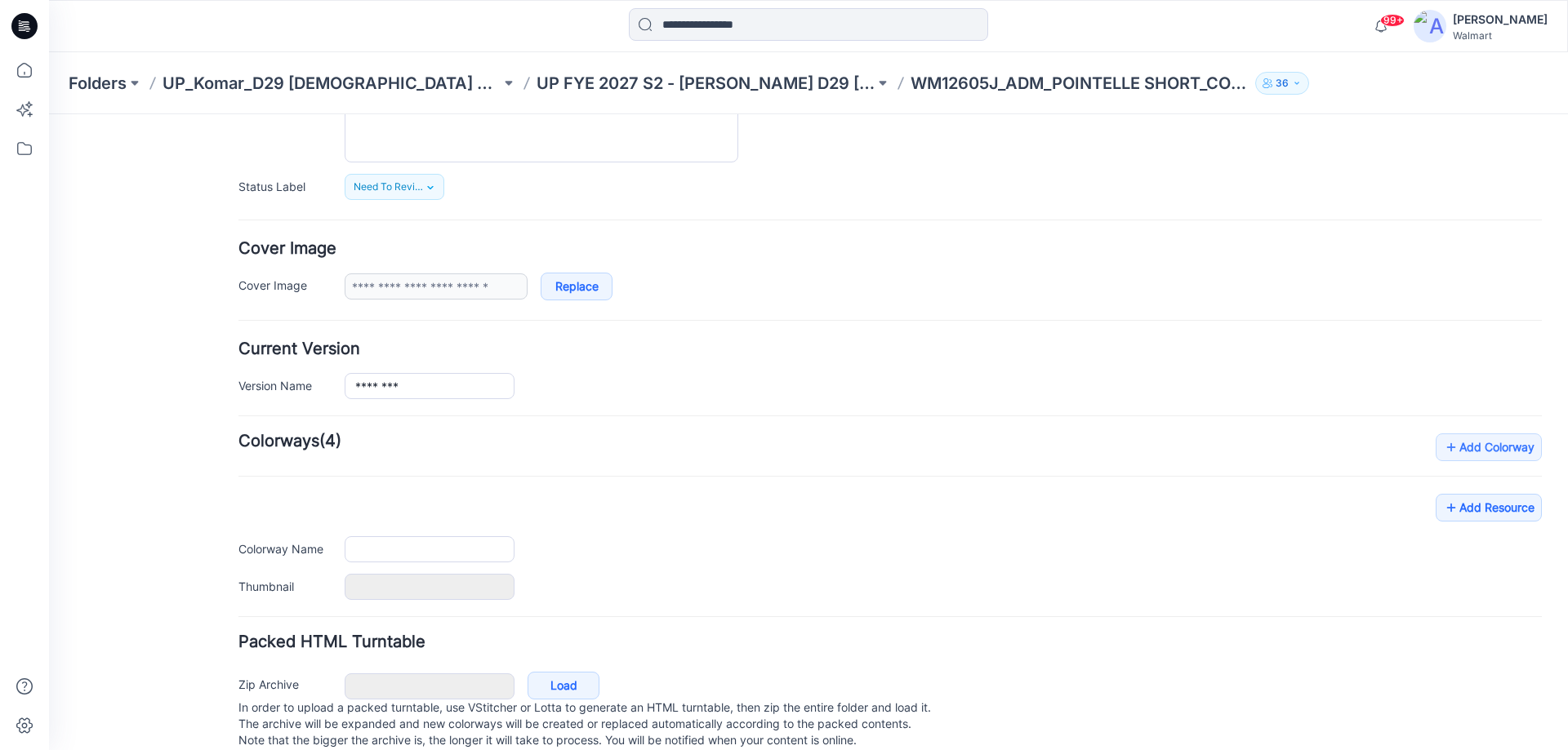
type input "**********"
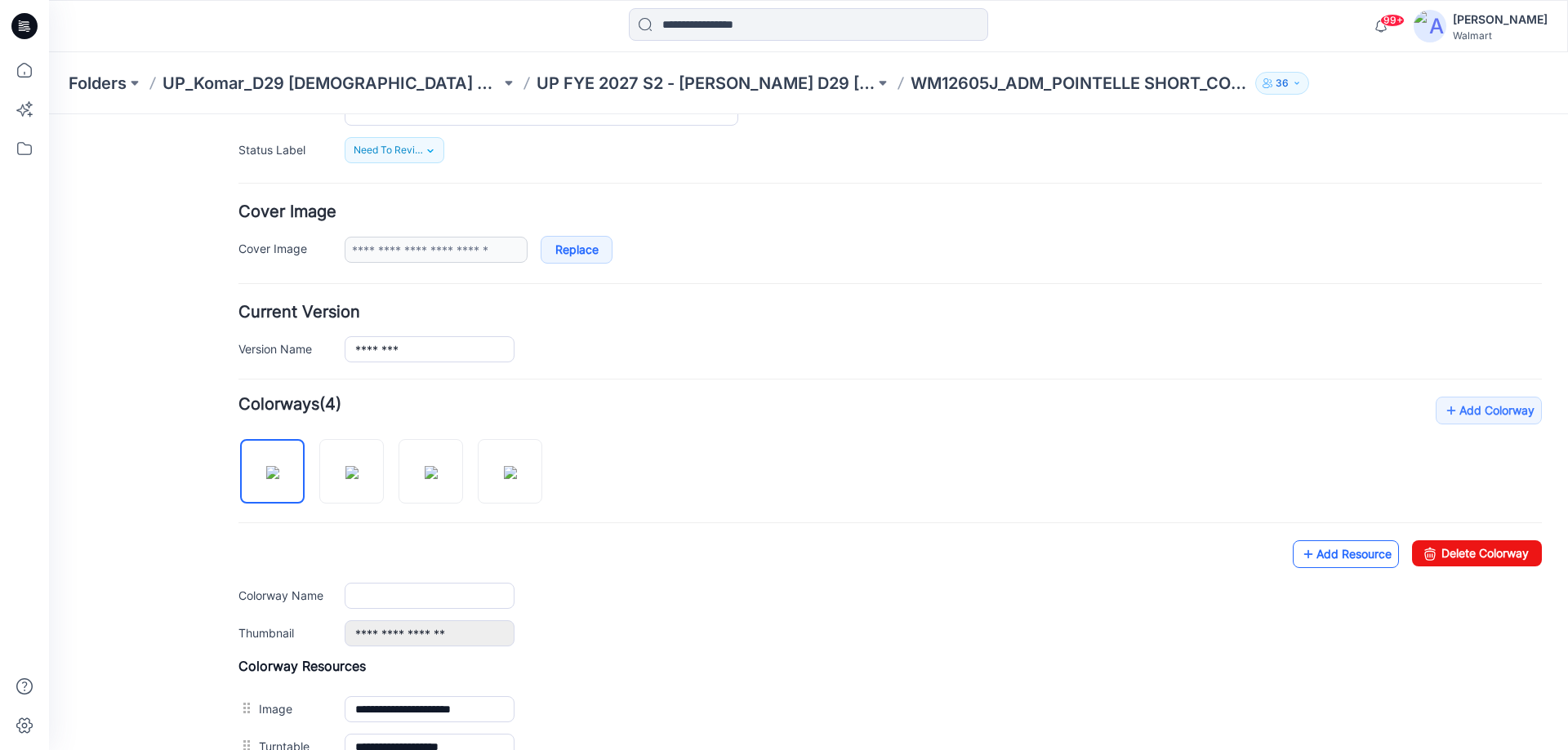
click at [1355, 556] on link "Add Resource" at bounding box center [1345, 553] width 106 height 28
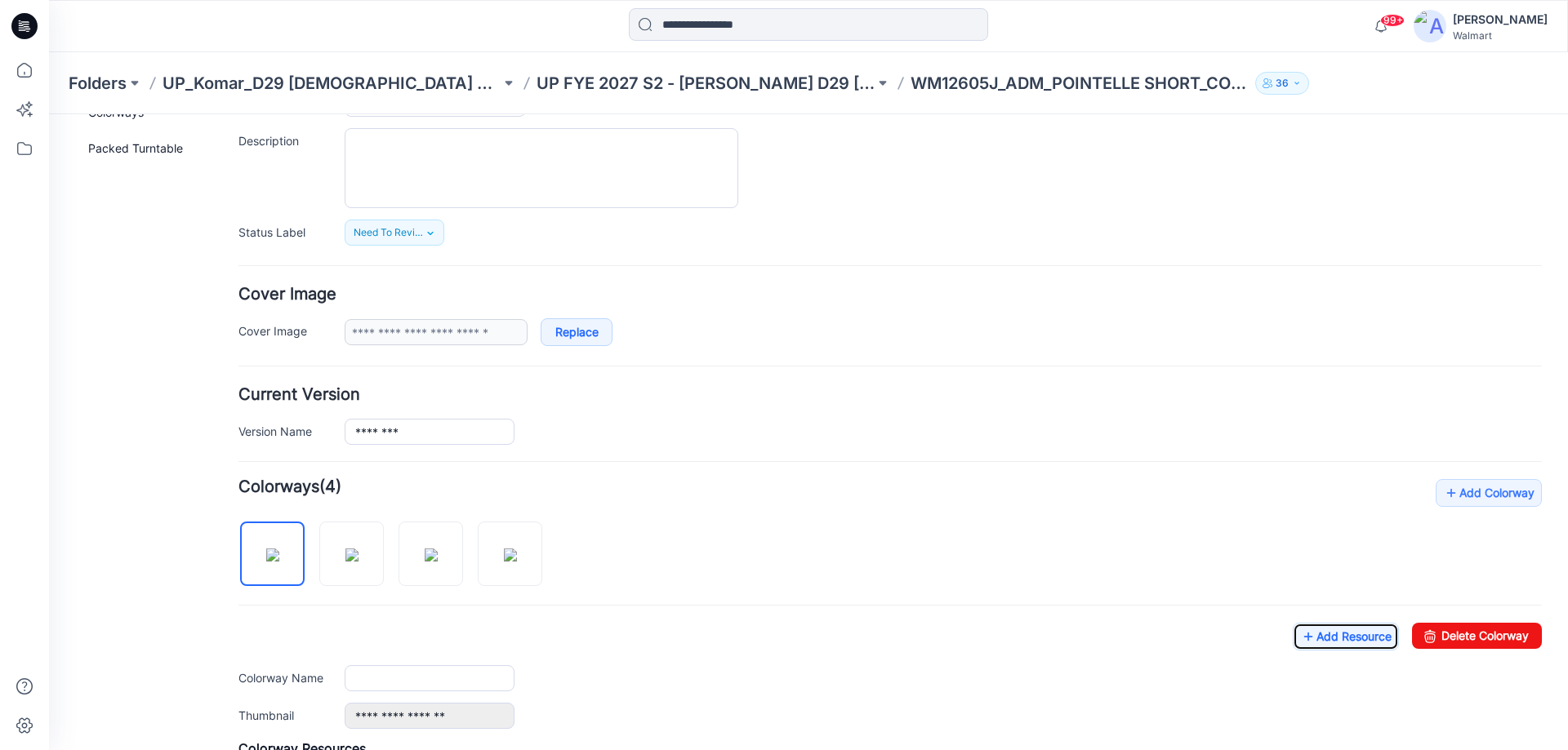
scroll to position [0, 0]
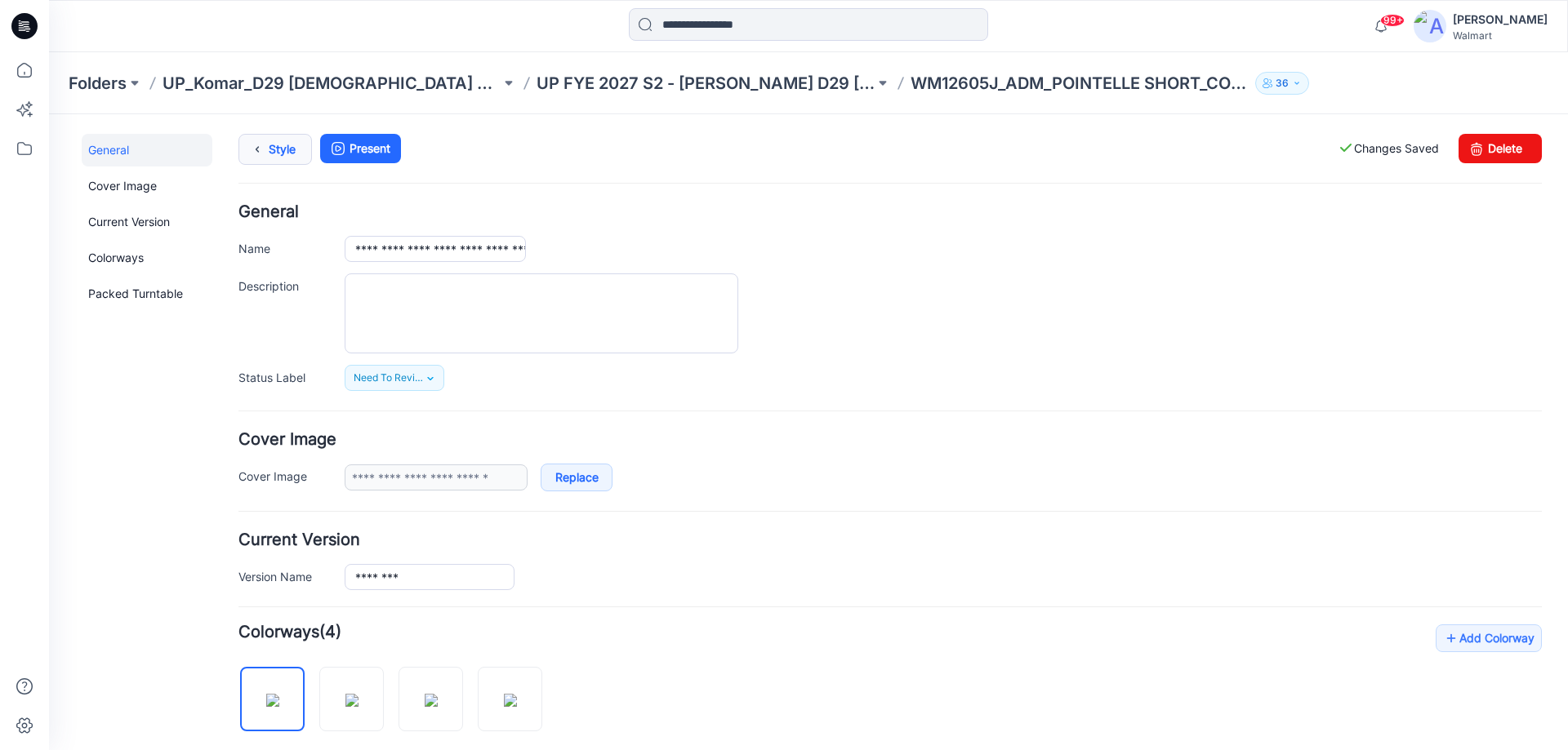
click at [278, 146] on link "Style" at bounding box center [275, 149] width 73 height 31
